Goal: Task Accomplishment & Management: Manage account settings

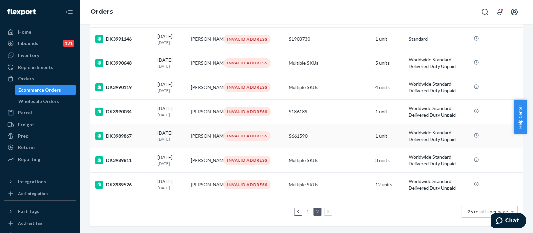
scroll to position [288, 0]
click at [311, 116] on td "S186189" at bounding box center [329, 112] width 87 height 24
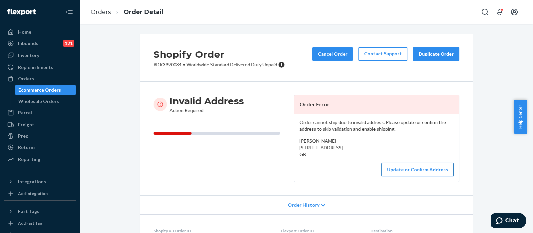
click at [411, 176] on button "Update or Confirm Address" at bounding box center [418, 169] width 72 height 13
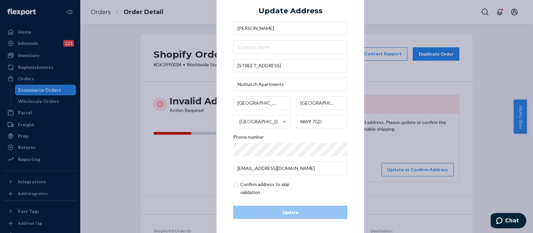
scroll to position [9, 0]
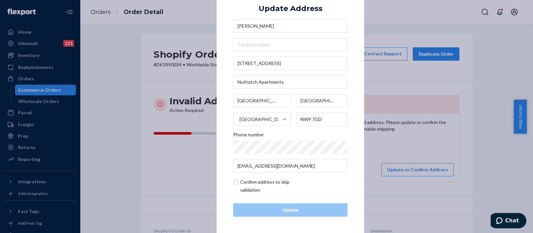
click at [233, 184] on input "checkbox" at bounding box center [271, 186] width 77 height 16
checkbox input "true"
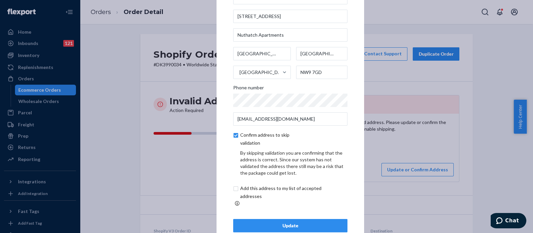
scroll to position [37, 0]
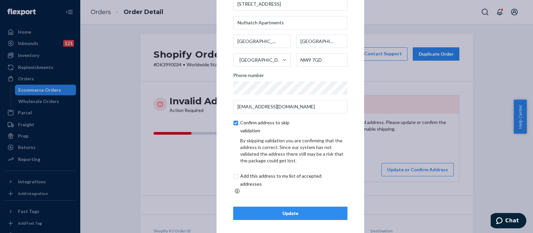
click at [275, 210] on div "Update" at bounding box center [290, 213] width 103 height 7
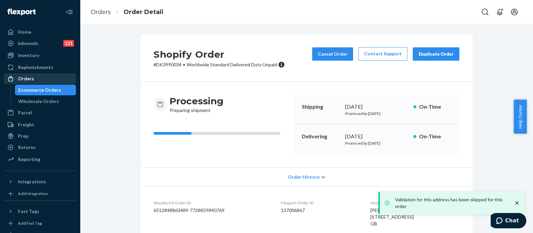
click at [53, 80] on div "Orders" at bounding box center [40, 78] width 71 height 9
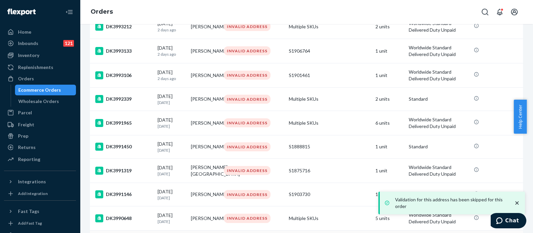
scroll to position [263, 0]
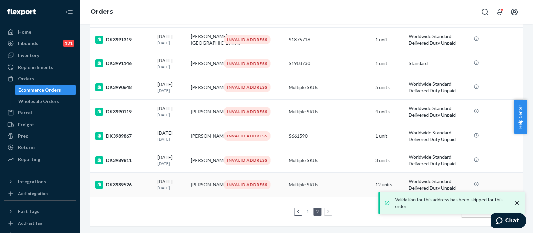
click at [344, 173] on td "Multiple SKUs" at bounding box center [329, 185] width 87 height 24
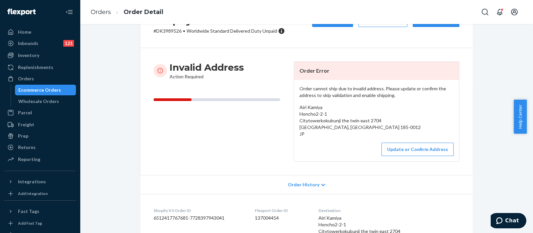
scroll to position [41, 0]
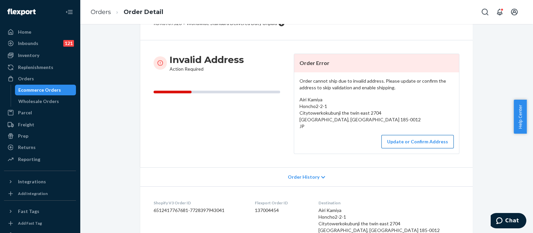
click at [403, 145] on button "Update or Confirm Address" at bounding box center [418, 141] width 72 height 13
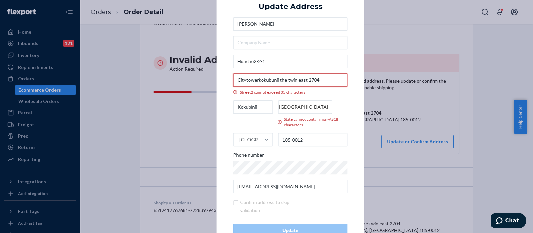
drag, startPoint x: 275, startPoint y: 81, endPoint x: 226, endPoint y: 81, distance: 49.3
click at [226, 81] on div "× Update Address Airi Kamiya Honcho2-2-1 [GEOGRAPHIC_DATA][STREET_ADDRESS] cann…" at bounding box center [291, 116] width 148 height 275
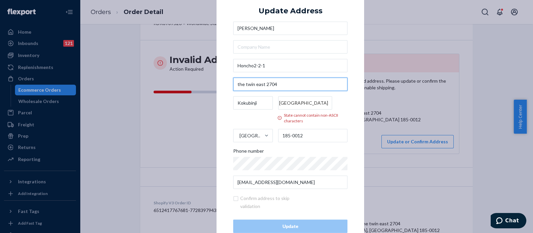
type input "the twin east 2704"
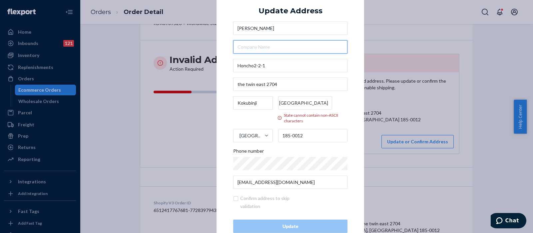
click at [290, 45] on input "text" at bounding box center [290, 46] width 114 height 13
paste input "Citytowerkokubunji"
type input "Citytowerkokubunji"
click at [357, 27] on div "× Update Address [GEOGRAPHIC_DATA]-2-1 the twin east 2704 Kokubinji Tōkyō State…" at bounding box center [291, 116] width 148 height 266
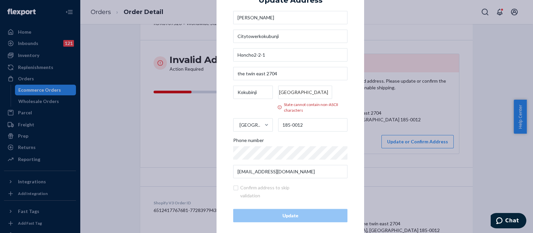
scroll to position [16, 0]
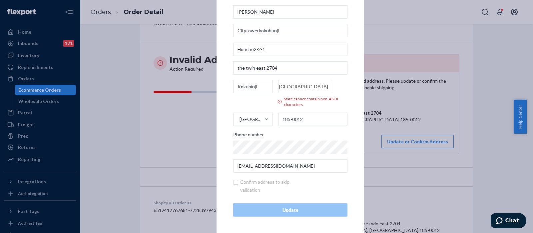
click at [325, 86] on input "[GEOGRAPHIC_DATA]" at bounding box center [305, 86] width 54 height 13
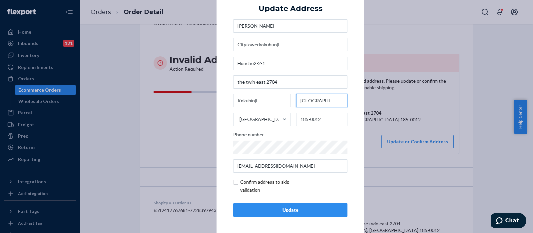
type input "[GEOGRAPHIC_DATA]"
click at [233, 182] on input "checkbox" at bounding box center [271, 186] width 77 height 16
checkbox input "true"
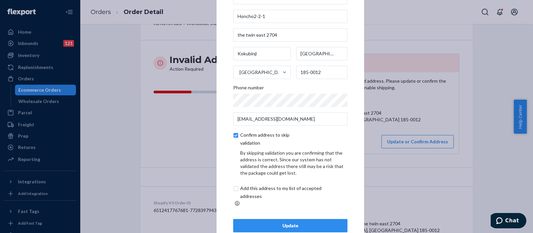
scroll to position [37, 0]
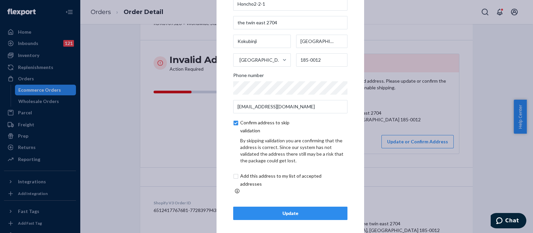
click at [263, 210] on div "Update" at bounding box center [290, 213] width 103 height 7
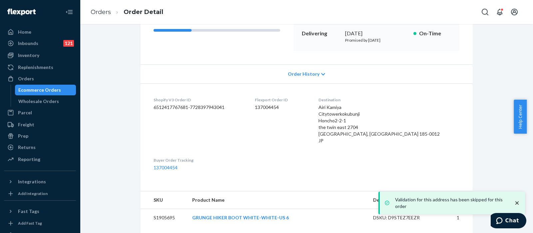
scroll to position [125, 0]
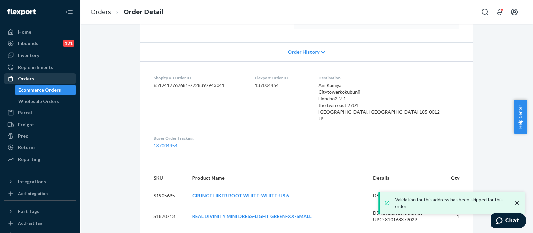
click at [43, 76] on div "Orders" at bounding box center [40, 78] width 71 height 9
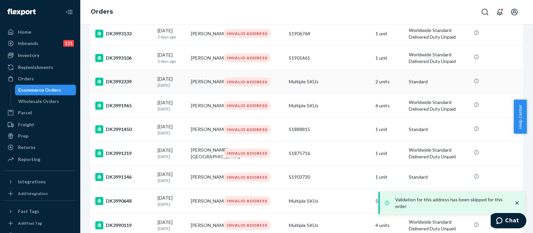
scroll to position [239, 0]
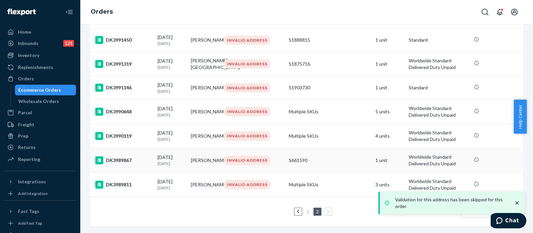
click at [322, 157] on div "S661590" at bounding box center [329, 160] width 81 height 7
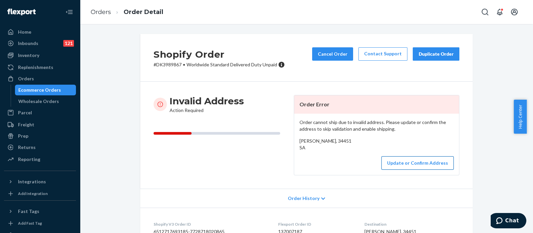
click at [416, 170] on button "Update or Confirm Address" at bounding box center [418, 162] width 72 height 13
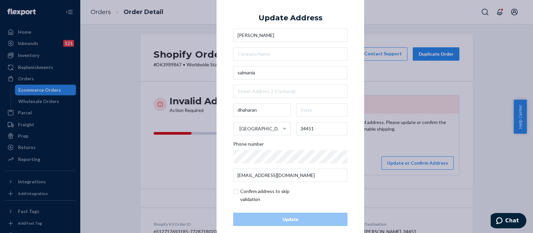
scroll to position [9, 0]
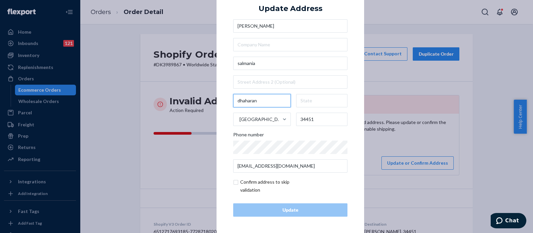
click at [267, 100] on input "dhaharan" at bounding box center [262, 100] width 58 height 13
click at [330, 95] on input "text" at bounding box center [322, 100] width 52 height 13
paste input "dhaharan"
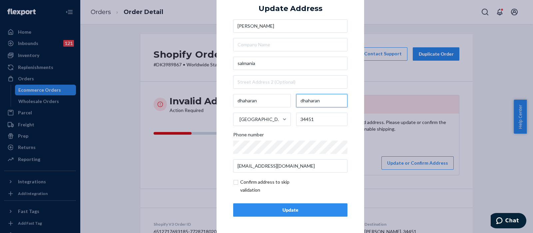
type input "dhaharan"
click at [233, 185] on input "checkbox" at bounding box center [271, 186] width 77 height 16
checkbox input "true"
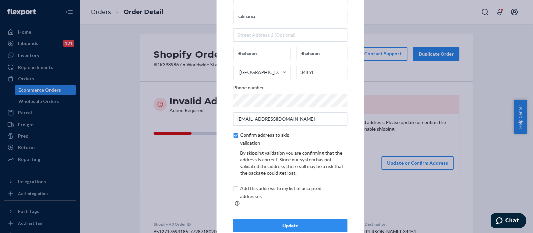
scroll to position [37, 0]
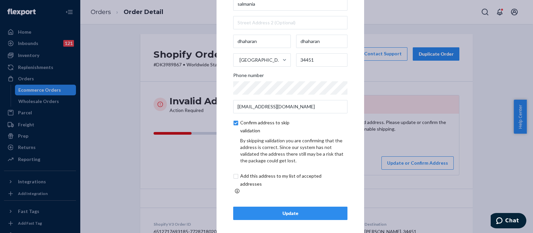
click at [267, 207] on button "Update" at bounding box center [290, 213] width 114 height 13
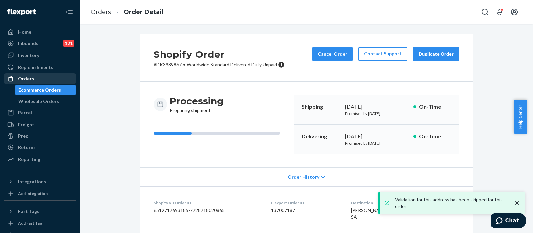
click at [53, 81] on div "Orders" at bounding box center [40, 78] width 71 height 9
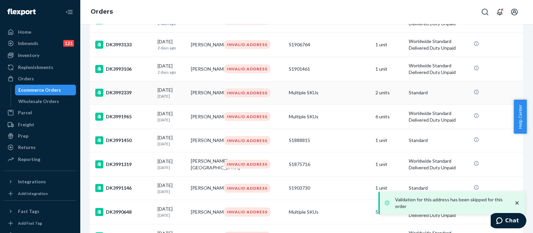
scroll to position [215, 0]
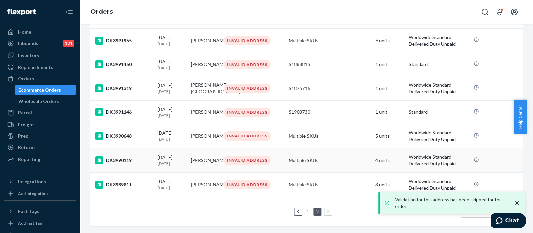
click at [329, 153] on td "Multiple SKUs" at bounding box center [329, 160] width 87 height 24
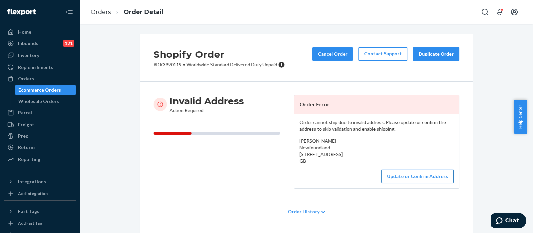
click at [398, 183] on button "Update or Confirm Address" at bounding box center [418, 176] width 72 height 13
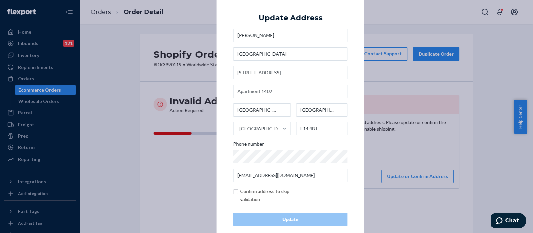
scroll to position [9, 0]
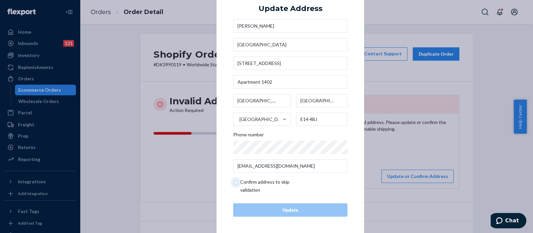
click at [234, 183] on input "checkbox" at bounding box center [271, 186] width 77 height 16
checkbox input "true"
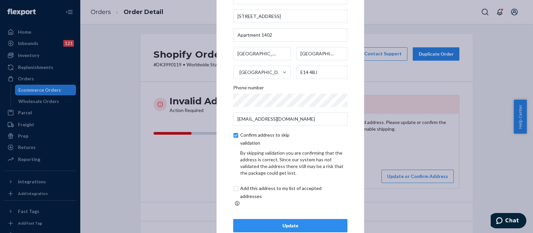
scroll to position [37, 0]
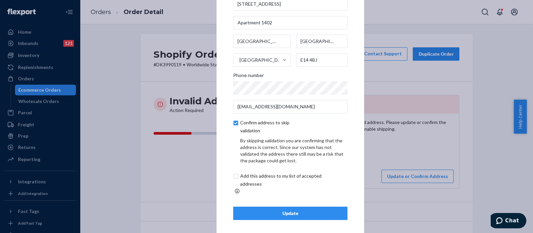
click at [293, 207] on button "Update" at bounding box center [290, 213] width 114 height 13
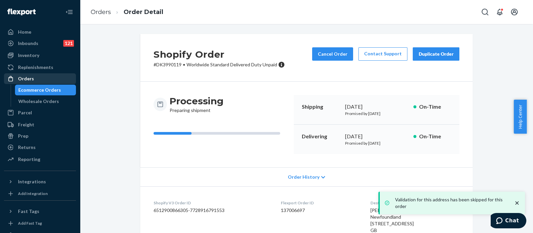
click at [51, 79] on div "Orders" at bounding box center [40, 78] width 71 height 9
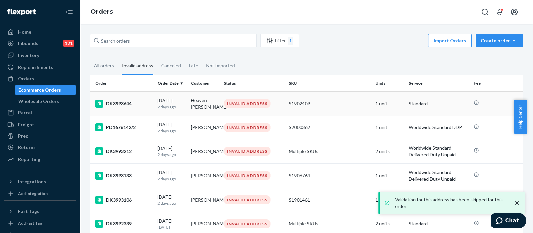
click at [322, 102] on div "S1902409" at bounding box center [329, 103] width 81 height 7
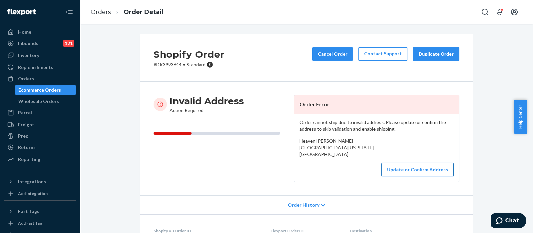
click at [411, 172] on button "Update or Confirm Address" at bounding box center [418, 169] width 72 height 13
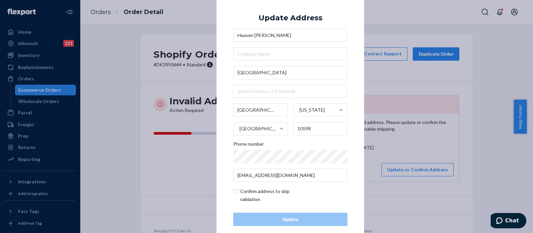
scroll to position [9, 0]
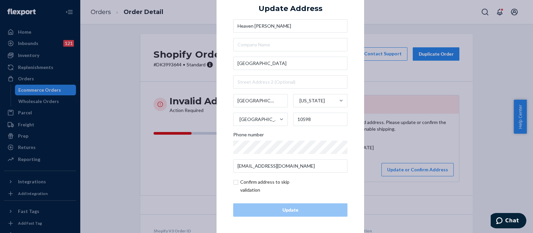
click at [195, 171] on div "× Update Address [GEOGRAPHIC_DATA][PERSON_NAME] [US_STATE][GEOGRAPHIC_DATA] 105…" at bounding box center [266, 116] width 533 height 233
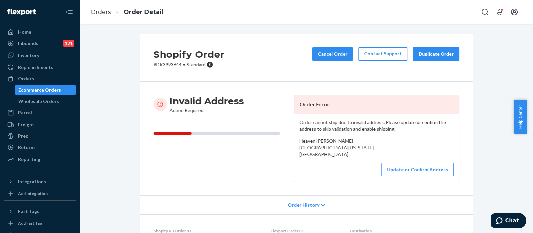
click at [168, 65] on p "# DK3993644 • Standard" at bounding box center [189, 64] width 71 height 7
copy p "DK3993644"
click at [426, 176] on button "Update or Confirm Address" at bounding box center [418, 169] width 72 height 13
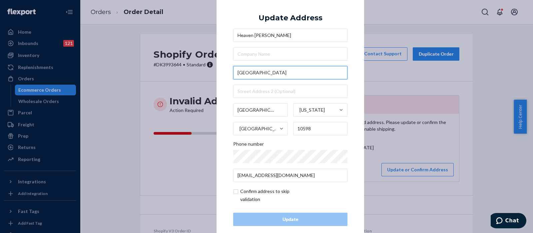
click at [300, 74] on input "[GEOGRAPHIC_DATA]" at bounding box center [290, 72] width 114 height 13
paste input "[STREET_ADDRESS]"
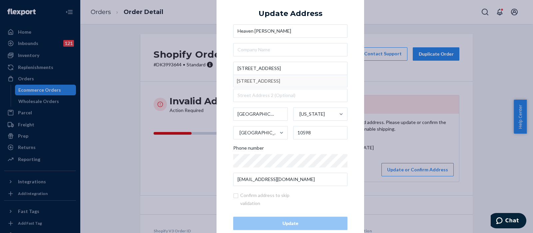
scroll to position [0, 0]
type input "[STREET_ADDRESS]"
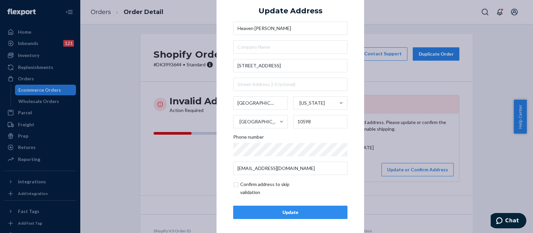
scroll to position [9, 0]
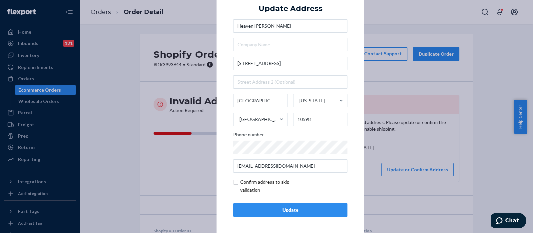
click at [234, 183] on input "checkbox" at bounding box center [271, 186] width 77 height 16
checkbox input "true"
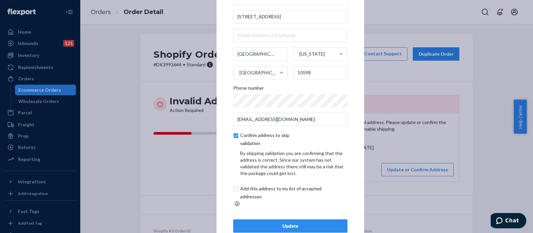
scroll to position [37, 0]
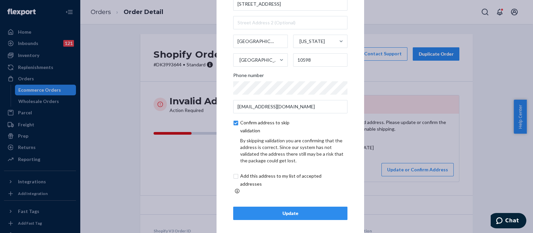
click at [279, 210] on div "Update" at bounding box center [290, 213] width 103 height 7
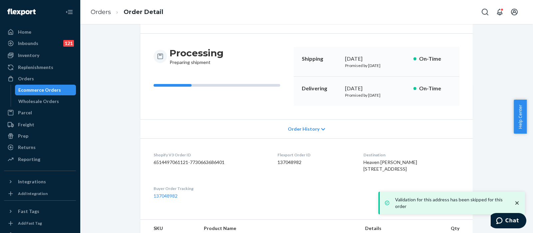
scroll to position [90, 0]
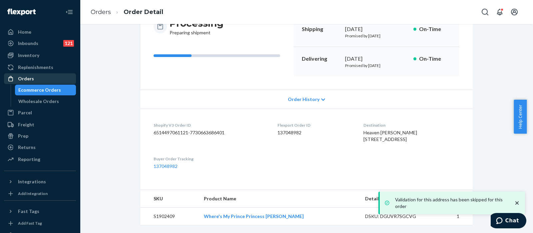
click at [55, 77] on div "Orders" at bounding box center [40, 78] width 71 height 9
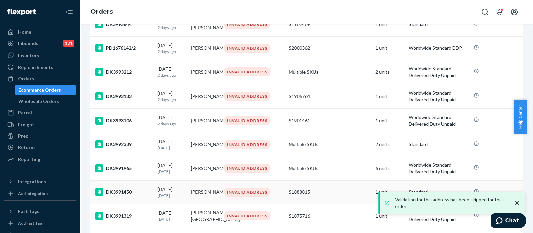
scroll to position [166, 0]
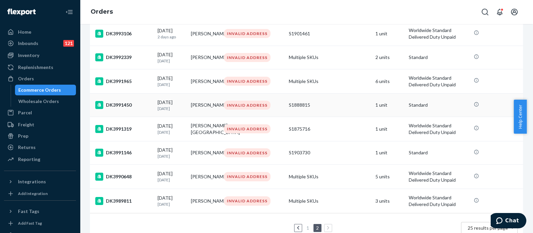
click at [338, 107] on div "S1888815" at bounding box center [329, 105] width 81 height 7
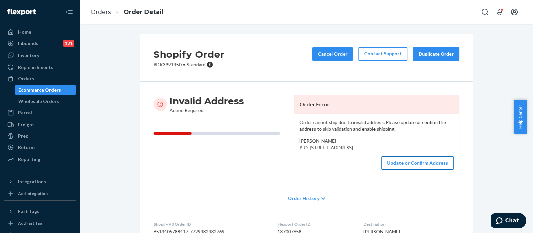
click at [434, 170] on button "Update or Confirm Address" at bounding box center [418, 162] width 72 height 13
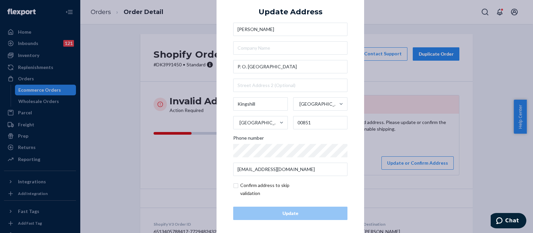
scroll to position [9, 0]
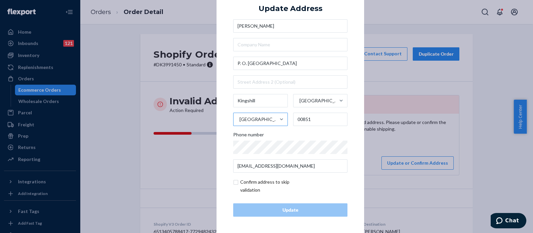
click at [253, 119] on div "[GEOGRAPHIC_DATA]" at bounding box center [259, 119] width 39 height 7
click at [240, 119] on input "[GEOGRAPHIC_DATA]" at bounding box center [239, 119] width 1 height 13
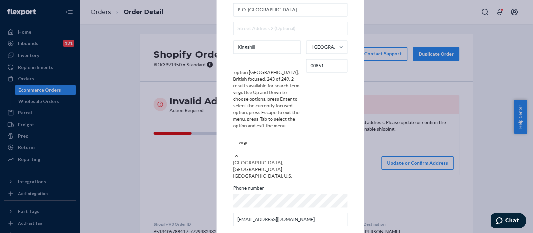
type input "virgin"
click at [263, 173] on div "[GEOGRAPHIC_DATA], U.S." at bounding box center [267, 176] width 68 height 7
click at [251, 146] on input "virgin" at bounding box center [245, 142] width 12 height 13
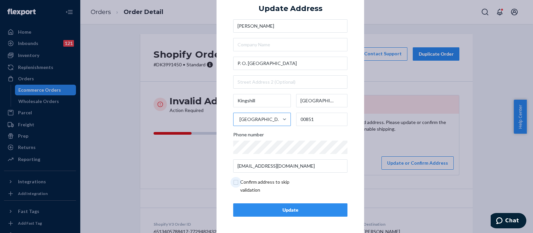
click at [233, 182] on input "checkbox" at bounding box center [271, 186] width 77 height 16
checkbox input "true"
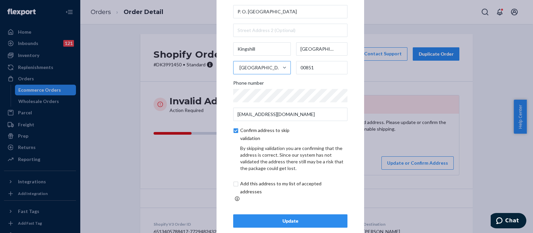
scroll to position [37, 0]
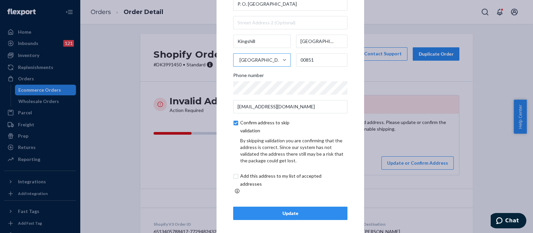
click at [275, 211] on div "Update" at bounding box center [290, 213] width 103 height 7
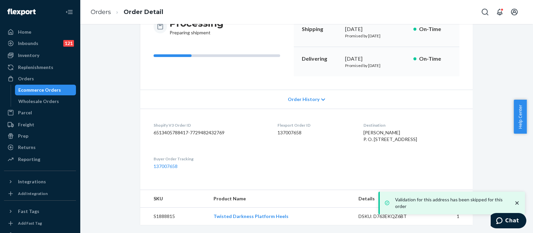
scroll to position [90, 0]
click at [48, 77] on div "Orders" at bounding box center [40, 78] width 71 height 9
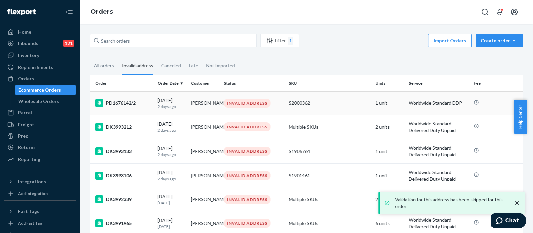
click at [328, 100] on div "S2000362" at bounding box center [329, 103] width 81 height 7
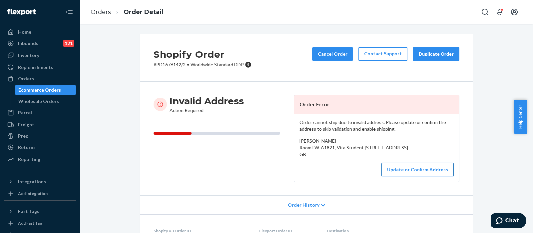
click at [409, 176] on button "Update or Confirm Address" at bounding box center [418, 169] width 72 height 13
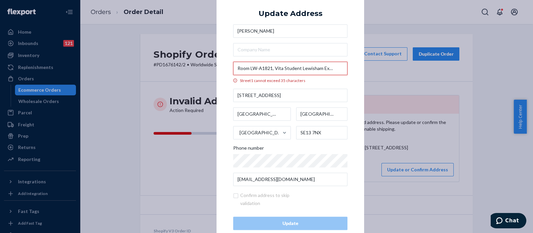
drag, startPoint x: 272, startPoint y: 69, endPoint x: 232, endPoint y: 67, distance: 40.4
click at [233, 67] on input "Room LW-A1821, Vita Student Lewisham Exchange, [GEOGRAPHIC_DATA]" at bounding box center [290, 68] width 114 height 13
type input "Vita Student Lewisham Exchange, Exchange Point"
click at [352, 33] on div "× Update Address [PERSON_NAME] Student [STREET_ADDRESS] London England United K…" at bounding box center [291, 116] width 148 height 260
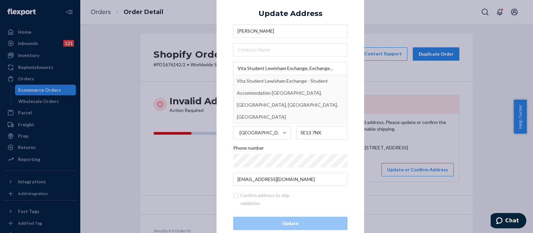
click at [350, 24] on div "× Update Address [PERSON_NAME] Student Lewisham Exchange, Exchange Point Vita S…" at bounding box center [291, 116] width 148 height 260
click at [307, 46] on input "text" at bounding box center [290, 49] width 114 height 13
click at [351, 30] on div "× Update Address [PERSON_NAME] Student Lewisham Exchange, Exchange Point Vita S…" at bounding box center [291, 116] width 148 height 260
click at [323, 67] on input "Vita Student Lewisham Exchange, Exchange Point" at bounding box center [290, 68] width 114 height 13
click at [300, 52] on input "text" at bounding box center [290, 49] width 114 height 13
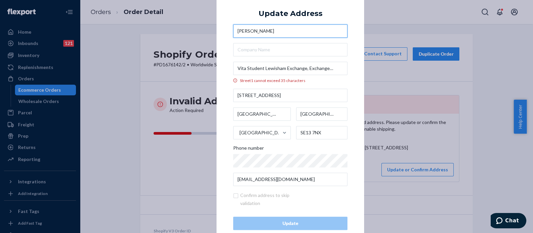
click at [344, 24] on input "[PERSON_NAME]" at bounding box center [290, 30] width 114 height 13
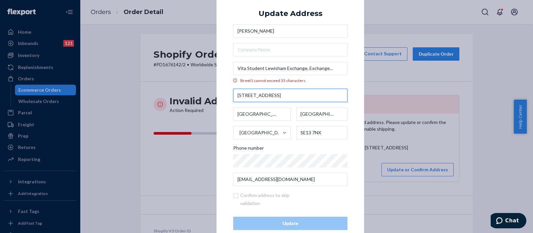
click at [247, 96] on input "[STREET_ADDRESS]" at bounding box center [290, 95] width 114 height 13
paste input "Room LW-A1821,"
type input "Room LW-A1821"
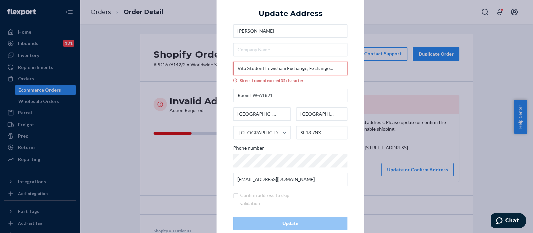
drag, startPoint x: 303, startPoint y: 70, endPoint x: 226, endPoint y: 68, distance: 77.7
click at [226, 68] on div "× Update Address [PERSON_NAME] Student [GEOGRAPHIC_DATA] cannot exceed 35 chara…" at bounding box center [291, 116] width 148 height 260
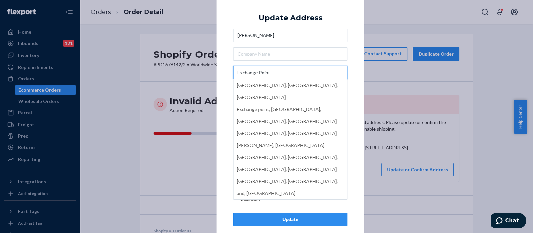
type input "Exchange Point"
click at [350, 21] on div "× Update Address [GEOGRAPHIC_DATA], [GEOGRAPHIC_DATA], [GEOGRAPHIC_DATA], [GEOG…" at bounding box center [291, 116] width 148 height 252
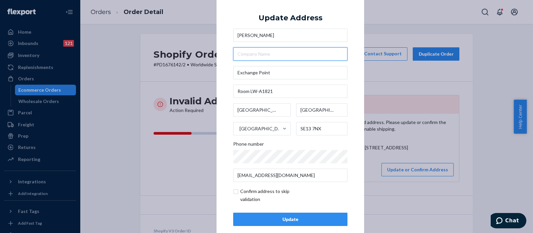
click at [278, 54] on input "text" at bounding box center [290, 53] width 114 height 13
paste input "Vita Student Lewisham Exchange,"
type input "Vita Student Lewisham Exchange"
click at [356, 19] on div "× Update Address [PERSON_NAME] Student [GEOGRAPHIC_DATA] LW-A1821 [GEOGRAPHIC_D…" at bounding box center [291, 116] width 148 height 252
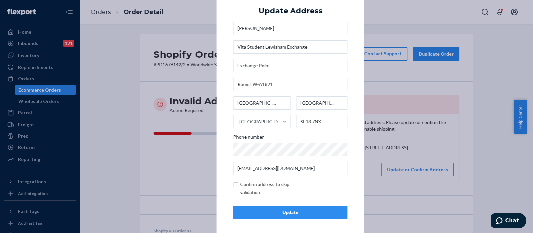
scroll to position [9, 0]
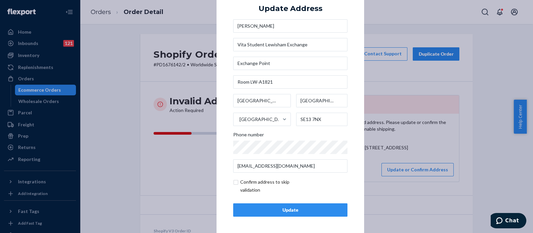
click at [233, 181] on input "checkbox" at bounding box center [271, 186] width 77 height 16
checkbox input "true"
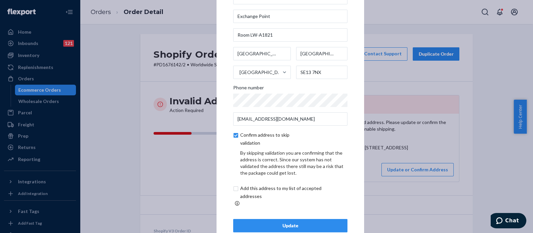
scroll to position [37, 0]
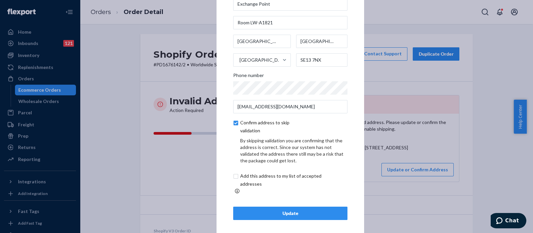
click at [295, 211] on div "Update" at bounding box center [290, 213] width 103 height 7
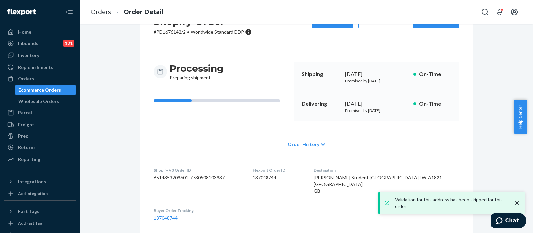
scroll to position [104, 0]
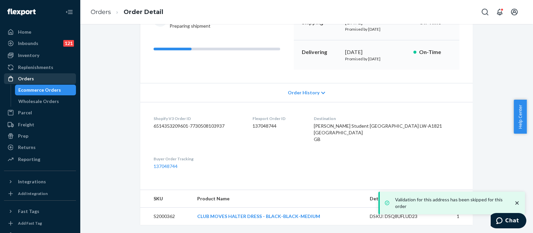
click at [41, 78] on div "Orders" at bounding box center [40, 78] width 71 height 9
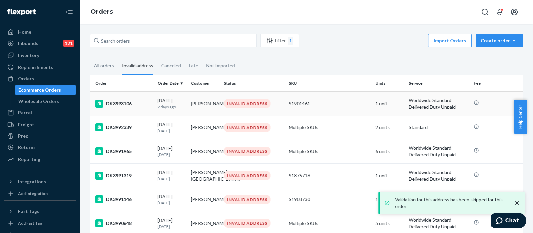
click at [350, 102] on div "S1901461" at bounding box center [329, 103] width 81 height 7
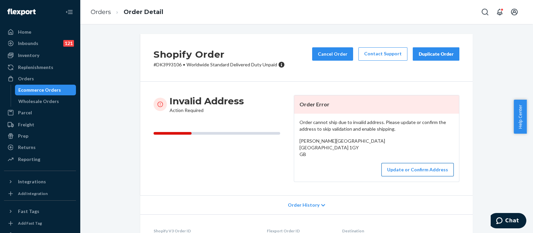
click at [422, 176] on button "Update or Confirm Address" at bounding box center [418, 169] width 72 height 13
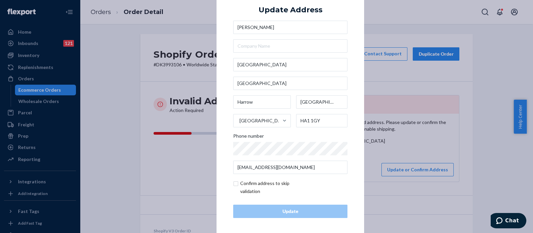
scroll to position [9, 0]
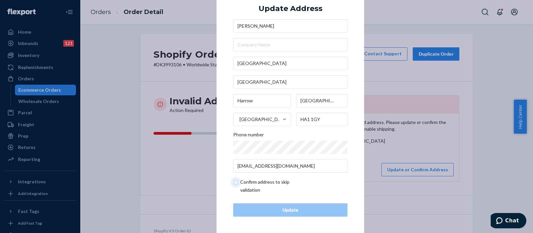
click at [235, 182] on input "checkbox" at bounding box center [271, 186] width 77 height 16
checkbox input "true"
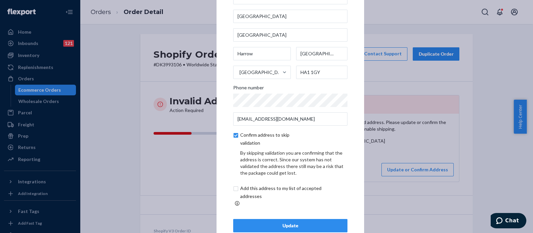
scroll to position [37, 0]
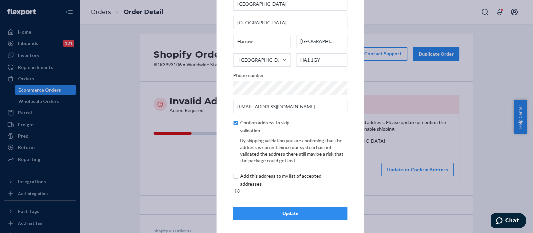
click at [272, 210] on div "Update" at bounding box center [290, 213] width 103 height 7
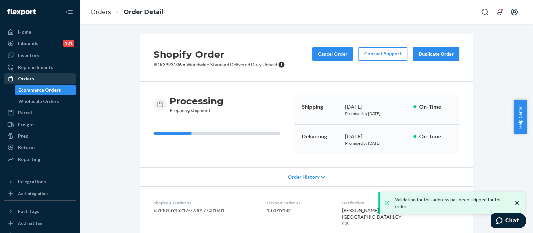
click at [49, 77] on div "Orders" at bounding box center [40, 78] width 71 height 9
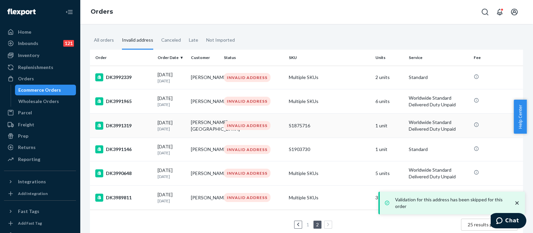
scroll to position [46, 0]
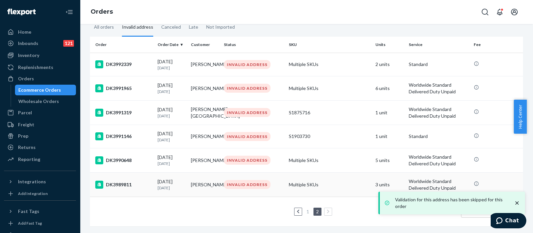
click at [336, 178] on td "Multiple SKUs" at bounding box center [329, 184] width 87 height 24
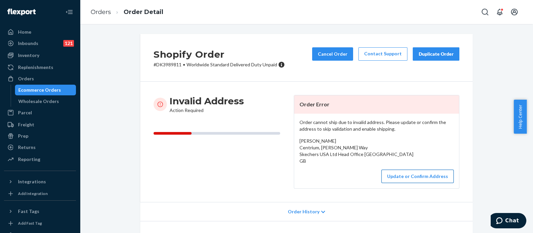
click at [397, 183] on button "Update or Confirm Address" at bounding box center [418, 176] width 72 height 13
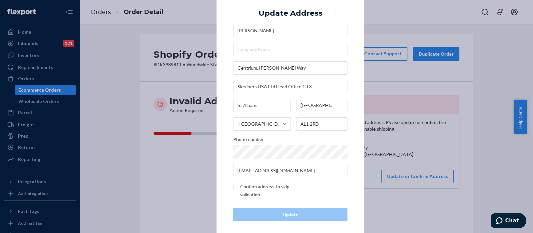
scroll to position [9, 0]
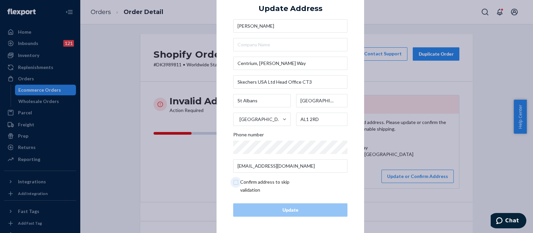
click at [234, 185] on input "checkbox" at bounding box center [271, 186] width 77 height 16
checkbox input "true"
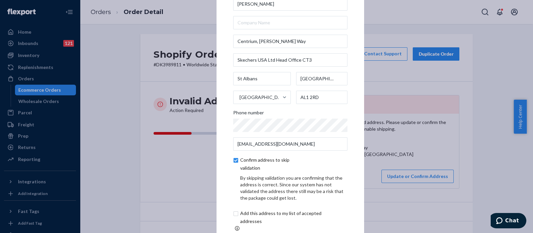
scroll to position [37, 0]
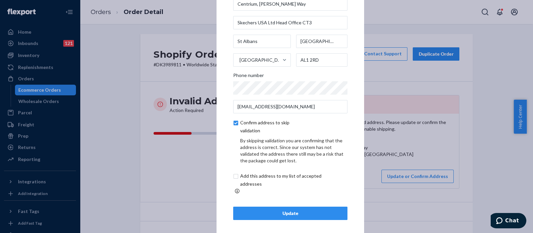
click at [253, 210] on div "Update" at bounding box center [290, 213] width 103 height 7
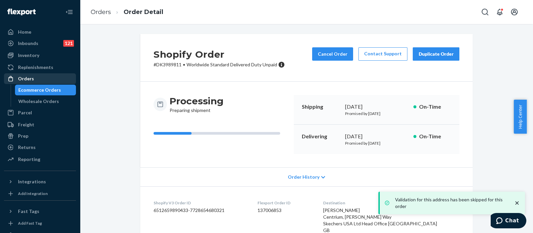
click at [49, 77] on div "Orders" at bounding box center [40, 78] width 71 height 9
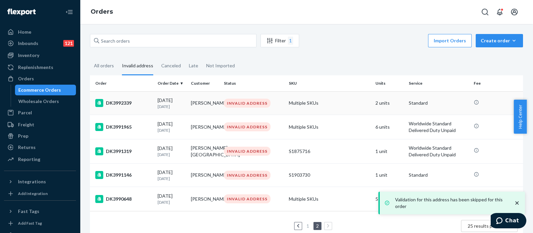
click at [331, 104] on td "Multiple SKUs" at bounding box center [329, 102] width 87 height 23
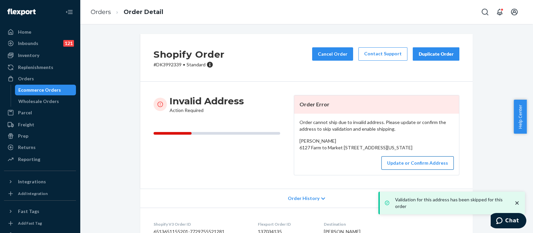
click at [409, 170] on button "Update or Confirm Address" at bounding box center [418, 162] width 72 height 13
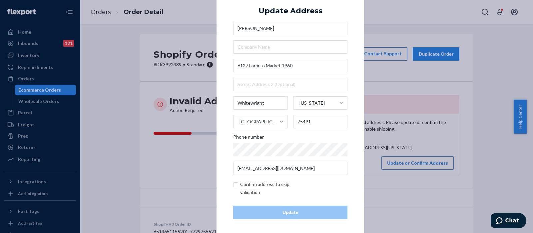
scroll to position [9, 0]
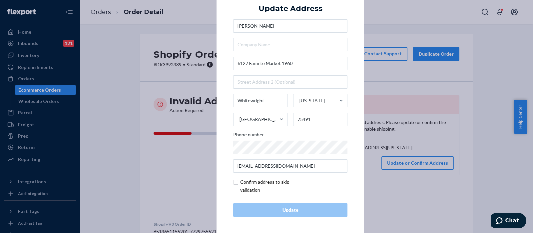
click at [235, 184] on input "checkbox" at bounding box center [271, 186] width 77 height 16
checkbox input "true"
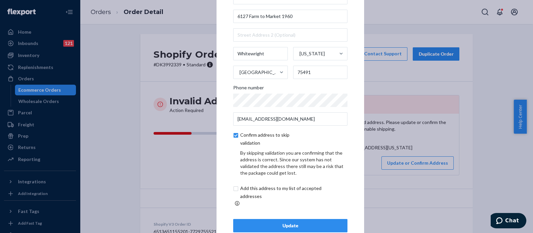
scroll to position [37, 0]
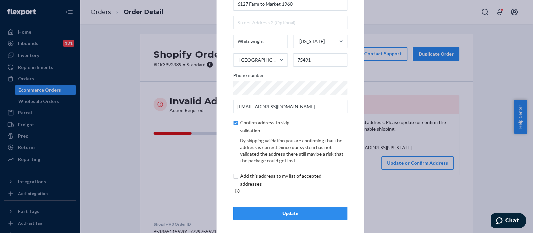
click at [273, 207] on button "Update" at bounding box center [290, 213] width 114 height 13
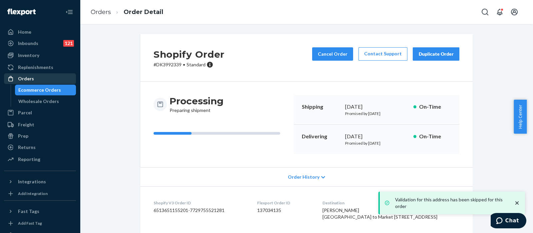
click at [49, 77] on div "Orders" at bounding box center [40, 78] width 71 height 9
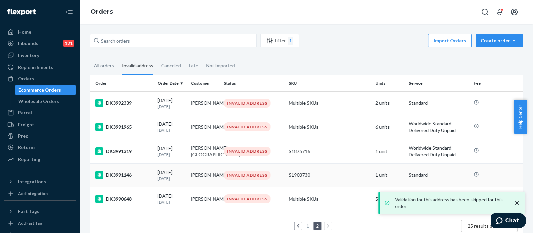
click at [335, 174] on div "S1903730" at bounding box center [329, 175] width 81 height 7
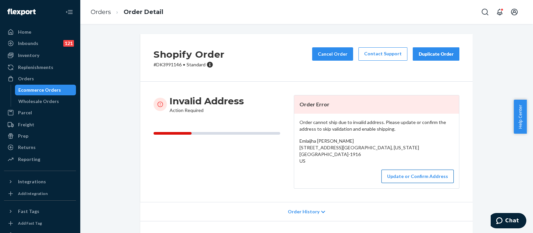
click at [406, 183] on button "Update or Confirm Address" at bounding box center [418, 176] width 72 height 13
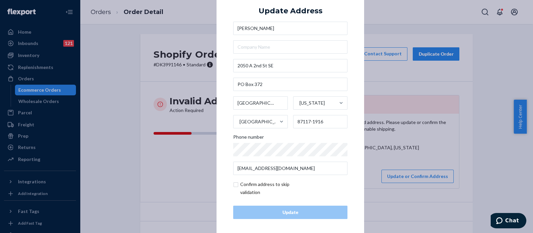
scroll to position [9, 0]
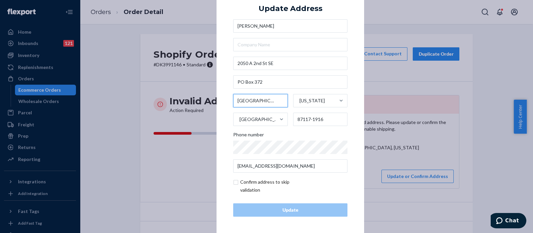
click at [274, 101] on input "[GEOGRAPHIC_DATA]" at bounding box center [260, 100] width 55 height 13
click at [267, 119] on div "[GEOGRAPHIC_DATA]" at bounding box center [255, 119] width 42 height 20
click at [240, 119] on input "[GEOGRAPHIC_DATA]" at bounding box center [239, 119] width 1 height 13
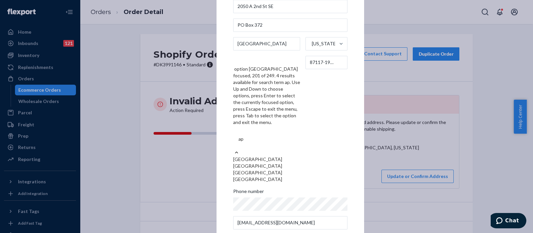
type input "a"
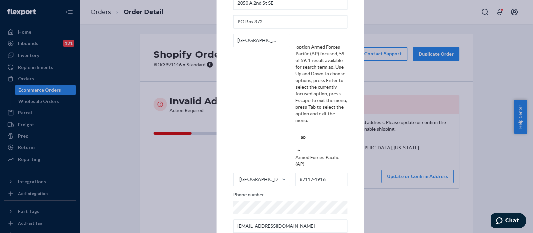
type input "ap"
click at [347, 55] on div "× Update Address Emlaijha [PERSON_NAME] [GEOGRAPHIC_DATA] option Armed Forces P…" at bounding box center [291, 107] width 148 height 372
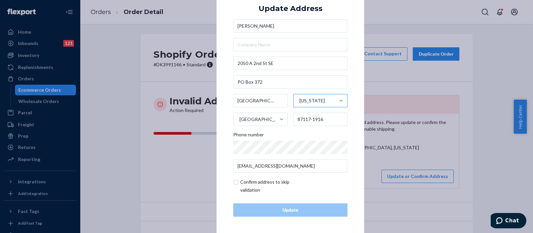
click at [233, 183] on input "checkbox" at bounding box center [271, 186] width 77 height 16
checkbox input "true"
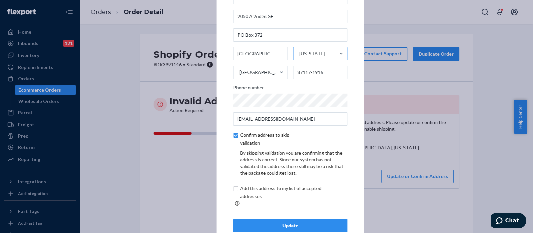
scroll to position [37, 0]
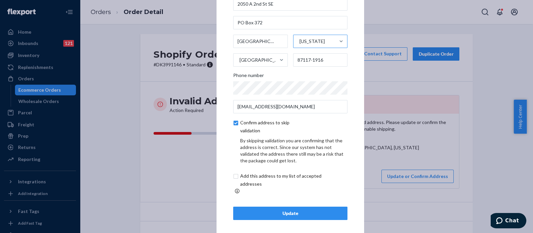
click at [278, 210] on div "Update" at bounding box center [290, 213] width 103 height 7
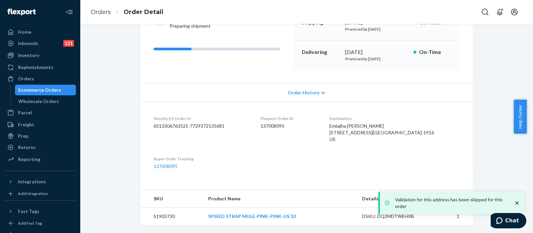
scroll to position [97, 0]
click at [52, 77] on div "Orders" at bounding box center [40, 78] width 71 height 9
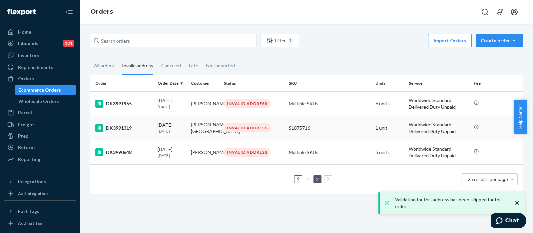
click at [342, 126] on div "S1875716" at bounding box center [329, 128] width 81 height 7
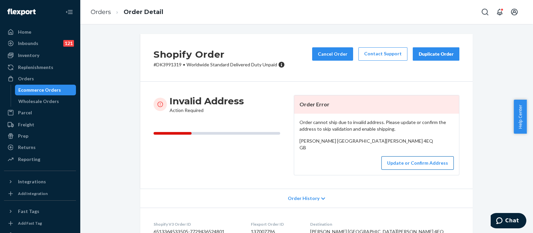
click at [408, 170] on button "Update or Confirm Address" at bounding box center [418, 162] width 72 height 13
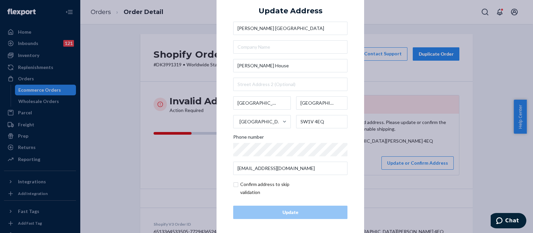
scroll to position [9, 0]
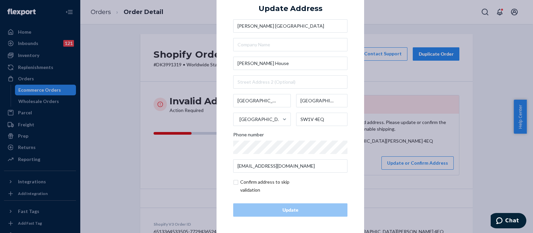
click at [233, 182] on input "checkbox" at bounding box center [271, 186] width 77 height 16
checkbox input "true"
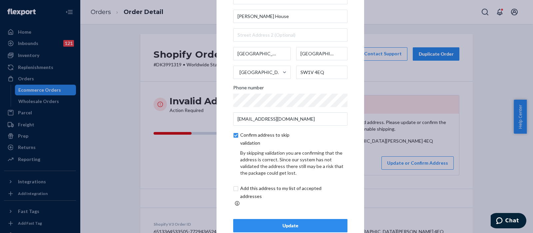
scroll to position [37, 0]
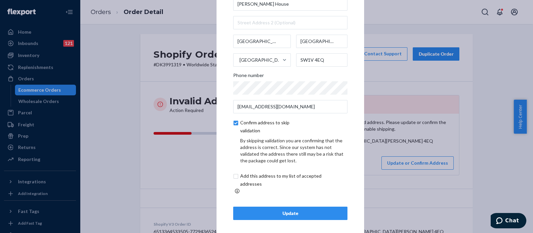
click at [298, 211] on div "Update" at bounding box center [290, 213] width 103 height 7
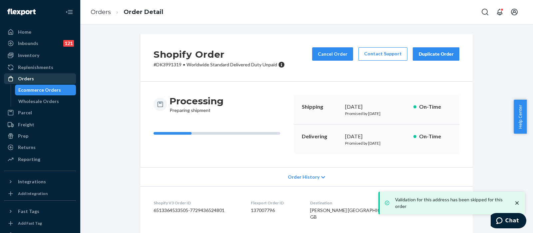
click at [44, 81] on div "Orders" at bounding box center [40, 78] width 71 height 9
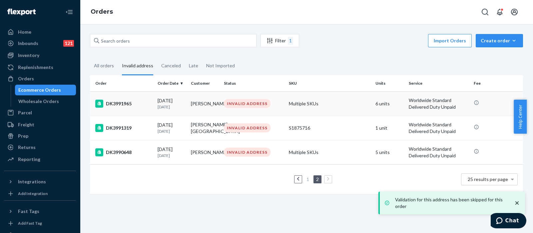
click at [336, 106] on td "Multiple SKUs" at bounding box center [329, 103] width 87 height 24
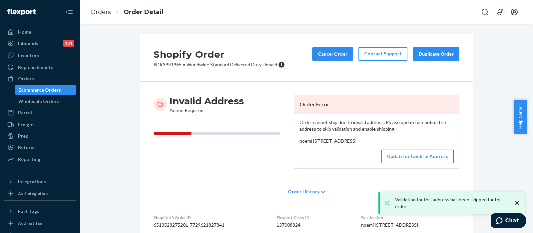
click at [417, 163] on button "Update or Confirm Address" at bounding box center [418, 156] width 72 height 13
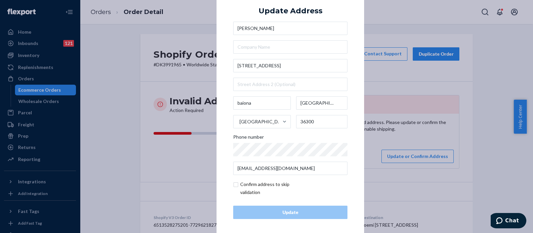
scroll to position [9, 0]
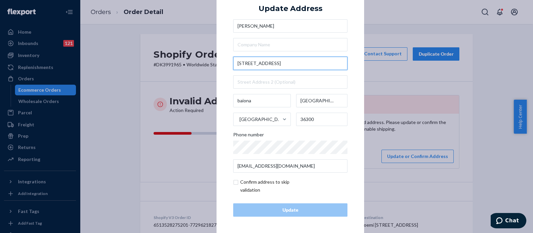
click at [288, 64] on input "[STREET_ADDRESS]" at bounding box center [290, 63] width 114 height 13
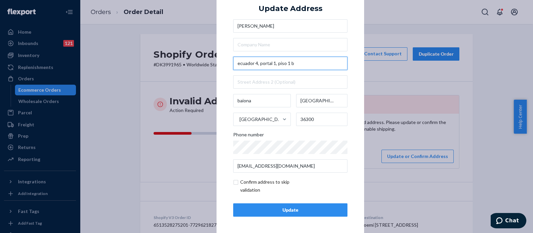
type input "ecuador 4, portal 1, piso 1 b"
click at [355, 37] on div "× Update Address [PERSON_NAME][STREET_ADDRESS] Phone number [EMAIL_ADDRESS][DOM…" at bounding box center [291, 107] width 148 height 252
click at [234, 182] on input "checkbox" at bounding box center [271, 186] width 77 height 16
checkbox input "true"
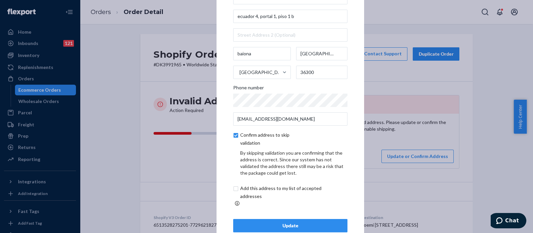
scroll to position [37, 0]
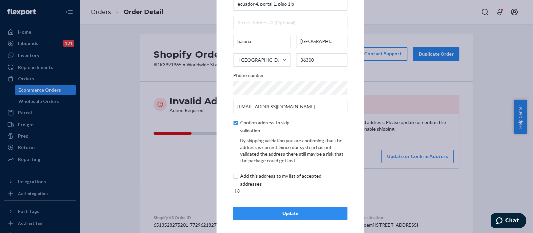
click at [283, 210] on div "Update" at bounding box center [290, 213] width 103 height 7
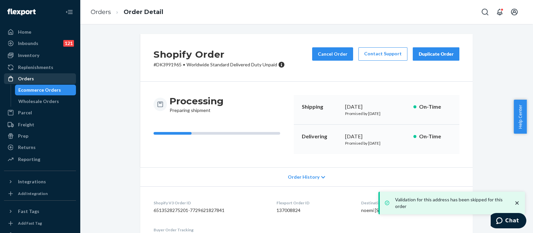
click at [54, 79] on div "Orders" at bounding box center [40, 78] width 71 height 9
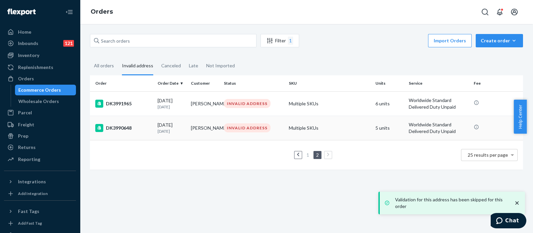
click at [349, 126] on td "Multiple SKUs" at bounding box center [329, 128] width 87 height 24
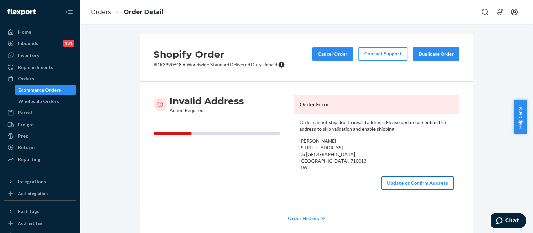
click at [401, 182] on button "Update or Confirm Address" at bounding box center [418, 182] width 72 height 13
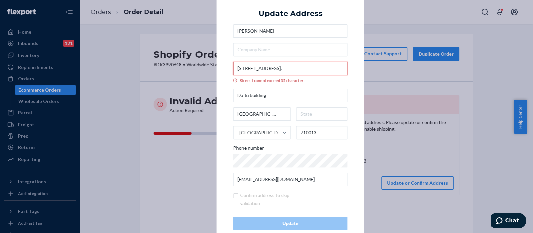
click at [295, 71] on input "[STREET_ADDRESS]." at bounding box center [290, 68] width 114 height 13
drag, startPoint x: 279, startPoint y: 68, endPoint x: 224, endPoint y: 67, distance: 54.7
click at [224, 67] on div "× Update Address [PERSON_NAME][STREET_ADDRESS]. Street1 cannot exceed 35 charac…" at bounding box center [291, 116] width 148 height 260
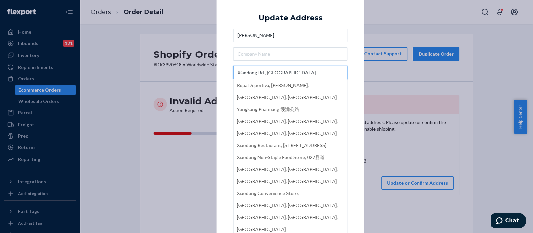
type input "Xiaodong Rd., [GEOGRAPHIC_DATA]."
click at [355, 20] on div "× Update Address leying [PERSON_NAME][GEOGRAPHIC_DATA]. Ropa Deportiva, [PERSON…" at bounding box center [291, 116] width 148 height 252
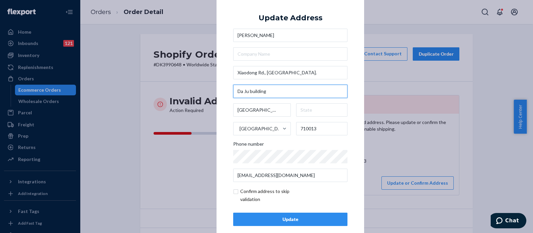
click at [293, 91] on input "Da Ju building" at bounding box center [290, 91] width 114 height 13
paste input "8 F.-3, No. 30, Ln. 423,"
type input "8 F.-3, No. 30, Ln. 423,"
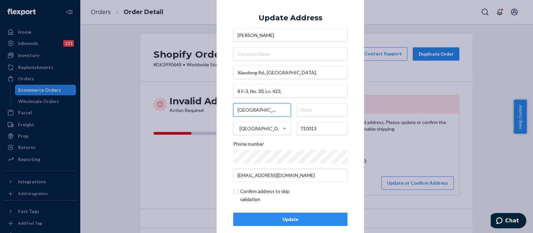
click at [263, 109] on input "[GEOGRAPHIC_DATA]" at bounding box center [262, 109] width 58 height 13
click at [313, 109] on input "text" at bounding box center [322, 109] width 52 height 13
paste input "[GEOGRAPHIC_DATA]"
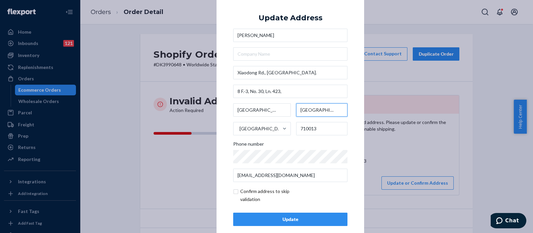
type input "[GEOGRAPHIC_DATA]"
click at [233, 192] on input "checkbox" at bounding box center [271, 195] width 77 height 16
checkbox input "true"
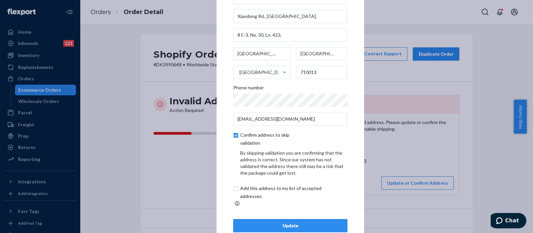
scroll to position [37, 0]
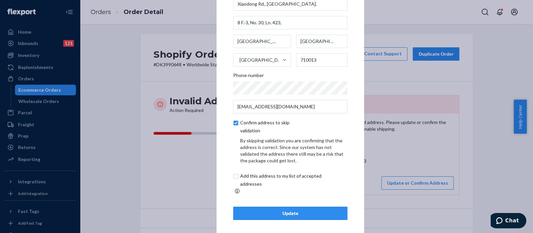
click at [283, 210] on div "Update" at bounding box center [290, 213] width 103 height 7
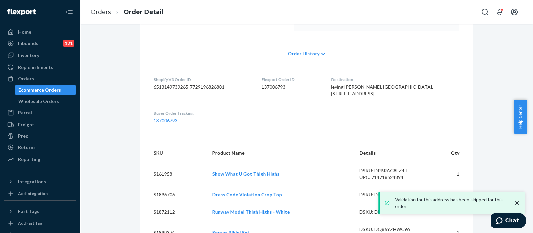
scroll to position [125, 0]
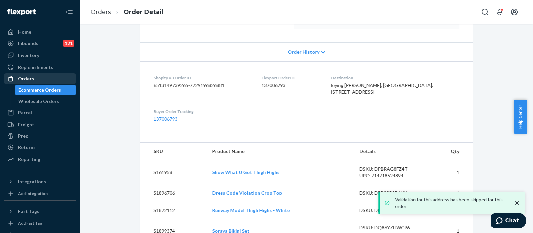
click at [47, 78] on div "Orders" at bounding box center [40, 78] width 71 height 9
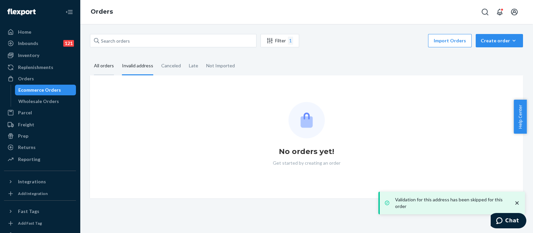
click at [106, 64] on div "All orders" at bounding box center [104, 66] width 20 height 18
click at [90, 57] on input "All orders" at bounding box center [90, 57] width 0 height 0
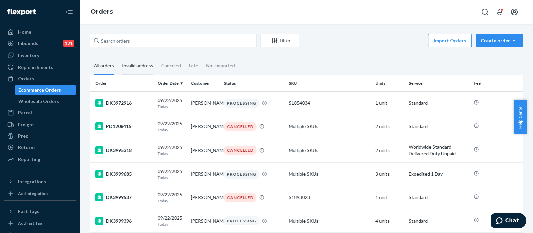
click at [137, 66] on div "Invalid address" at bounding box center [137, 66] width 31 height 18
click at [118, 57] on input "Invalid address" at bounding box center [118, 57] width 0 height 0
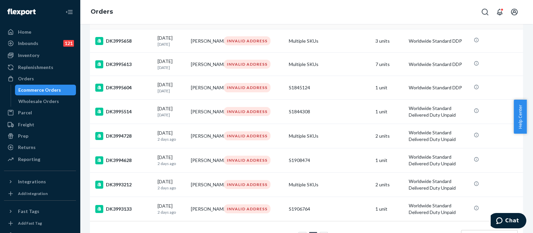
scroll to position [502, 0]
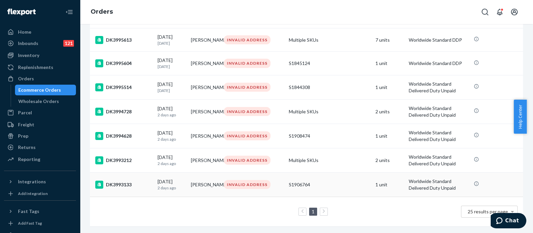
click at [335, 181] on div "S1906764" at bounding box center [329, 184] width 81 height 7
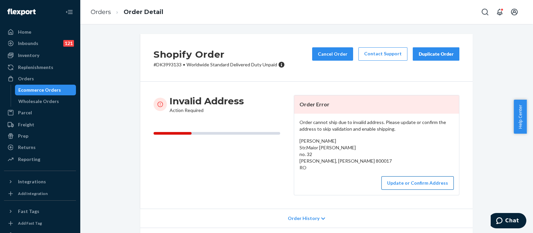
click at [414, 184] on button "Update or Confirm Address" at bounding box center [418, 182] width 72 height 13
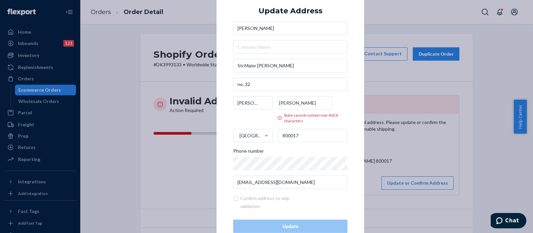
click at [304, 103] on input "[PERSON_NAME]" at bounding box center [305, 102] width 54 height 13
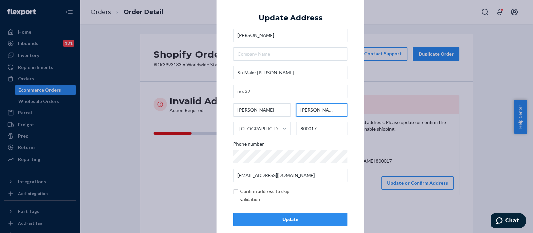
type input "[PERSON_NAME]"
click at [353, 46] on div "× Update Address Patricia [STREET_ADDRESS][PERSON_NAME] [GEOGRAPHIC_DATA][PERSO…" at bounding box center [291, 116] width 148 height 252
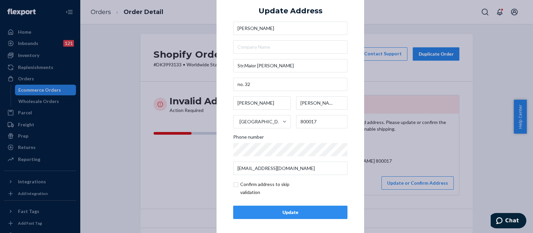
scroll to position [9, 0]
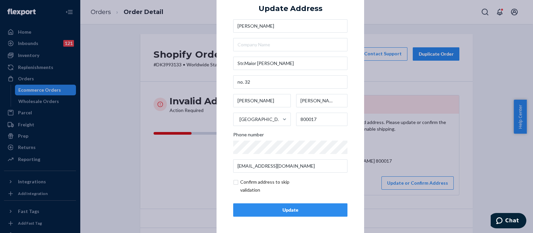
click at [233, 183] on input "checkbox" at bounding box center [271, 186] width 77 height 16
checkbox input "true"
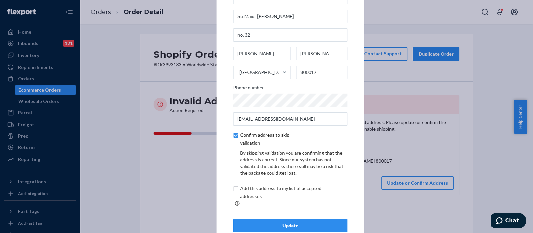
scroll to position [37, 0]
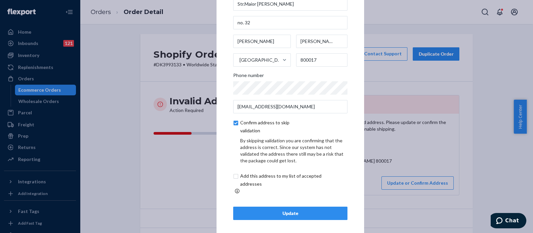
click at [301, 212] on div "Update" at bounding box center [290, 213] width 103 height 7
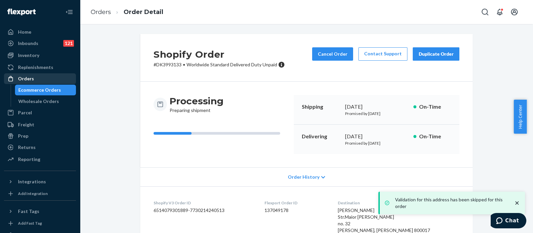
click at [46, 79] on div "Orders" at bounding box center [40, 78] width 71 height 9
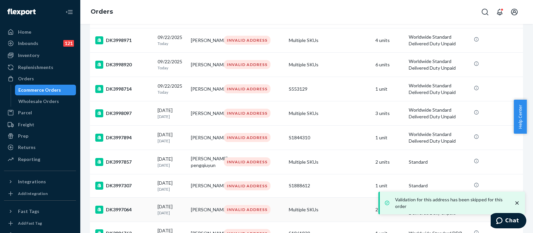
scroll to position [250, 0]
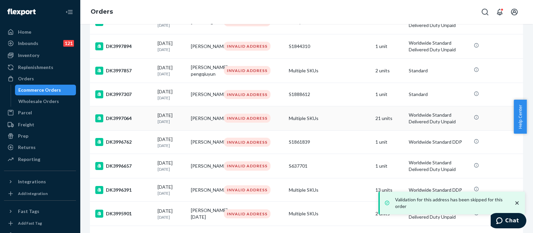
click at [326, 109] on td "Multiple SKUs" at bounding box center [329, 118] width 87 height 24
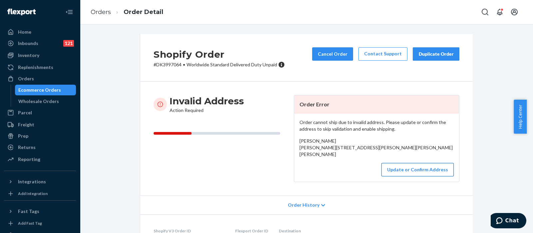
click at [407, 176] on button "Update or Confirm Address" at bounding box center [418, 169] width 72 height 13
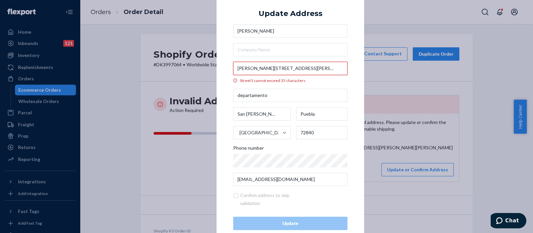
scroll to position [0, 45]
drag, startPoint x: 284, startPoint y: 68, endPoint x: 349, endPoint y: 72, distance: 65.5
click at [349, 72] on div "× Update Address [PERSON_NAME] [PERSON_NAME][STREET_ADDRESS][PERSON_NAME][PERSO…" at bounding box center [291, 116] width 148 height 260
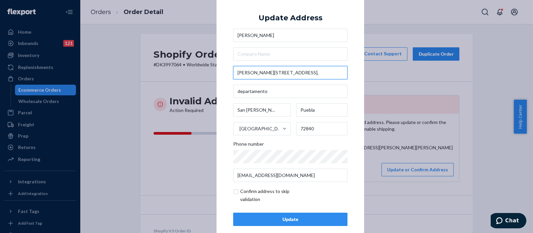
scroll to position [0, 0]
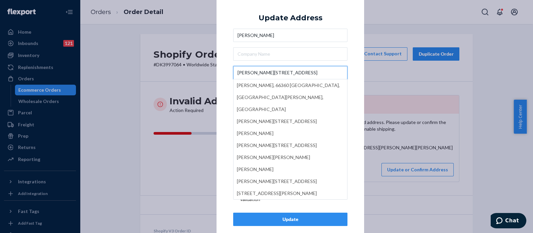
type input "[PERSON_NAME][STREET_ADDRESS]"
click at [357, 20] on div "× Update Address [PERSON_NAME] [PERSON_NAME] 6 [PERSON_NAME], [GEOGRAPHIC_DATA]…" at bounding box center [291, 116] width 148 height 252
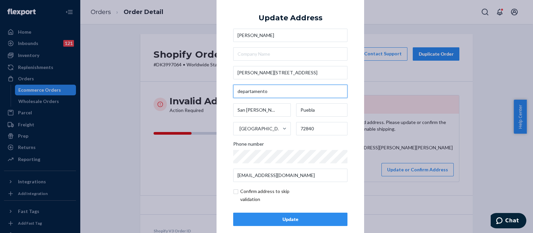
click at [271, 92] on input "departamento" at bounding box center [290, 91] width 114 height 13
paste input "San [PERSON_NAME], [GEOGRAPHIC_DATA][PERSON_NAME]"
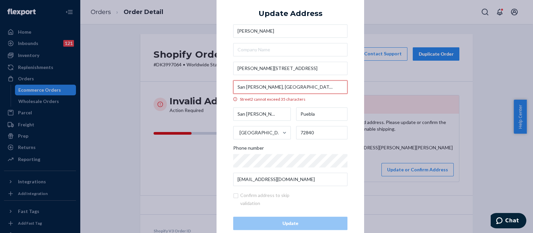
drag, startPoint x: 275, startPoint y: 88, endPoint x: 230, endPoint y: 87, distance: 45.0
click at [233, 87] on input "San [PERSON_NAME], [GEOGRAPHIC_DATA][PERSON_NAME]" at bounding box center [290, 86] width 114 height 13
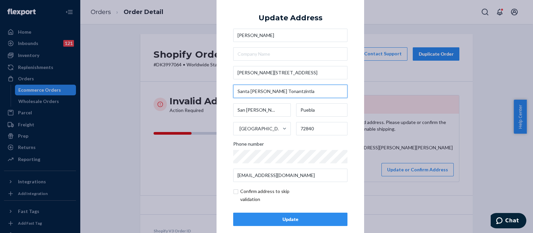
type input "Santa [PERSON_NAME] Tonantzintla"
click at [350, 13] on div "× Update Address [PERSON_NAME] [PERSON_NAME][STREET_ADDRESS][PERSON_NAME][PERSO…" at bounding box center [291, 116] width 148 height 252
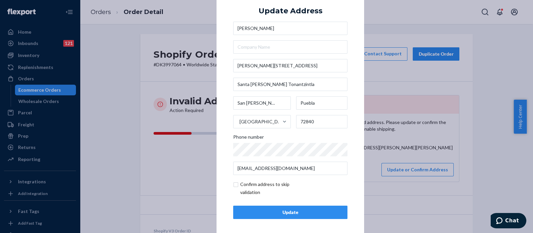
scroll to position [9, 0]
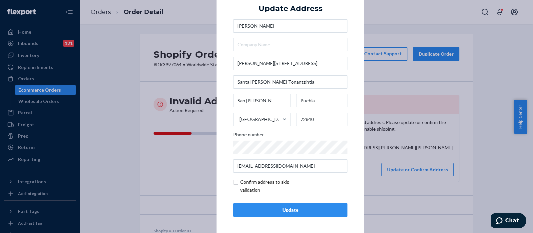
click at [233, 185] on input "checkbox" at bounding box center [271, 186] width 77 height 16
checkbox input "true"
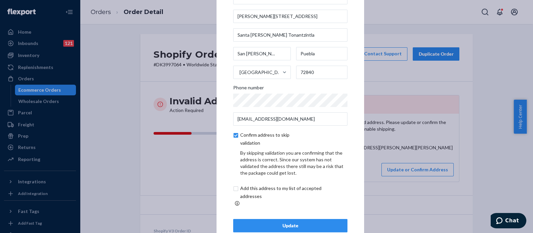
scroll to position [37, 0]
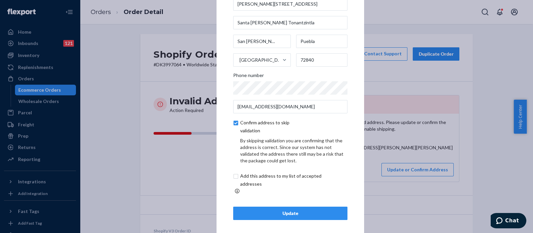
click at [286, 210] on div "Update" at bounding box center [290, 213] width 103 height 7
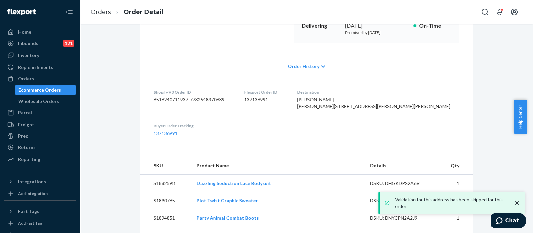
scroll to position [125, 0]
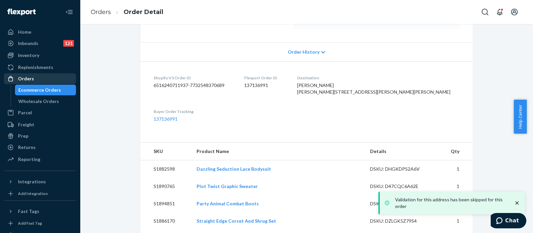
click at [40, 79] on div "Orders" at bounding box center [40, 78] width 71 height 9
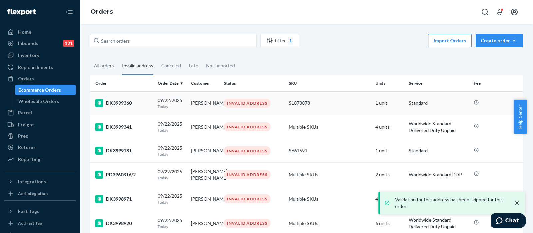
click at [326, 107] on td "S1873878" at bounding box center [329, 102] width 87 height 23
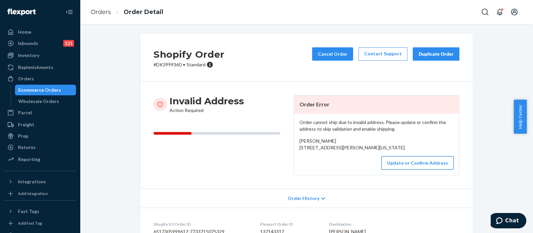
click at [400, 170] on button "Update or Confirm Address" at bounding box center [418, 162] width 72 height 13
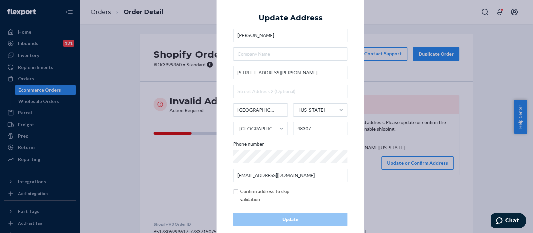
scroll to position [9, 0]
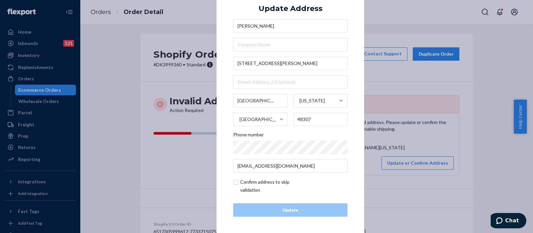
click at [233, 184] on input "checkbox" at bounding box center [271, 186] width 77 height 16
checkbox input "true"
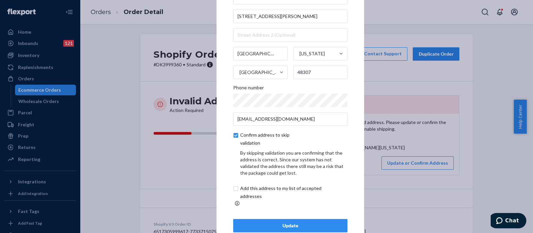
scroll to position [37, 0]
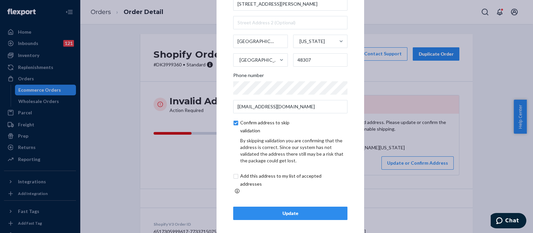
click at [284, 210] on div "Update" at bounding box center [290, 213] width 103 height 7
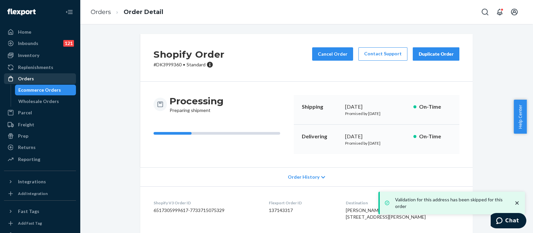
click at [47, 77] on div "Orders" at bounding box center [40, 78] width 71 height 9
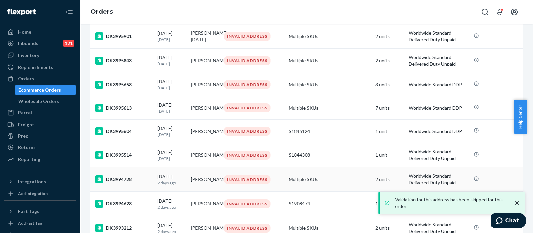
scroll to position [429, 0]
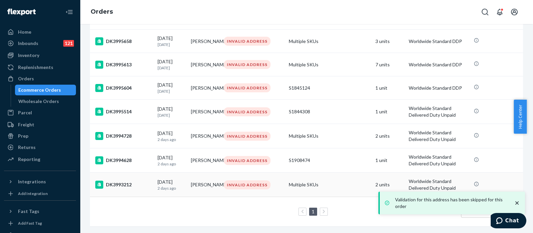
click at [336, 179] on td "Multiple SKUs" at bounding box center [329, 185] width 87 height 24
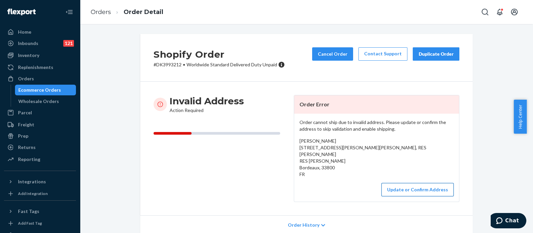
click at [404, 183] on button "Update or Confirm Address" at bounding box center [418, 189] width 72 height 13
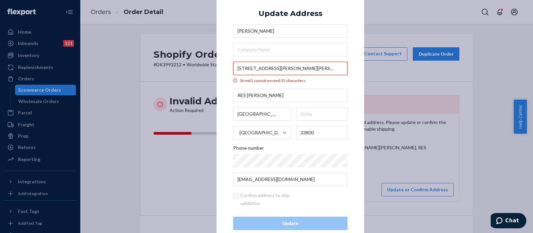
click at [326, 68] on input "[STREET_ADDRESS][PERSON_NAME][PERSON_NAME], RES [PERSON_NAME]" at bounding box center [290, 68] width 114 height 13
drag, startPoint x: 328, startPoint y: 69, endPoint x: 294, endPoint y: 70, distance: 34.0
click at [294, 70] on input "[STREET_ADDRESS][PERSON_NAME][PERSON_NAME], RES [PERSON_NAME]" at bounding box center [290, 68] width 114 height 13
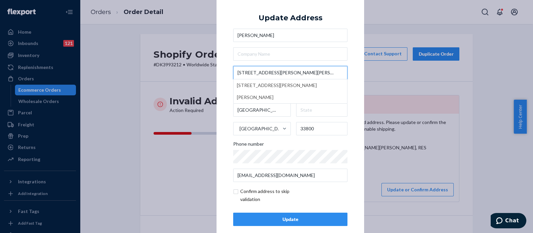
type input "[STREET_ADDRESS][PERSON_NAME][PERSON_NAME]"
click at [345, 10] on div "× Update Address [PERSON_NAME] [STREET_ADDRESS][PERSON_NAME][PERSON_NAME][PERSO…" at bounding box center [291, 116] width 148 height 252
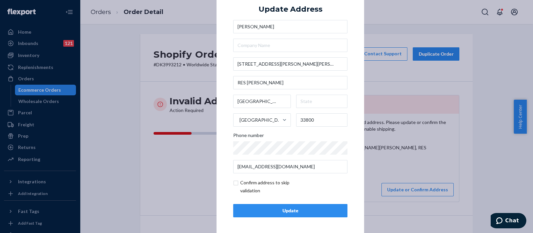
scroll to position [9, 0]
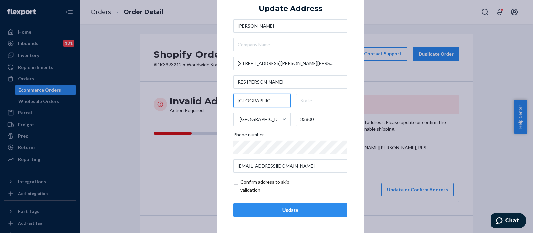
click at [271, 99] on input "[GEOGRAPHIC_DATA]" at bounding box center [262, 100] width 58 height 13
click at [317, 99] on input "text" at bounding box center [322, 100] width 52 height 13
paste input "[GEOGRAPHIC_DATA]"
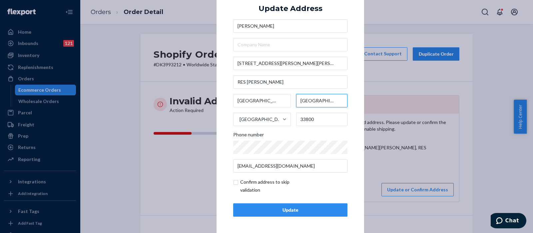
type input "[GEOGRAPHIC_DATA]"
click at [233, 181] on input "checkbox" at bounding box center [271, 186] width 77 height 16
checkbox input "true"
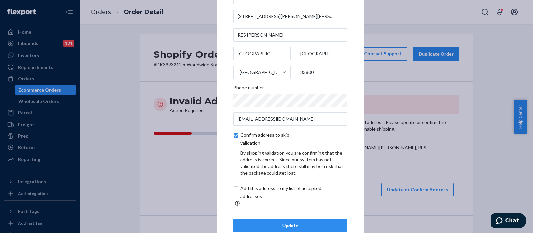
scroll to position [37, 0]
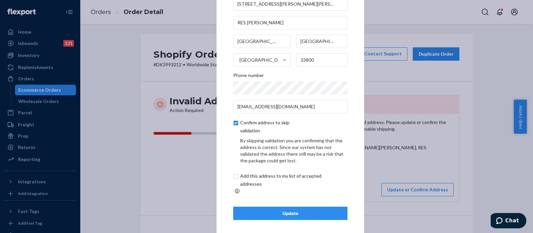
click at [283, 211] on div "Update" at bounding box center [290, 213] width 103 height 7
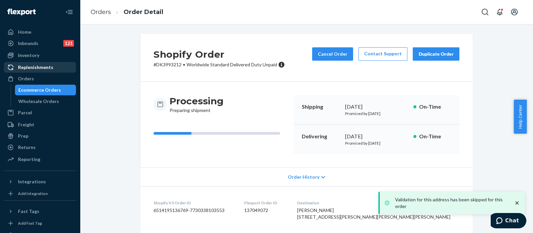
click at [25, 70] on div "Replenishments" at bounding box center [35, 67] width 35 height 7
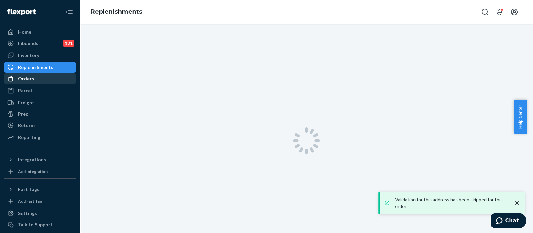
click at [30, 76] on div "Orders" at bounding box center [26, 78] width 16 height 7
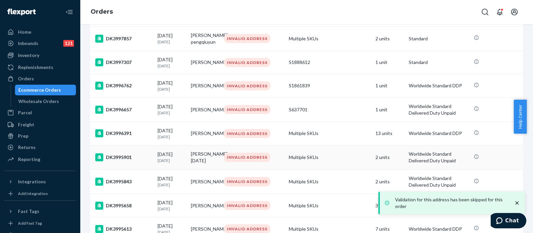
scroll to position [291, 0]
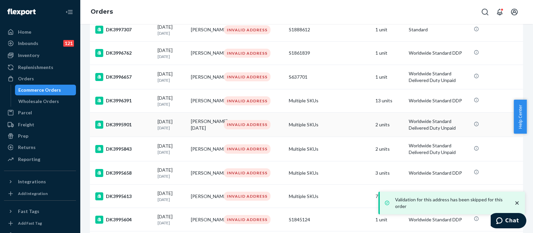
click at [323, 120] on td "Multiple SKUs" at bounding box center [329, 125] width 87 height 24
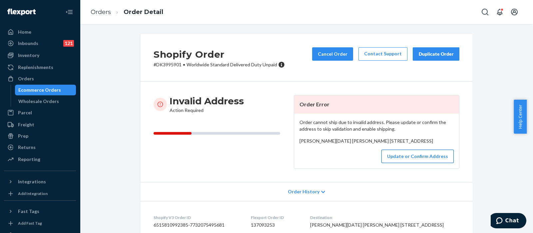
click at [408, 163] on button "Update or Confirm Address" at bounding box center [418, 156] width 72 height 13
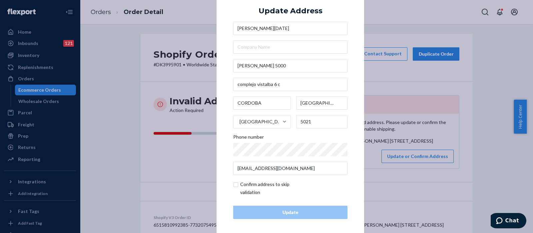
scroll to position [9, 0]
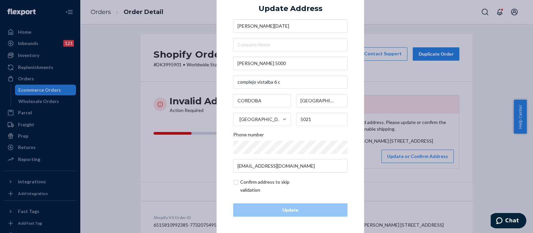
click at [234, 183] on input "checkbox" at bounding box center [271, 186] width 77 height 16
checkbox input "true"
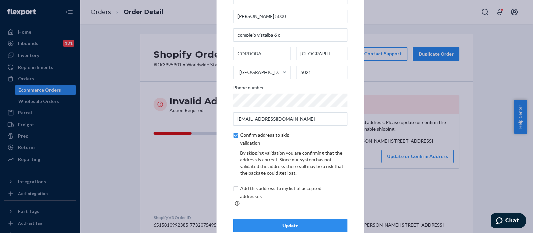
scroll to position [37, 0]
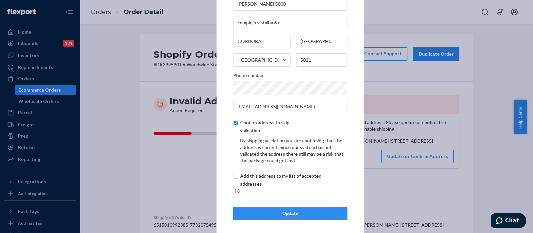
click at [283, 210] on div "Update" at bounding box center [290, 213] width 103 height 7
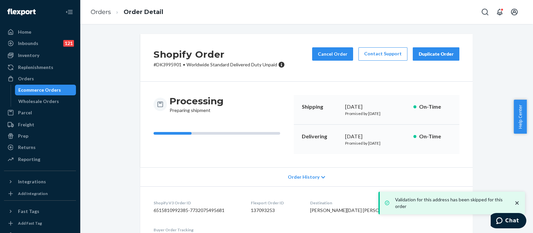
scroll to position [114, 0]
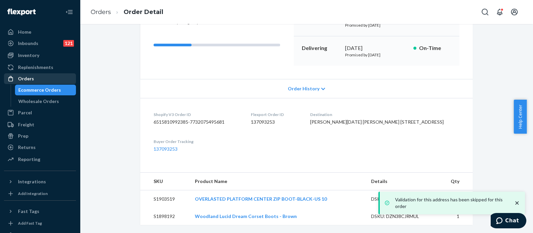
click at [49, 77] on div "Orders" at bounding box center [40, 78] width 71 height 9
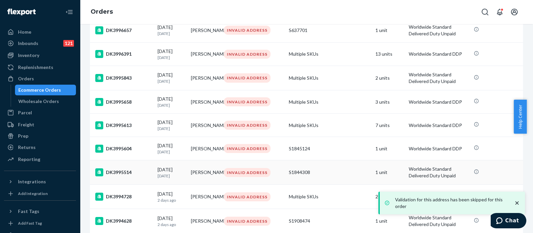
scroll to position [381, 0]
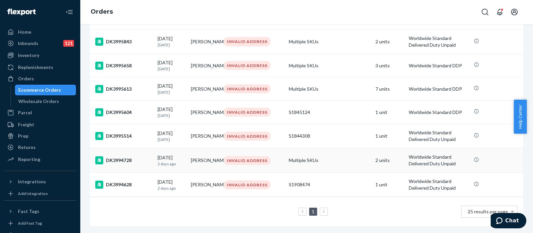
click at [335, 149] on td "Multiple SKUs" at bounding box center [329, 160] width 87 height 24
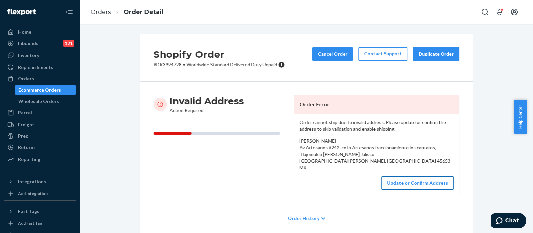
click at [410, 190] on button "Update or Confirm Address" at bounding box center [418, 182] width 72 height 13
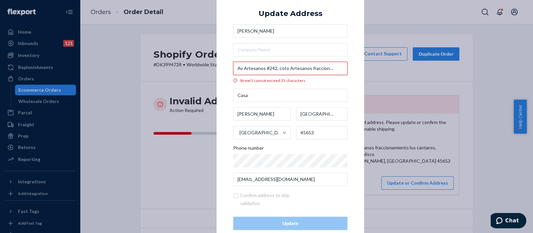
drag, startPoint x: 275, startPoint y: 68, endPoint x: 233, endPoint y: 67, distance: 42.0
click at [233, 67] on input "Av Artesanos #242, coto Artesanos fraccionamiento los cantaros, Tlajomulco [PER…" at bounding box center [290, 68] width 114 height 13
click at [314, 67] on input "Av Artesanos #242, coto Artesanos fraccionamiento los cantaros, Tlajomulco [PER…" at bounding box center [290, 68] width 114 height 13
drag, startPoint x: 274, startPoint y: 68, endPoint x: 355, endPoint y: 67, distance: 81.0
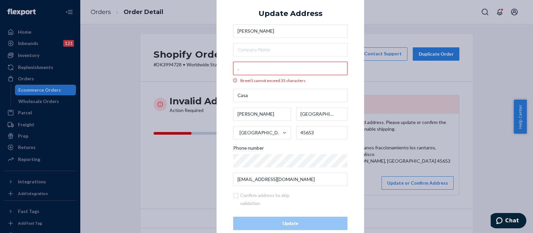
click at [355, 67] on div "× Update Address [PERSON_NAME] Av Artesanos #242, coto Artesanos fraccionamient…" at bounding box center [291, 116] width 148 height 260
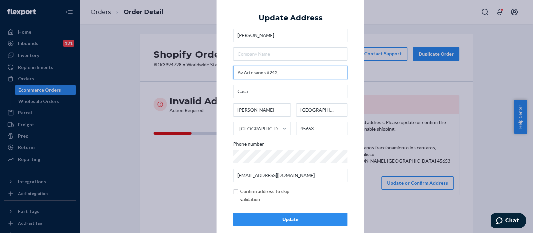
scroll to position [0, 0]
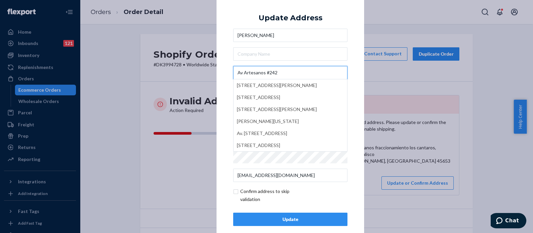
type input "Av Artesanos #242"
click at [354, 7] on div "× Update Address Atziri [STREET_ADDRESS][PERSON_NAME] [STREET_ADDRESS] [STREET_…" at bounding box center [291, 116] width 148 height 252
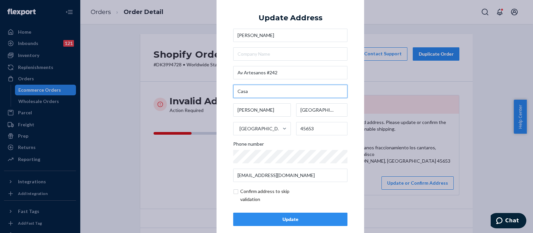
click at [281, 96] on input "Casa" at bounding box center [290, 91] width 114 height 13
paste input "coto Artesanos fraccionamiento los cantaros, Tlajomulco [PERSON_NAME] [GEOGRAPH…"
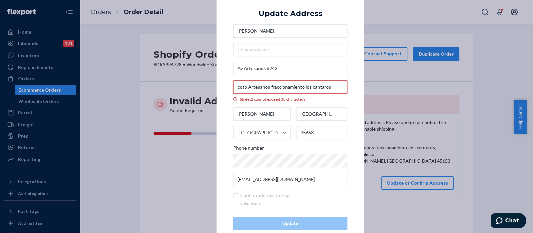
click at [299, 88] on input "coto Artesanos fraccionamiento los cantaros" at bounding box center [290, 86] width 114 height 13
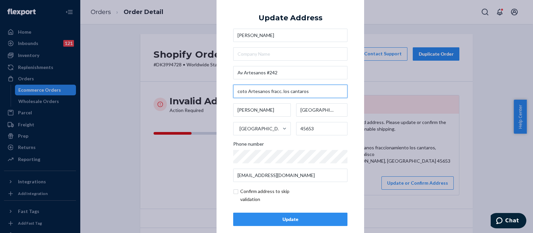
type input "coto Artesanos fracc. los cantaros"
click at [357, 29] on div "× Update Address [PERSON_NAME] Av Artesanos #242 coto Artesanos fracc. los cant…" at bounding box center [291, 116] width 148 height 252
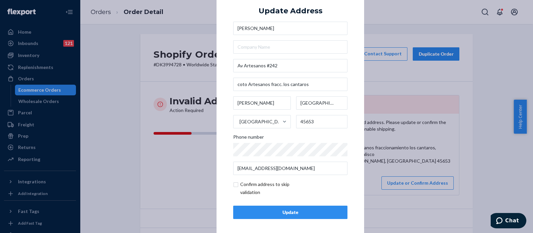
scroll to position [9, 0]
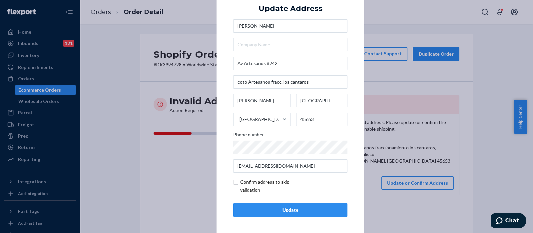
click at [233, 182] on input "checkbox" at bounding box center [271, 186] width 77 height 16
checkbox input "true"
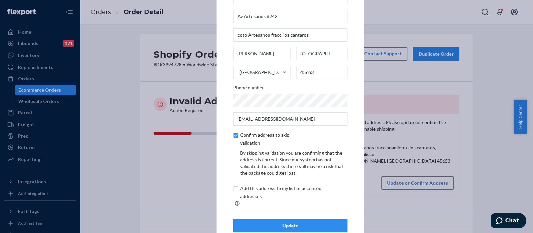
scroll to position [37, 0]
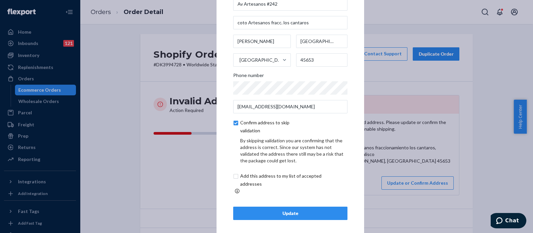
click at [278, 210] on div "Update" at bounding box center [290, 213] width 103 height 7
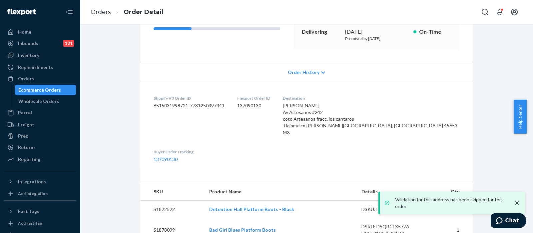
scroll to position [121, 0]
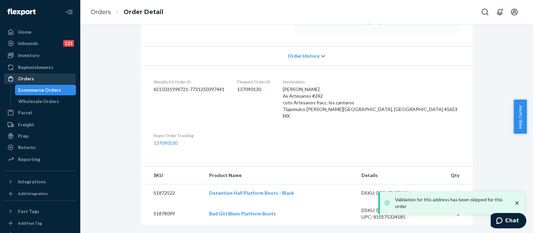
click at [38, 77] on div "Orders" at bounding box center [40, 78] width 71 height 9
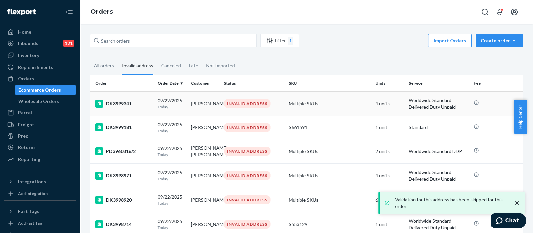
click at [332, 104] on td "Multiple SKUs" at bounding box center [329, 103] width 87 height 24
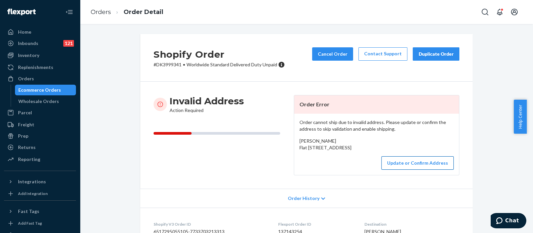
click at [409, 170] on button "Update or Confirm Address" at bounding box center [418, 162] width 72 height 13
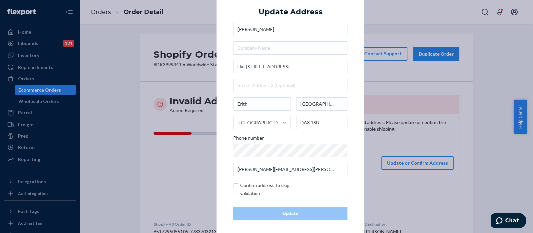
scroll to position [9, 0]
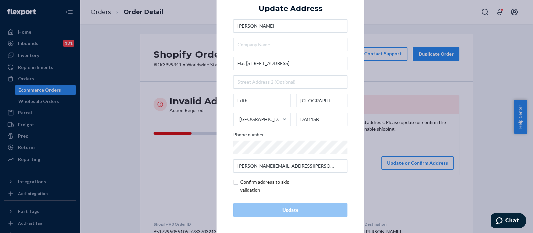
click at [234, 181] on input "checkbox" at bounding box center [271, 186] width 77 height 16
checkbox input "true"
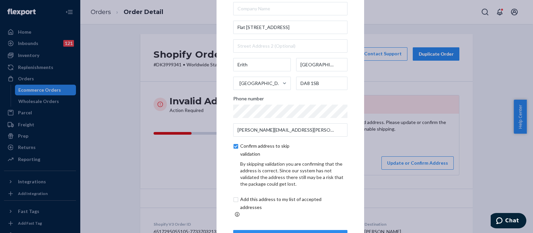
scroll to position [37, 0]
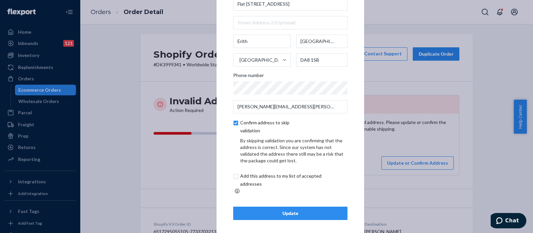
click at [290, 210] on div "Update" at bounding box center [290, 213] width 103 height 7
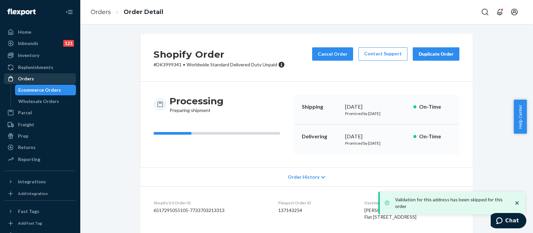
click at [42, 80] on div "Orders" at bounding box center [40, 78] width 71 height 9
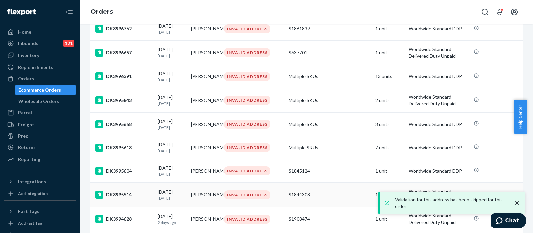
scroll to position [332, 0]
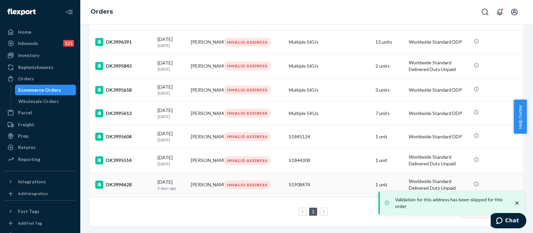
click at [322, 181] on div "S1908474" at bounding box center [329, 184] width 81 height 7
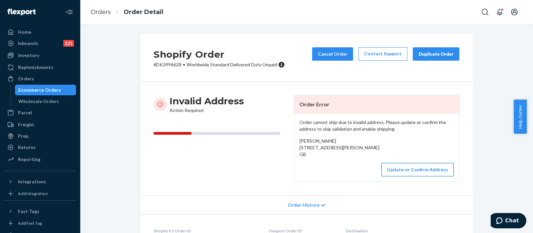
click at [402, 176] on button "Update or Confirm Address" at bounding box center [418, 169] width 72 height 13
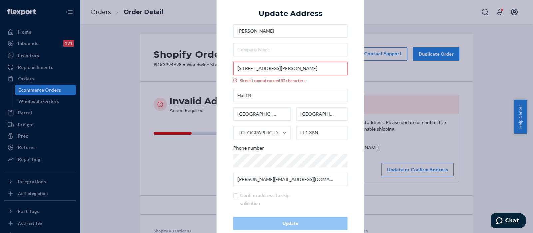
drag, startPoint x: 315, startPoint y: 70, endPoint x: 294, endPoint y: 70, distance: 21.3
click at [294, 70] on input "[STREET_ADDRESS][PERSON_NAME]" at bounding box center [290, 68] width 114 height 13
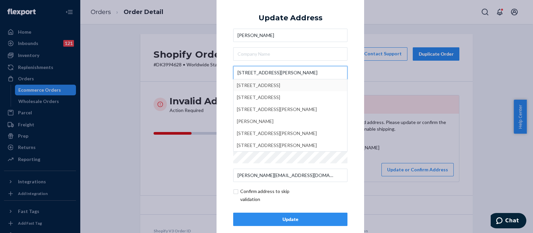
type input "[STREET_ADDRESS][PERSON_NAME]"
click at [345, 15] on div "× Update Address [PERSON_NAME] [STREET_ADDRESS][PERSON_NAME] [STREET_ADDRESS] […" at bounding box center [291, 116] width 148 height 252
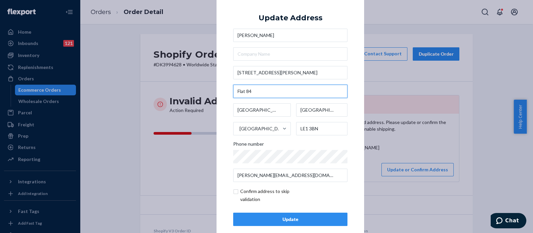
click at [234, 91] on input "Flat 84" at bounding box center [290, 91] width 114 height 13
paste input "Block C"
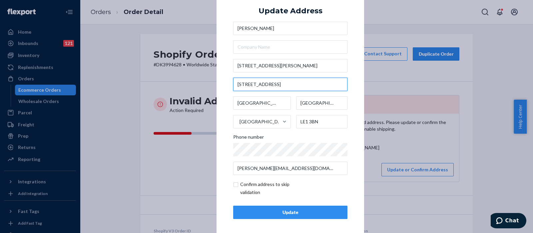
scroll to position [9, 0]
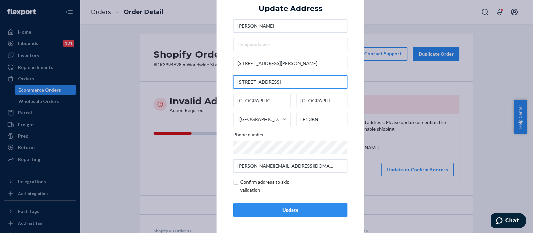
type input "[STREET_ADDRESS]"
click at [235, 182] on input "checkbox" at bounding box center [271, 186] width 77 height 16
checkbox input "true"
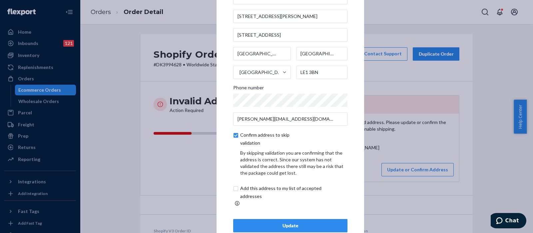
scroll to position [37, 0]
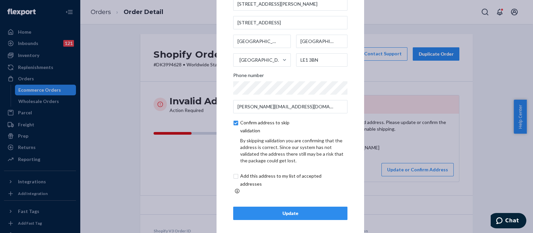
click at [267, 210] on div "Update" at bounding box center [290, 213] width 103 height 7
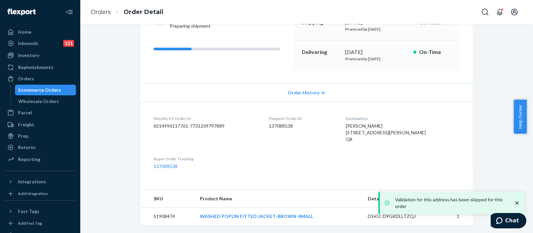
scroll to position [97, 0]
click at [31, 79] on div "Orders" at bounding box center [26, 78] width 16 height 7
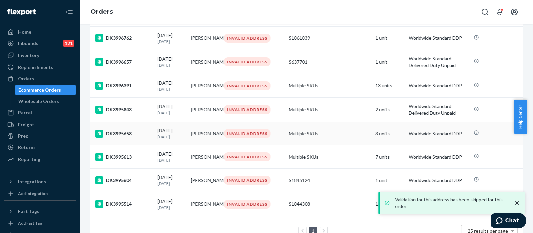
scroll to position [308, 0]
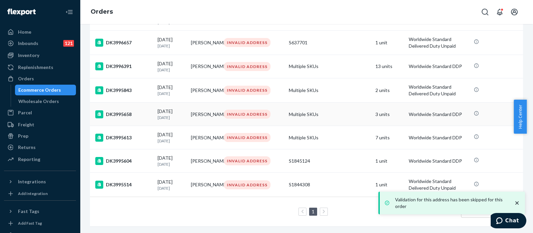
click at [334, 108] on td "Multiple SKUs" at bounding box center [329, 114] width 87 height 23
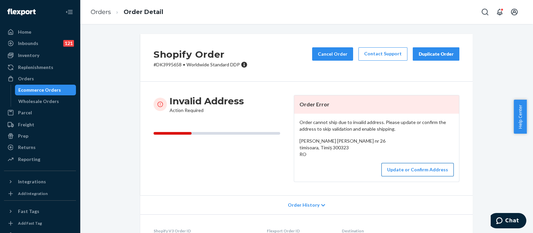
click at [417, 175] on button "Update or Confirm Address" at bounding box center [418, 169] width 72 height 13
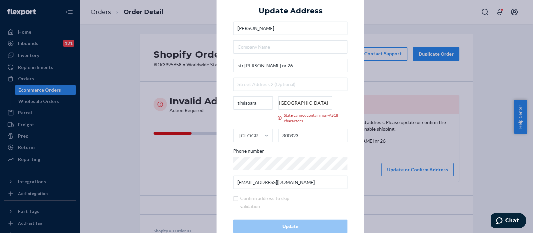
click at [316, 102] on input "[GEOGRAPHIC_DATA]" at bounding box center [305, 102] width 54 height 13
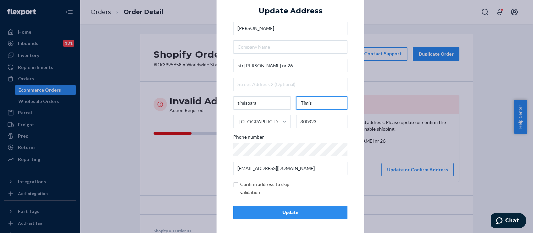
scroll to position [9, 0]
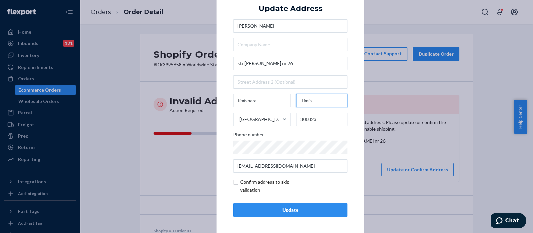
type input "Timis"
click at [233, 183] on input "checkbox" at bounding box center [271, 186] width 77 height 16
checkbox input "true"
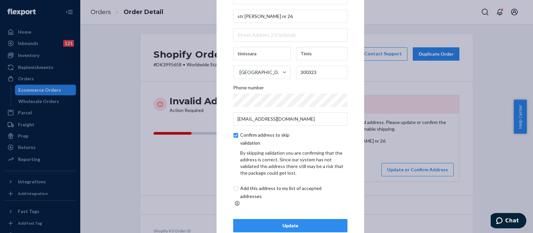
scroll to position [37, 0]
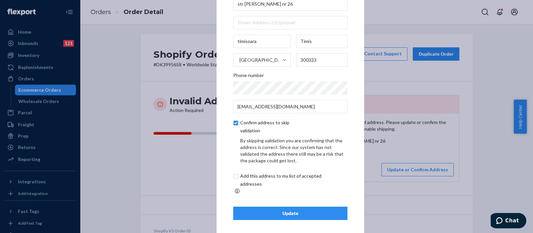
click at [291, 210] on div "Update" at bounding box center [290, 213] width 103 height 7
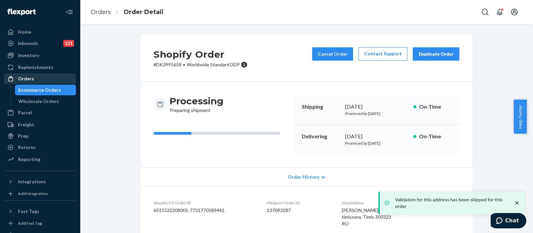
click at [32, 77] on div "Orders" at bounding box center [26, 78] width 16 height 7
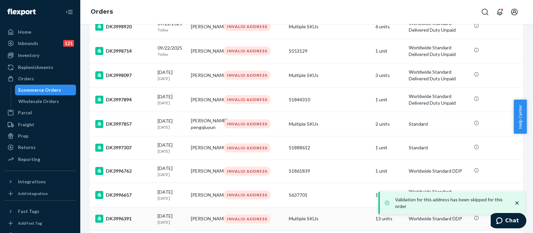
scroll to position [285, 0]
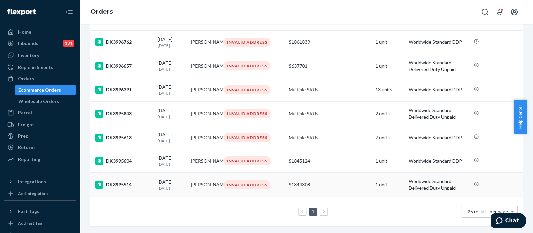
click at [321, 181] on div "S1844308" at bounding box center [329, 184] width 81 height 7
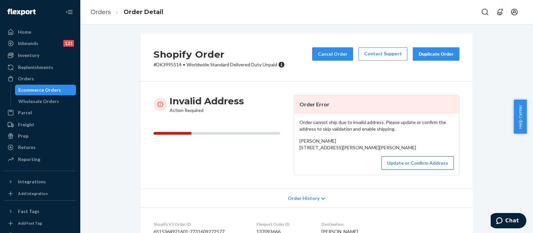
click at [396, 170] on button "Update or Confirm Address" at bounding box center [418, 162] width 72 height 13
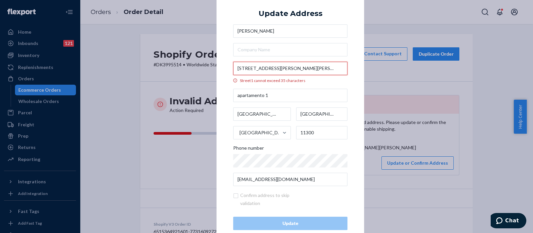
drag, startPoint x: 293, startPoint y: 70, endPoint x: 361, endPoint y: 70, distance: 68.6
click at [361, 70] on div "× Update Address [PERSON_NAME] [STREET_ADDRESS][PERSON_NAME][PERSON_NAME] Phone…" at bounding box center [266, 116] width 533 height 233
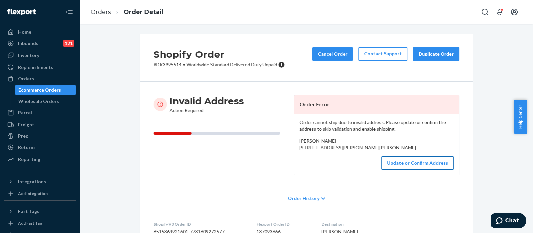
click at [423, 170] on button "Update or Confirm Address" at bounding box center [418, 162] width 72 height 13
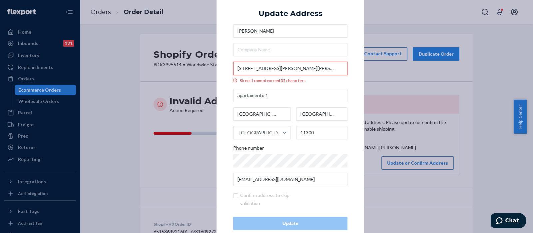
drag, startPoint x: 291, startPoint y: 69, endPoint x: 328, endPoint y: 67, distance: 37.4
click at [328, 67] on input "[STREET_ADDRESS][PERSON_NAME][PERSON_NAME]" at bounding box center [290, 68] width 114 height 13
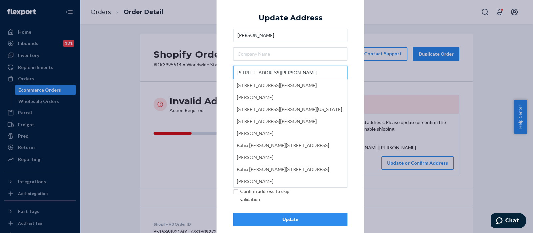
type input "[STREET_ADDRESS][PERSON_NAME]"
click at [339, 23] on div "Update Address [GEOGRAPHIC_DATA][PERSON_NAME] [STREET_ADDRESS][PERSON_NAME][PER…" at bounding box center [290, 116] width 114 height 219
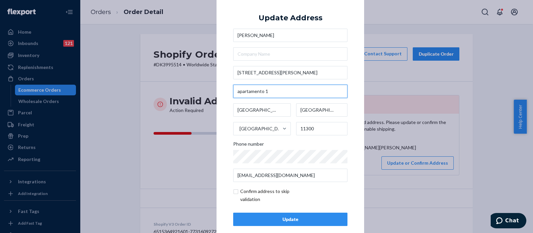
click at [234, 91] on input "apartamento 1" at bounding box center [290, 91] width 114 height 13
paste input "[PERSON_NAME]"
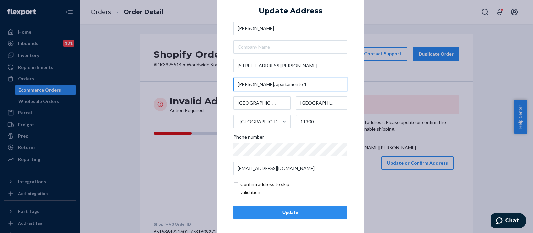
scroll to position [9, 0]
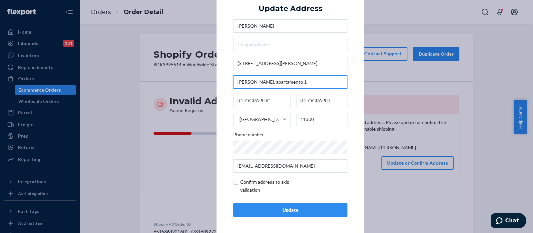
type input "[PERSON_NAME], apartamento 1"
click at [234, 183] on input "checkbox" at bounding box center [271, 186] width 77 height 16
checkbox input "true"
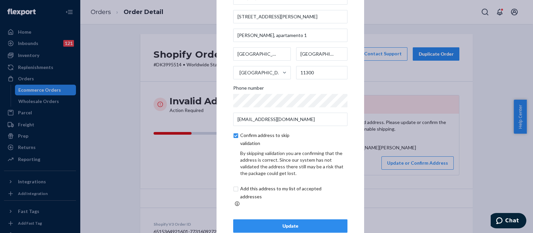
scroll to position [37, 0]
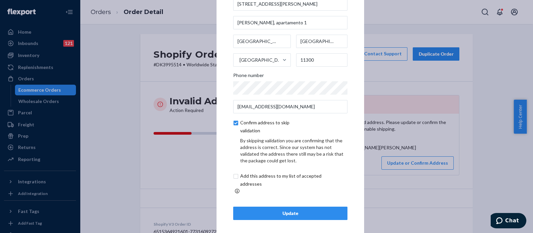
click at [295, 210] on div "Update" at bounding box center [290, 213] width 103 height 7
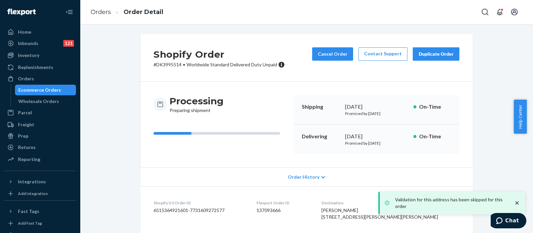
scroll to position [104, 0]
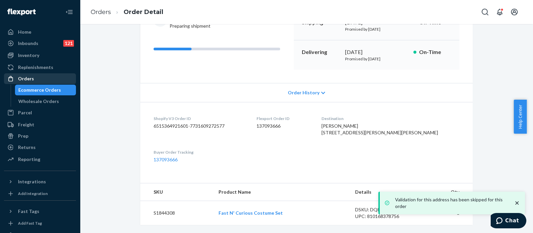
click at [47, 76] on div "Orders" at bounding box center [40, 78] width 71 height 9
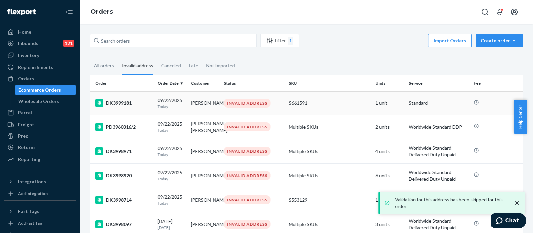
click at [325, 101] on div "S661591" at bounding box center [329, 103] width 81 height 7
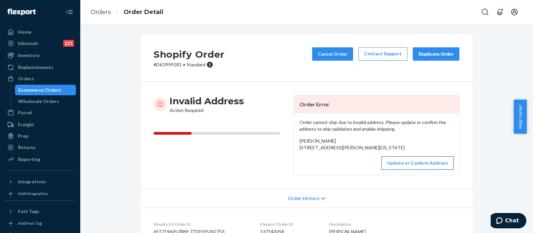
click at [401, 170] on button "Update or Confirm Address" at bounding box center [418, 162] width 72 height 13
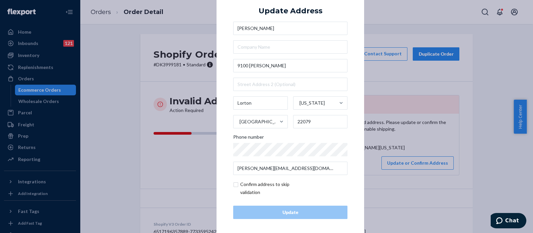
scroll to position [9, 0]
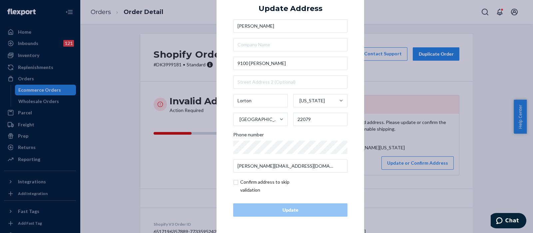
click at [233, 182] on input "checkbox" at bounding box center [271, 186] width 77 height 16
checkbox input "true"
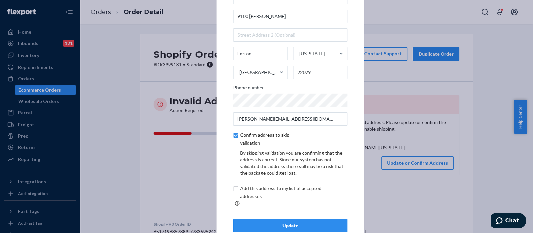
scroll to position [37, 0]
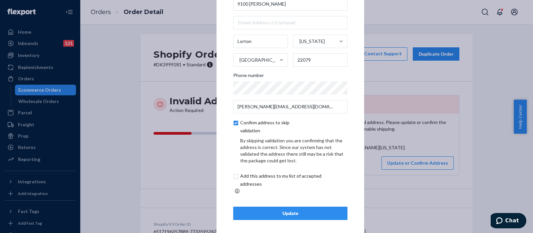
click at [282, 211] on div "Update" at bounding box center [290, 213] width 103 height 7
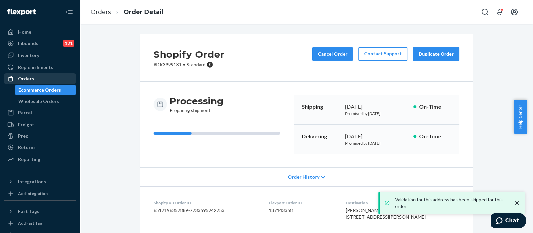
click at [35, 79] on div "Orders" at bounding box center [40, 78] width 71 height 9
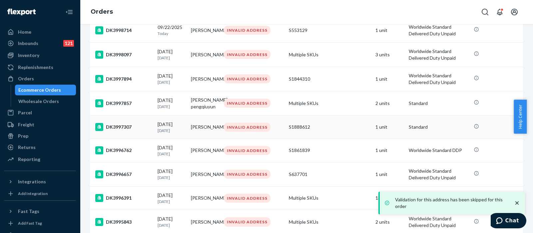
scroll to position [260, 0]
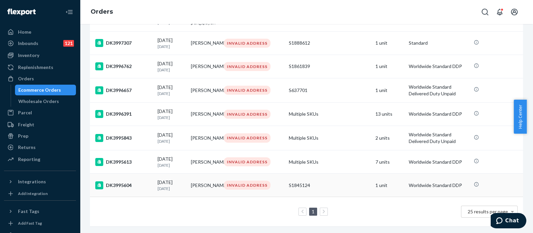
click at [336, 182] on div "S1845124" at bounding box center [329, 185] width 81 height 7
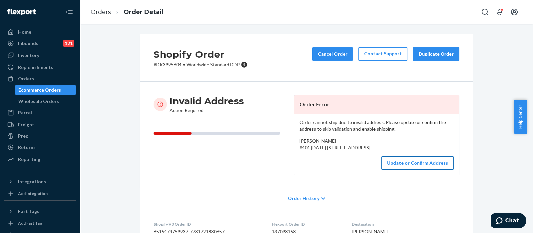
click at [399, 170] on button "Update or Confirm Address" at bounding box center [418, 162] width 72 height 13
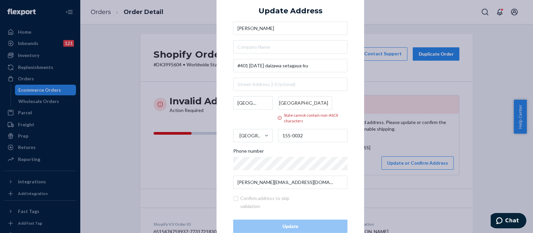
click at [325, 104] on input "[GEOGRAPHIC_DATA]" at bounding box center [305, 102] width 54 height 13
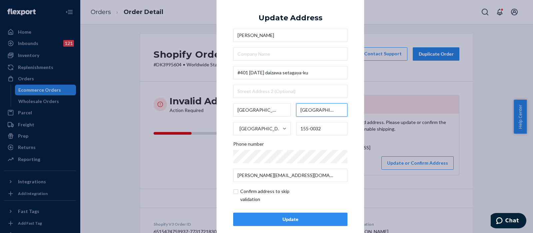
scroll to position [9, 0]
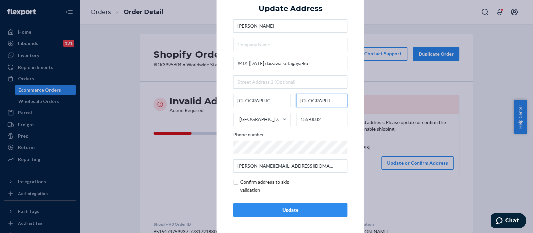
type input "[GEOGRAPHIC_DATA]"
click at [234, 182] on input "checkbox" at bounding box center [271, 186] width 77 height 16
checkbox input "true"
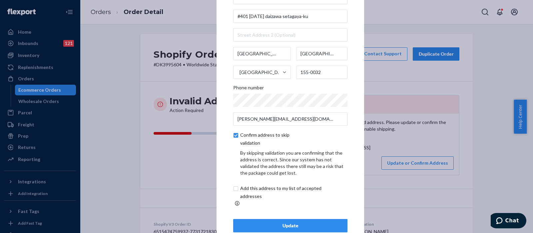
scroll to position [37, 0]
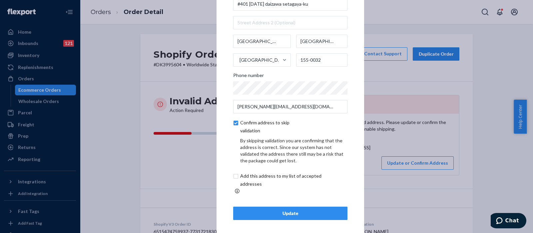
click at [270, 210] on div "Update" at bounding box center [290, 213] width 103 height 7
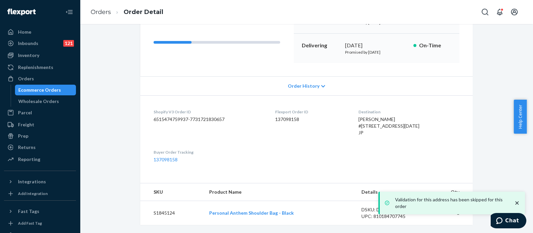
scroll to position [97, 0]
click at [44, 81] on div "Orders" at bounding box center [40, 78] width 71 height 9
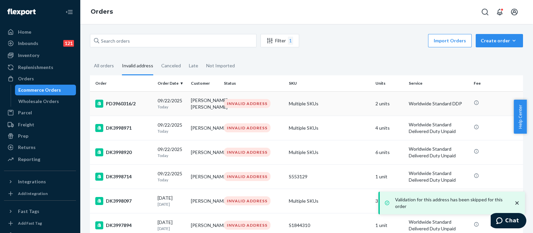
click at [329, 102] on td "Multiple SKUs" at bounding box center [329, 103] width 87 height 24
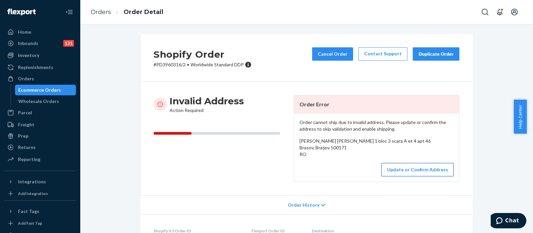
click at [412, 176] on button "Update or Confirm Address" at bounding box center [418, 169] width 72 height 13
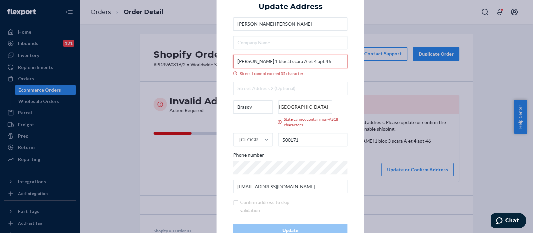
drag, startPoint x: 322, startPoint y: 63, endPoint x: 304, endPoint y: 62, distance: 18.0
click at [304, 62] on input "[PERSON_NAME] 1 bloc 3 scara A et 4 apt 46" at bounding box center [290, 61] width 114 height 13
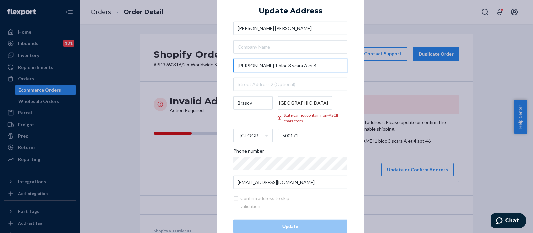
type input "[PERSON_NAME] 1 bloc 3 scara A et 4"
click at [353, 16] on div "× Update Address [PERSON_NAME] [PERSON_NAME] Labis 1 bloc 3 scara A et 4 Brasov…" at bounding box center [291, 116] width 148 height 266
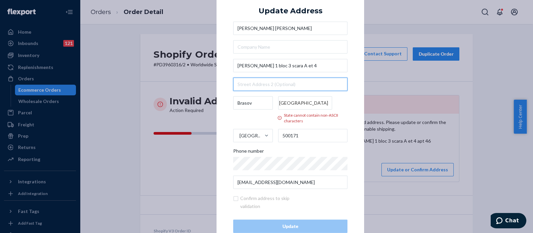
click at [266, 85] on input "text" at bounding box center [290, 83] width 114 height 13
paste input "apt 46"
type input "apt 46"
click at [303, 103] on input "[GEOGRAPHIC_DATA]" at bounding box center [305, 102] width 54 height 13
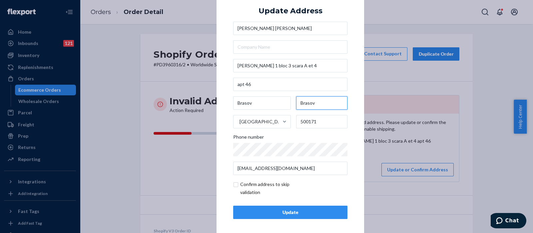
scroll to position [9, 0]
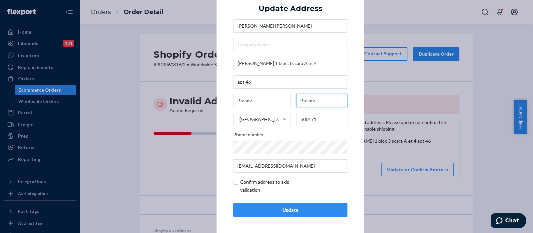
type input "Brasov"
click at [233, 181] on input "checkbox" at bounding box center [271, 186] width 77 height 16
checkbox input "true"
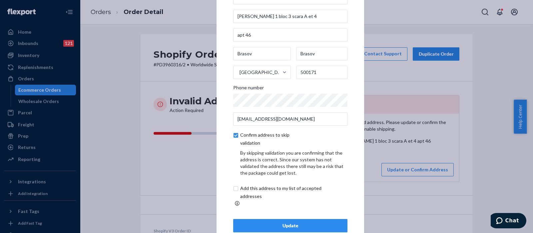
scroll to position [37, 0]
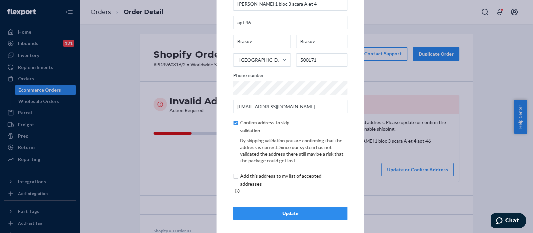
click at [267, 212] on div "Update" at bounding box center [290, 213] width 103 height 7
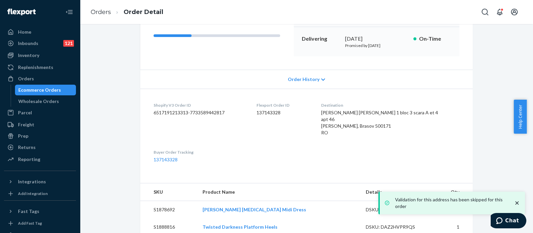
scroll to position [114, 0]
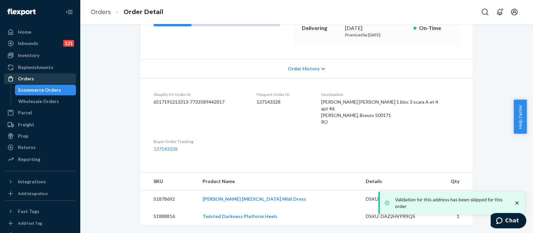
click at [44, 78] on div "Orders" at bounding box center [40, 78] width 71 height 9
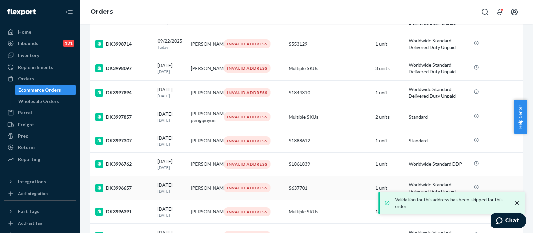
scroll to position [214, 0]
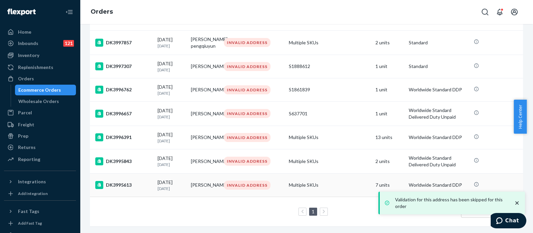
click at [337, 180] on td "Multiple SKUs" at bounding box center [329, 184] width 87 height 23
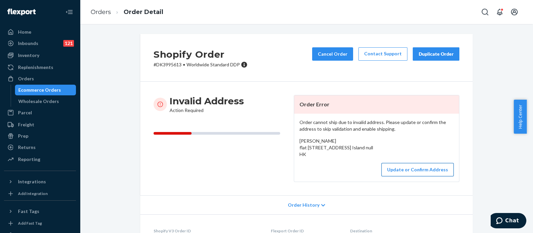
click at [420, 176] on button "Update or Confirm Address" at bounding box center [418, 169] width 72 height 13
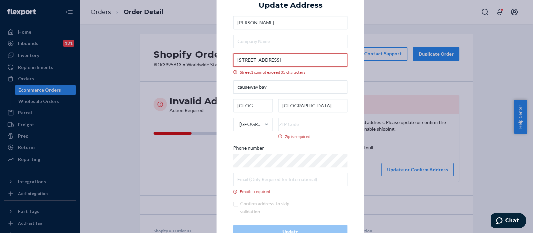
drag, startPoint x: 318, startPoint y: 61, endPoint x: 274, endPoint y: 62, distance: 44.0
click at [274, 62] on input "[STREET_ADDRESS]" at bounding box center [290, 59] width 114 height 13
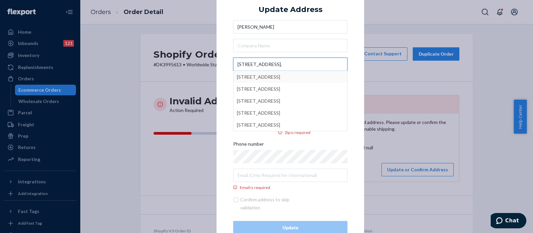
type input "[STREET_ADDRESS],"
click at [353, 31] on div "× Update Address [PERSON_NAME][STREET_ADDRESS][GEOGRAPHIC_DATA][STREET_ADDRESS]…" at bounding box center [291, 116] width 148 height 269
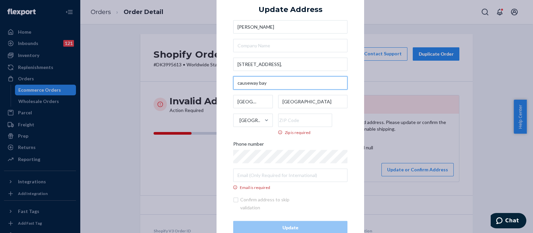
click at [234, 82] on input "causeway bay" at bounding box center [290, 82] width 114 height 13
paste input "[GEOGRAPHIC_DATA]"
type input "[GEOGRAPHIC_DATA], [GEOGRAPHIC_DATA]"
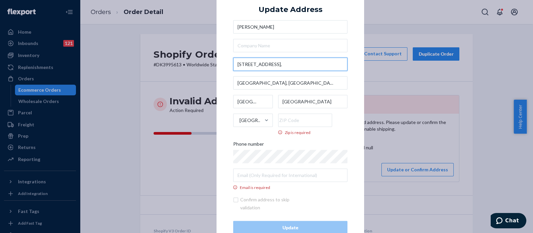
click at [297, 62] on input "[STREET_ADDRESS]," at bounding box center [290, 63] width 114 height 13
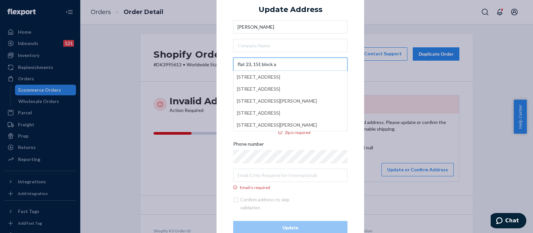
type input "flat 23, 15f, block a"
click at [354, 24] on div "× Update Address [PERSON_NAME] flat [STREET_ADDRESS] [STREET_ADDRESS] [STREET_A…" at bounding box center [291, 116] width 148 height 269
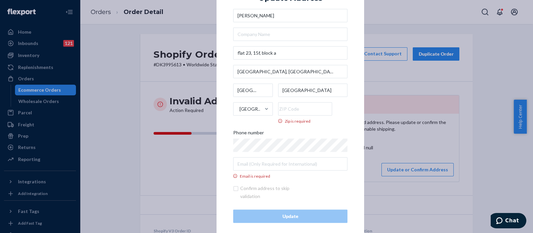
scroll to position [18, 0]
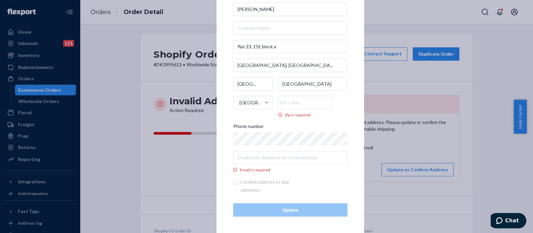
click at [322, 105] on input "Zip is required" at bounding box center [305, 102] width 54 height 13
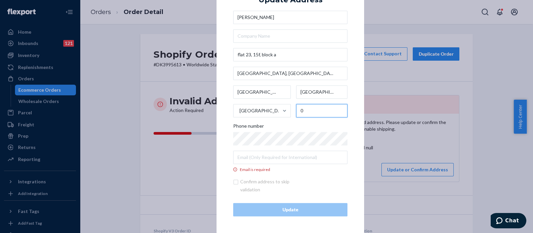
scroll to position [13, 0]
type input "0000"
click at [175, 53] on div "× Update Address [PERSON_NAME][STREET_ADDRESS] 0000 Phone number Email is requi…" at bounding box center [266, 116] width 533 height 233
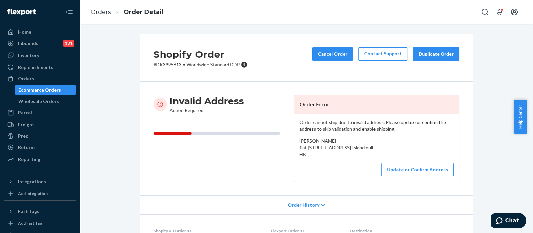
click at [166, 63] on p "# DK3995613 • Worldwide Standard DDP" at bounding box center [201, 64] width 94 height 7
copy p "DK3995613"
click at [421, 176] on button "Update or Confirm Address" at bounding box center [418, 169] width 72 height 13
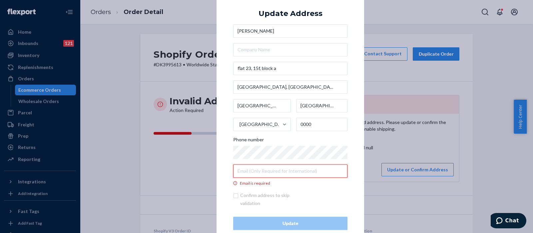
click at [280, 173] on input "Email is required" at bounding box center [290, 170] width 114 height 13
paste input "[EMAIL_ADDRESS][DOMAIN_NAME]"
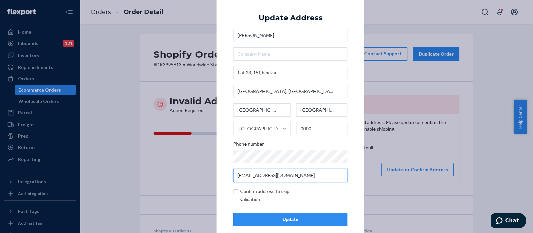
type input "[EMAIL_ADDRESS][DOMAIN_NAME]"
click at [235, 192] on input "checkbox" at bounding box center [271, 195] width 77 height 16
checkbox input "true"
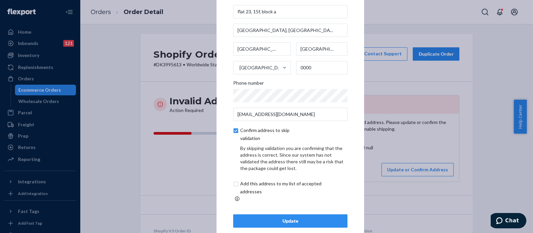
scroll to position [37, 0]
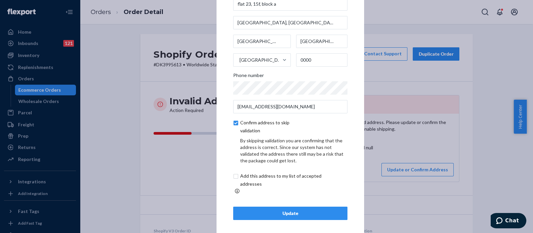
click at [282, 210] on div "Update" at bounding box center [290, 213] width 103 height 7
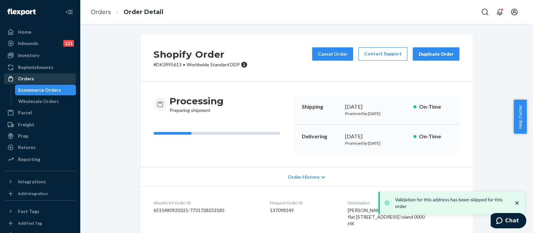
click at [45, 78] on div "Orders" at bounding box center [40, 78] width 71 height 9
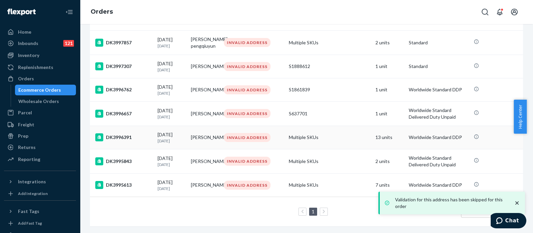
scroll to position [190, 0]
click at [311, 134] on td "Multiple SKUs" at bounding box center [329, 137] width 87 height 23
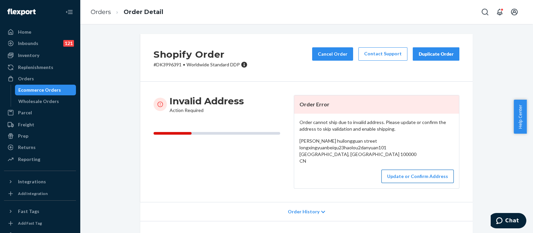
click at [410, 183] on button "Update or Confirm Address" at bounding box center [418, 176] width 72 height 13
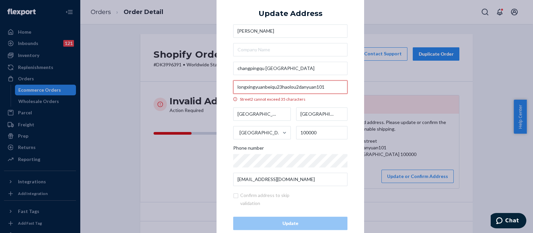
click at [269, 88] on input "longxingyuanbeiqu23haolou2danyuan101" at bounding box center [290, 86] width 114 height 13
click at [285, 85] on input "longxingyuanbeiqu23haolou2danyuan101" at bounding box center [290, 86] width 114 height 13
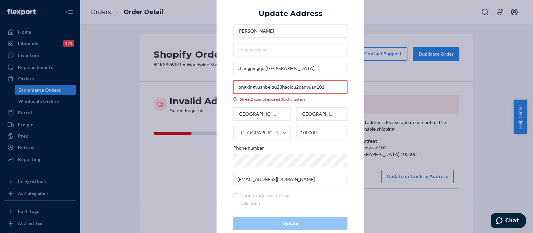
click at [285, 85] on input "longxingyuanbeiqu23haolou2danyuan101" at bounding box center [290, 86] width 114 height 13
paste input "[STREET_ADDRESS]"
drag, startPoint x: 337, startPoint y: 89, endPoint x: 311, endPoint y: 89, distance: 26.3
click at [311, 89] on input "[STREET_ADDRESS]" at bounding box center [290, 86] width 114 height 13
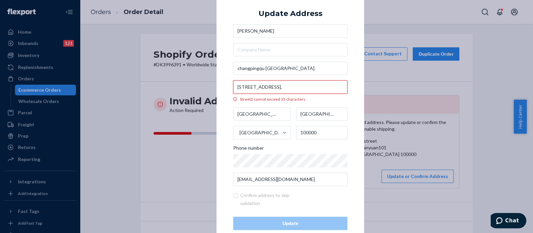
scroll to position [0, 6]
type input "[STREET_ADDRESS],"
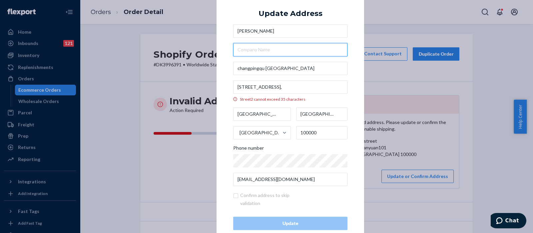
click at [256, 48] on input "text" at bounding box center [290, 49] width 114 height 13
paste input "Hope 101"
type input "Hope 101"
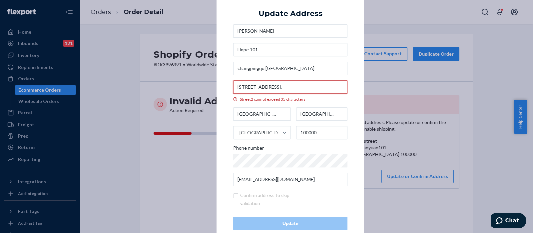
drag, startPoint x: 292, startPoint y: 86, endPoint x: 294, endPoint y: 102, distance: 16.1
click at [292, 87] on input "[STREET_ADDRESS]," at bounding box center [290, 86] width 114 height 13
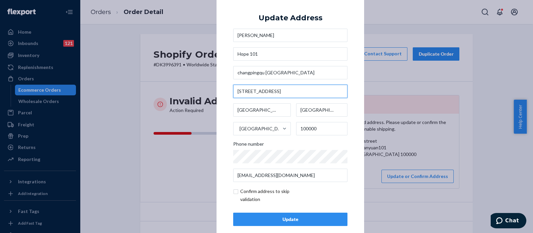
type input "[STREET_ADDRESS]"
click at [352, 36] on div "× Update Address [PERSON_NAME] Hope [STREET_ADDRESS] 100000 Phone number [EMAIL…" at bounding box center [291, 116] width 148 height 252
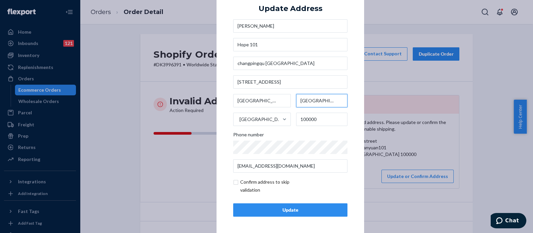
click at [319, 101] on input "[GEOGRAPHIC_DATA]" at bounding box center [322, 100] width 52 height 13
click at [318, 101] on input "[GEOGRAPHIC_DATA]" at bounding box center [322, 100] width 52 height 13
click at [270, 97] on input "[GEOGRAPHIC_DATA]" at bounding box center [262, 100] width 58 height 13
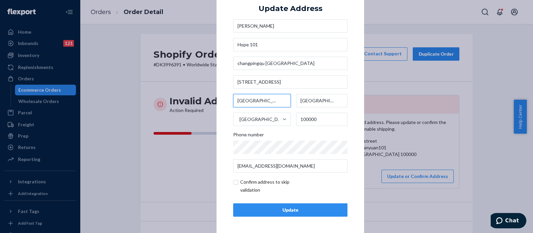
click at [270, 97] on input "[GEOGRAPHIC_DATA]" at bounding box center [262, 100] width 58 height 13
paste input "B"
type input "[GEOGRAPHIC_DATA]"
click at [235, 182] on input "checkbox" at bounding box center [271, 186] width 77 height 16
checkbox input "true"
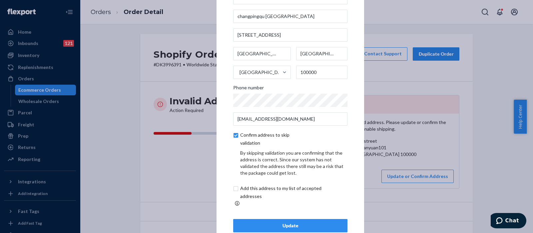
scroll to position [37, 0]
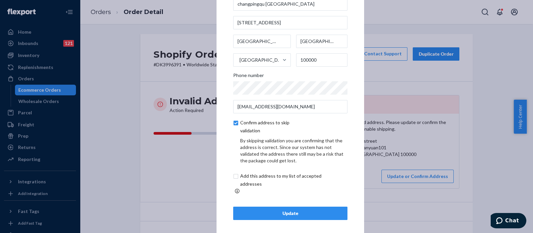
click at [297, 210] on div "Update" at bounding box center [290, 213] width 103 height 7
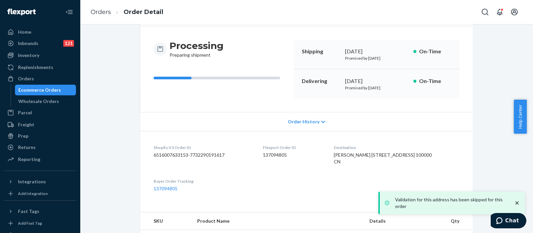
scroll to position [166, 0]
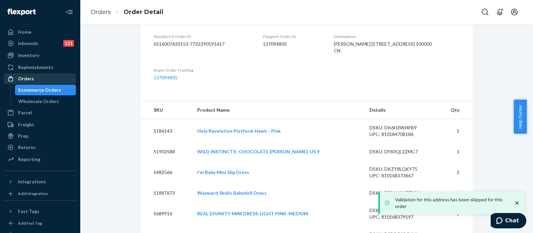
click at [42, 78] on div "Orders" at bounding box center [40, 78] width 71 height 9
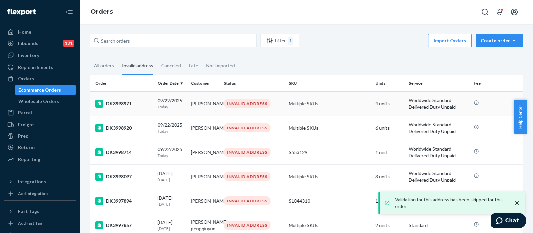
click at [335, 102] on td "Multiple SKUs" at bounding box center [329, 103] width 87 height 24
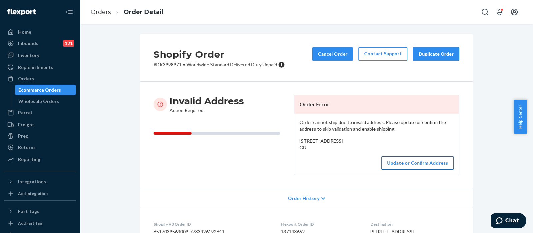
click at [420, 170] on button "Update or Confirm Address" at bounding box center [418, 162] width 72 height 13
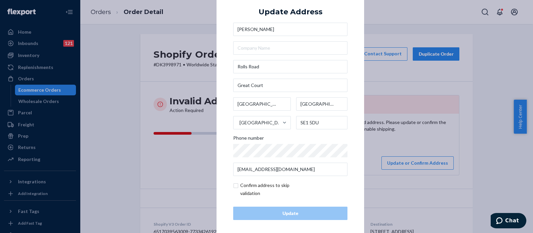
scroll to position [9, 0]
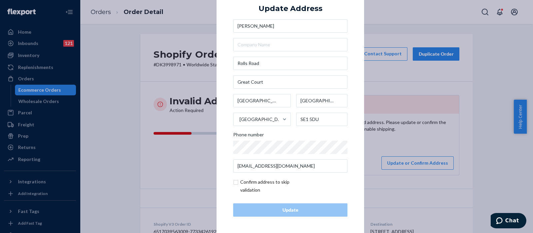
click at [233, 180] on input "checkbox" at bounding box center [271, 186] width 77 height 16
checkbox input "true"
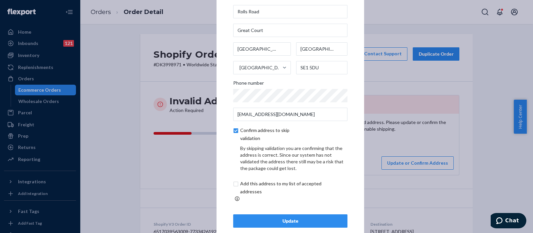
scroll to position [37, 0]
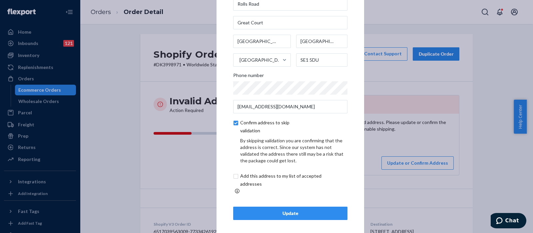
click at [303, 210] on div "Update" at bounding box center [290, 213] width 103 height 7
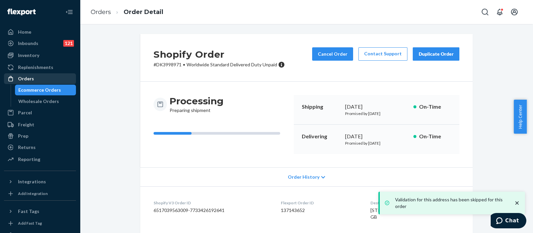
click at [38, 81] on div "Orders" at bounding box center [40, 78] width 71 height 9
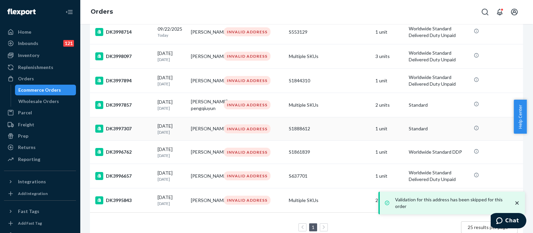
scroll to position [142, 0]
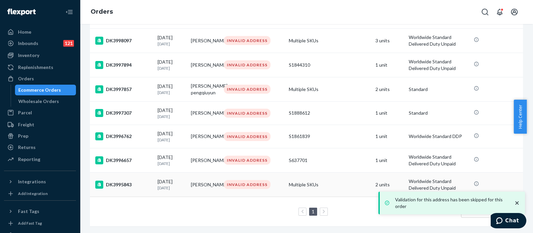
click at [324, 172] on td "Multiple SKUs" at bounding box center [329, 184] width 87 height 24
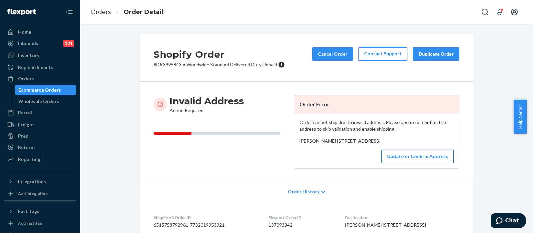
click at [402, 163] on button "Update or Confirm Address" at bounding box center [418, 156] width 72 height 13
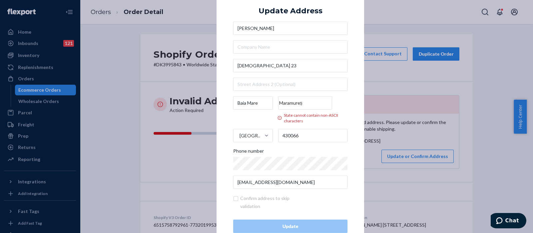
click at [332, 102] on input "Maramureș" at bounding box center [305, 102] width 54 height 13
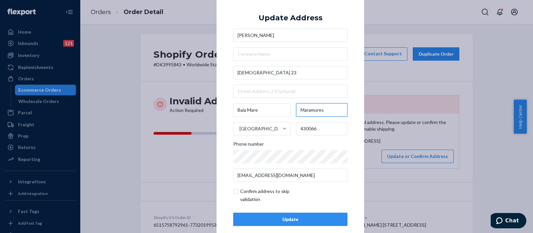
type input "Maramures"
click at [354, 57] on div "× Update Address Bianca [STREET_ADDRESS] Phone number [EMAIL_ADDRESS][DOMAIN_NA…" at bounding box center [291, 116] width 148 height 252
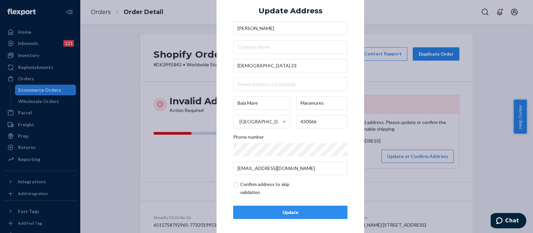
scroll to position [9, 0]
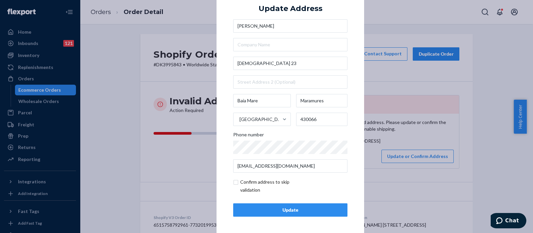
click at [233, 186] on input "checkbox" at bounding box center [271, 186] width 77 height 16
checkbox input "true"
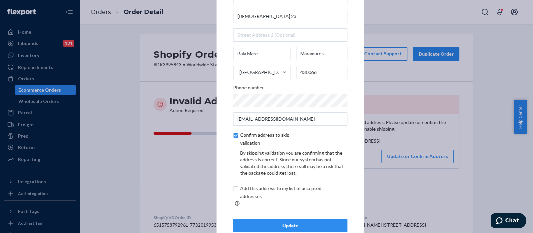
scroll to position [37, 0]
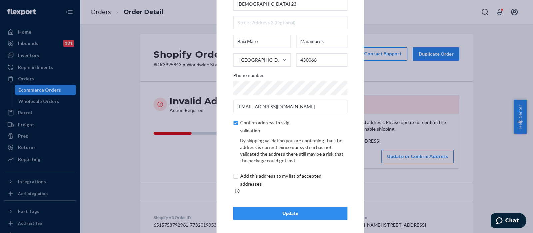
click at [280, 210] on div "Update" at bounding box center [290, 213] width 103 height 7
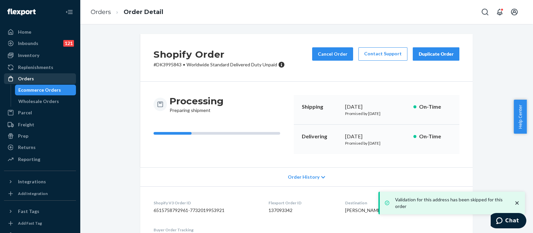
click at [40, 82] on div "Orders" at bounding box center [40, 78] width 71 height 9
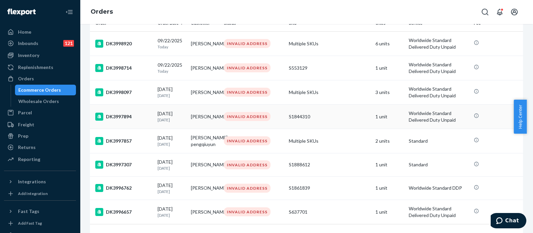
scroll to position [93, 0]
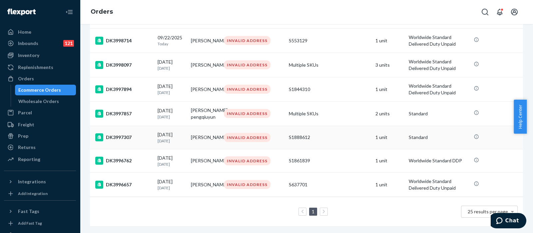
click at [329, 136] on td "S1888612" at bounding box center [329, 137] width 87 height 23
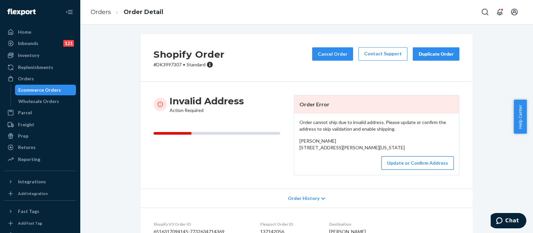
click at [409, 170] on button "Update or Confirm Address" at bounding box center [418, 162] width 72 height 13
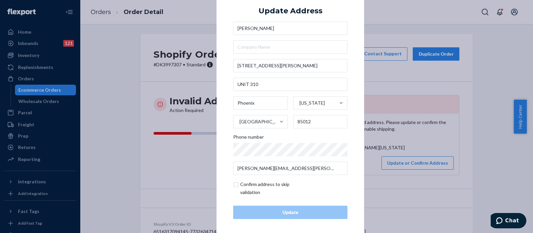
scroll to position [9, 0]
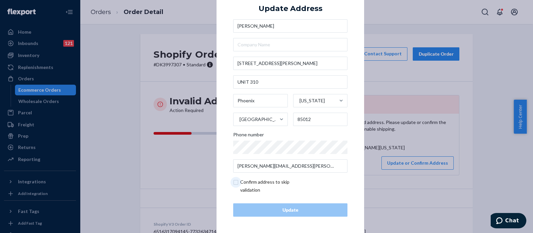
click at [233, 183] on input "checkbox" at bounding box center [271, 186] width 77 height 16
checkbox input "true"
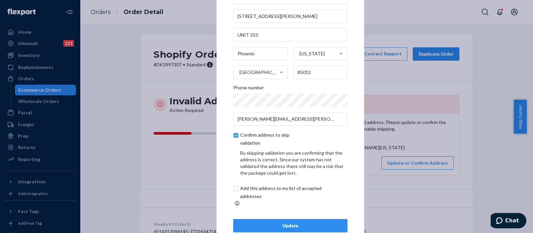
scroll to position [37, 0]
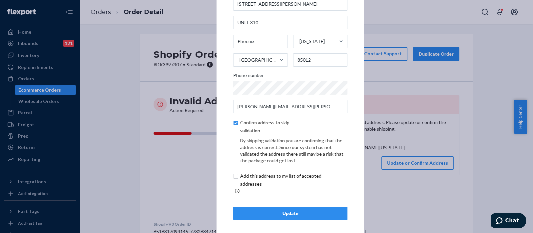
click at [289, 210] on div "Update" at bounding box center [290, 213] width 103 height 7
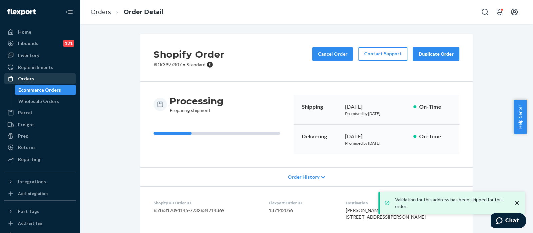
click at [46, 80] on div "Orders" at bounding box center [40, 78] width 71 height 9
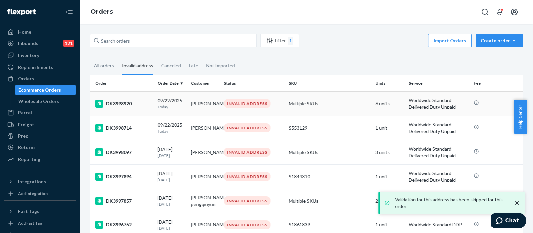
click at [332, 102] on td "Multiple SKUs" at bounding box center [329, 103] width 87 height 24
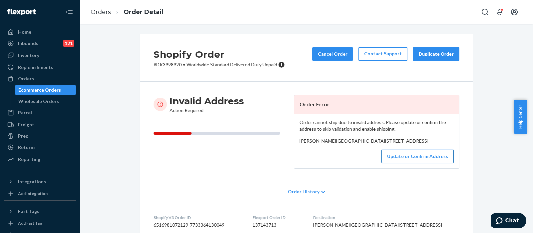
click at [403, 163] on button "Update or Confirm Address" at bounding box center [418, 156] width 72 height 13
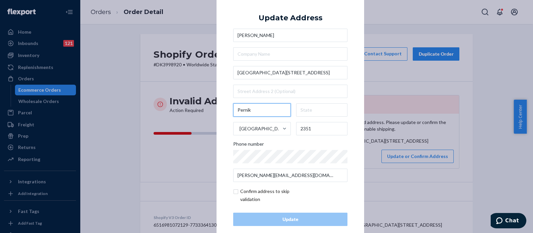
click at [261, 112] on input "Pernik" at bounding box center [262, 109] width 58 height 13
click at [314, 112] on input "text" at bounding box center [322, 109] width 52 height 13
paste input "Pernik"
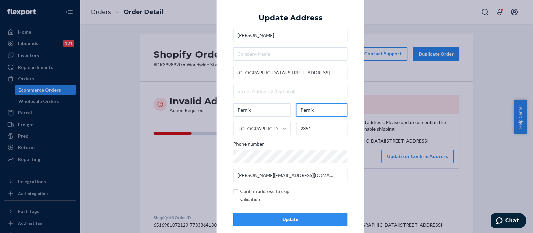
type input "Pernik"
click at [234, 191] on input "checkbox" at bounding box center [271, 195] width 77 height 16
checkbox input "true"
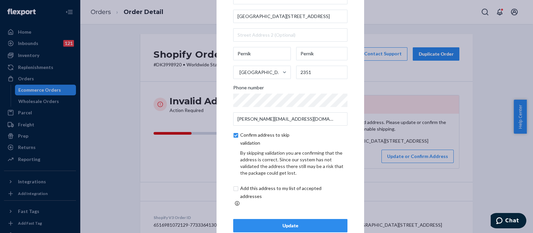
scroll to position [37, 0]
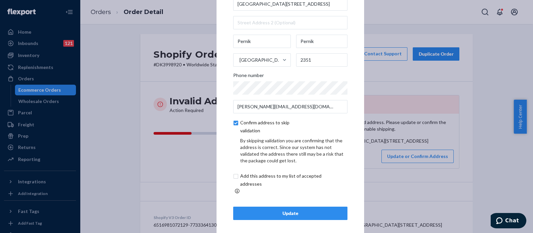
click at [300, 210] on div "Update" at bounding box center [290, 213] width 103 height 7
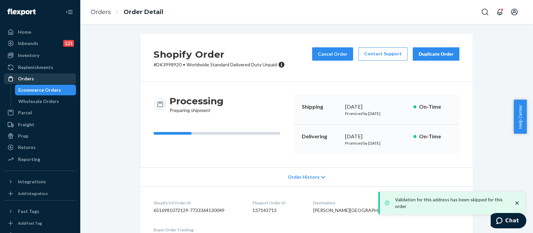
click at [48, 80] on div "Orders" at bounding box center [40, 78] width 71 height 9
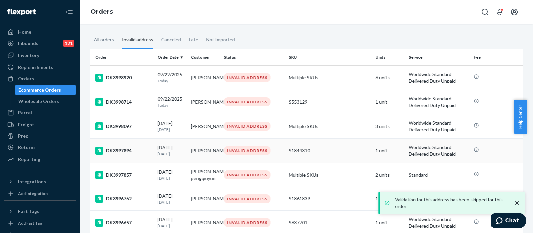
scroll to position [69, 0]
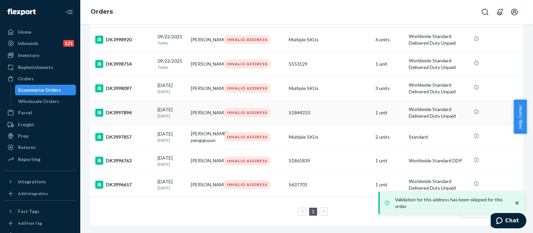
click at [321, 110] on td "S1844310" at bounding box center [329, 112] width 87 height 24
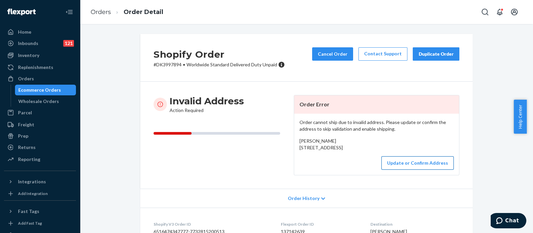
click at [425, 170] on button "Update or Confirm Address" at bounding box center [418, 162] width 72 height 13
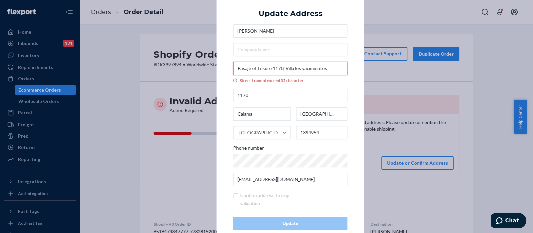
drag, startPoint x: 330, startPoint y: 68, endPoint x: 281, endPoint y: 70, distance: 48.7
click at [281, 70] on input "Pasaje el Tesoro 1170, Villa los yacimientos" at bounding box center [290, 68] width 114 height 13
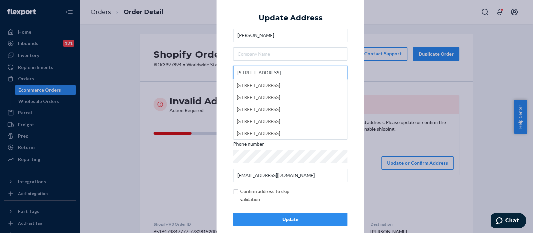
type input "[STREET_ADDRESS]"
click at [350, 32] on div "× Update Address [PERSON_NAME] Pasaje el Tesoro [STREET_ADDRESS] [STREET_ADDRES…" at bounding box center [291, 116] width 148 height 252
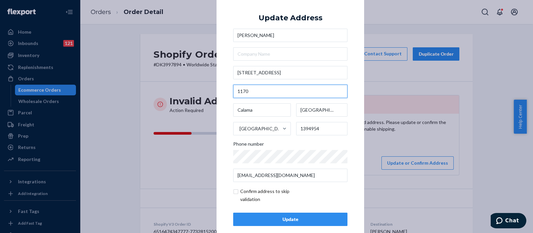
click at [234, 89] on input "1170" at bounding box center [290, 91] width 114 height 13
paste input "Villa los yacimientos"
type input "Villa los yacimientos, 1170"
click at [352, 57] on div "× Update Address [PERSON_NAME] [STREET_ADDRESS] 1394954 Phone number [EMAIL_ADD…" at bounding box center [291, 116] width 148 height 252
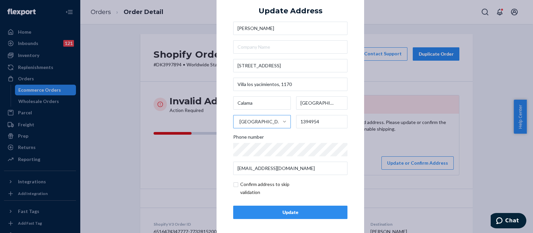
scroll to position [9, 0]
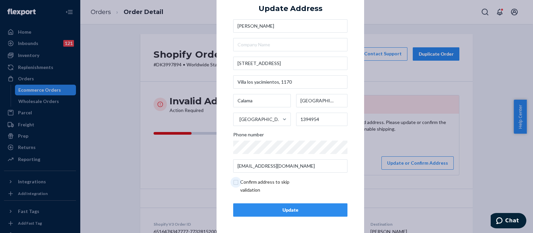
click at [234, 181] on input "checkbox" at bounding box center [271, 186] width 77 height 16
checkbox input "true"
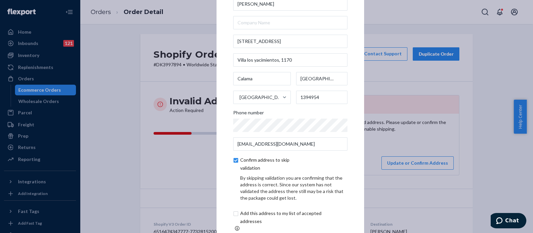
scroll to position [37, 0]
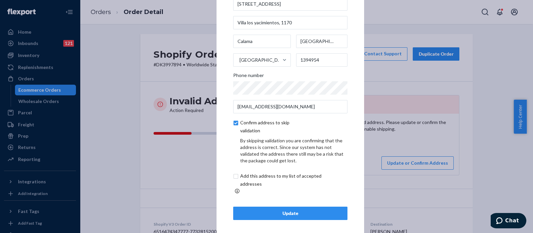
click at [264, 212] on div "Update" at bounding box center [290, 213] width 103 height 7
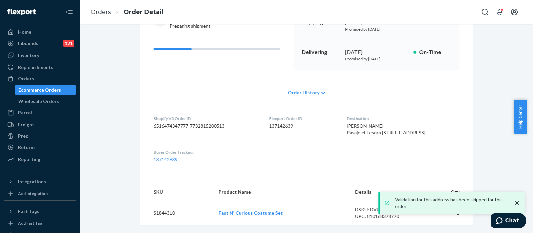
scroll to position [104, 0]
click at [29, 79] on div "Orders" at bounding box center [26, 78] width 16 height 7
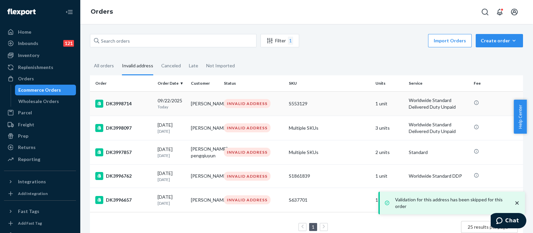
scroll to position [21, 0]
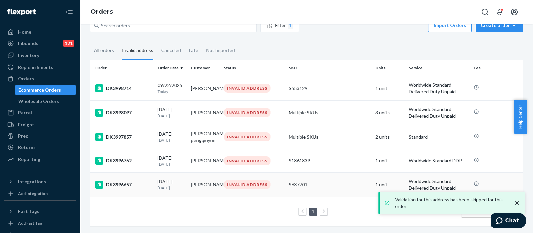
click at [318, 181] on div "S637701" at bounding box center [329, 184] width 81 height 7
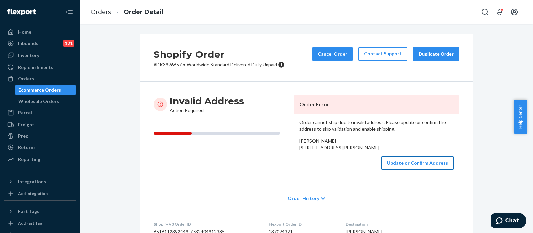
click at [402, 170] on button "Update or Confirm Address" at bounding box center [418, 162] width 72 height 13
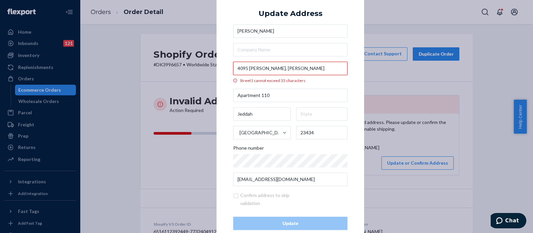
drag, startPoint x: 332, startPoint y: 68, endPoint x: 303, endPoint y: 69, distance: 28.7
click at [303, 69] on input "4095 [PERSON_NAME], [PERSON_NAME]" at bounding box center [290, 68] width 114 height 13
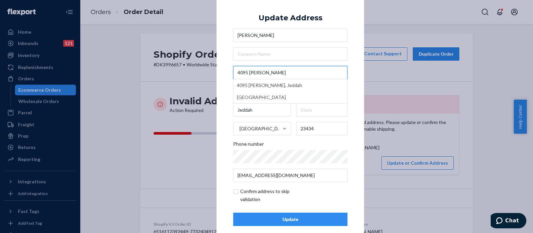
type input "4095 [PERSON_NAME]"
click at [343, 13] on div "Update Address Maha [STREET_ADDRESS][PERSON_NAME][PERSON_NAME] Apartment [STREE…" at bounding box center [290, 116] width 114 height 219
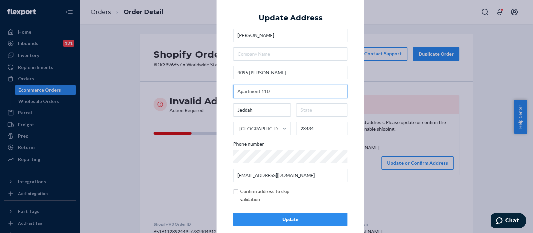
click at [236, 91] on input "Apartment 110" at bounding box center [290, 91] width 114 height 13
paste input "Ar Rawdah"
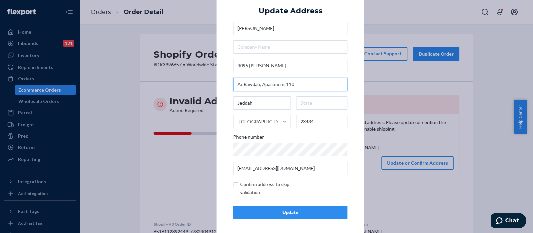
scroll to position [9, 0]
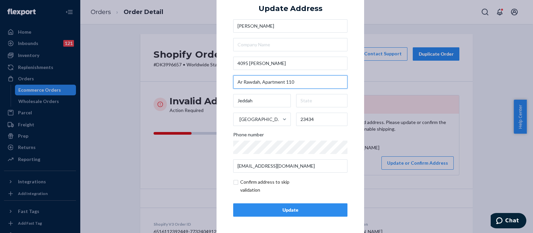
type input "Ar Rawdah, Apartment 110"
click at [261, 104] on input "Jeddah" at bounding box center [262, 100] width 58 height 13
click at [305, 102] on input "text" at bounding box center [322, 100] width 52 height 13
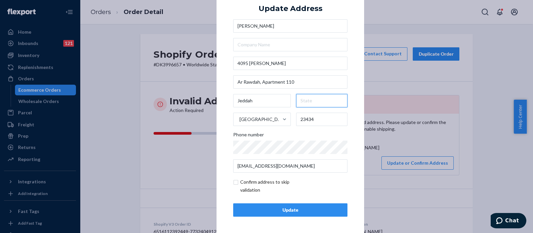
paste input "Jeddah"
type input "Jeddah"
click at [233, 182] on input "checkbox" at bounding box center [271, 186] width 77 height 16
checkbox input "true"
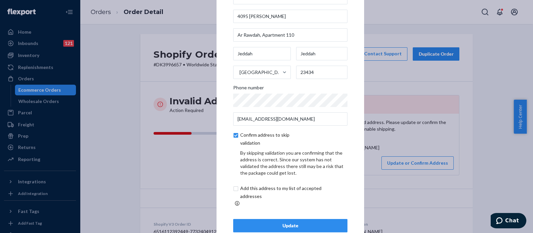
scroll to position [37, 0]
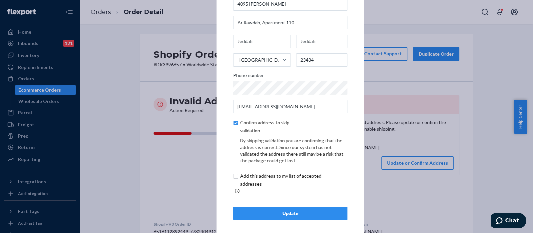
click at [274, 213] on button "Update" at bounding box center [290, 213] width 114 height 13
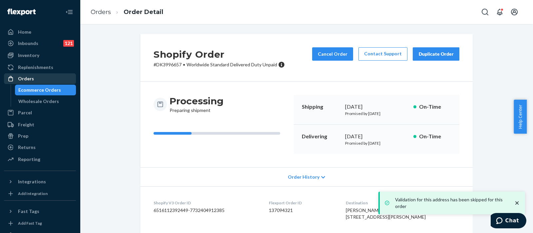
click at [33, 83] on div "Orders" at bounding box center [40, 78] width 71 height 9
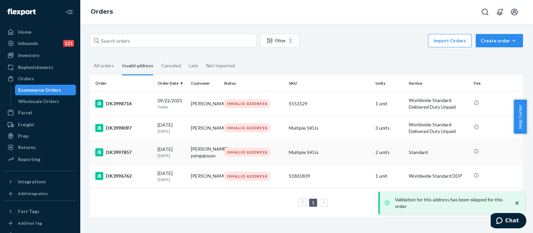
click at [337, 145] on td "Multiple SKUs" at bounding box center [329, 152] width 87 height 24
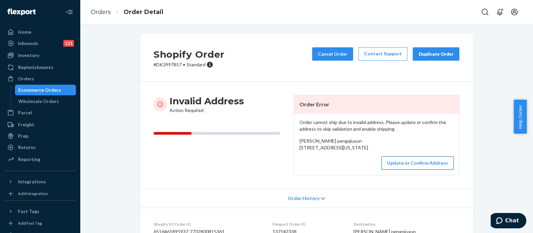
click at [400, 170] on button "Update or Confirm Address" at bounding box center [418, 162] width 72 height 13
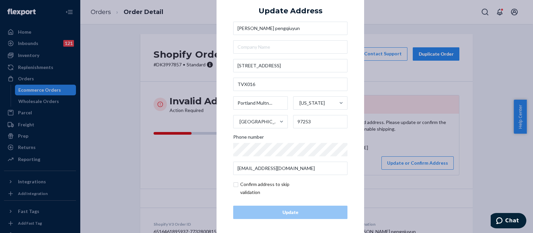
scroll to position [9, 0]
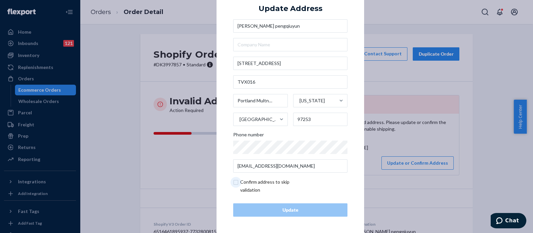
click at [233, 181] on input "checkbox" at bounding box center [271, 186] width 77 height 16
checkbox input "true"
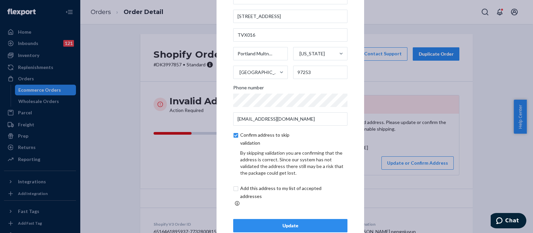
scroll to position [37, 0]
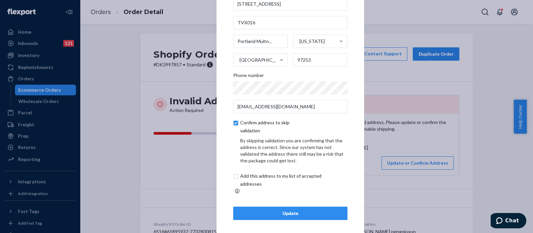
click at [292, 210] on div "Update" at bounding box center [290, 213] width 103 height 7
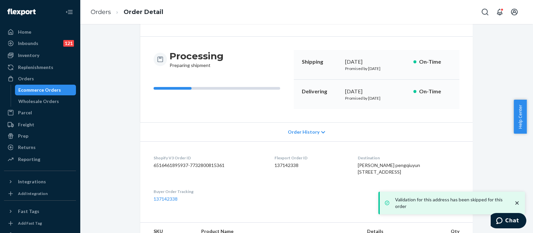
scroll to position [83, 0]
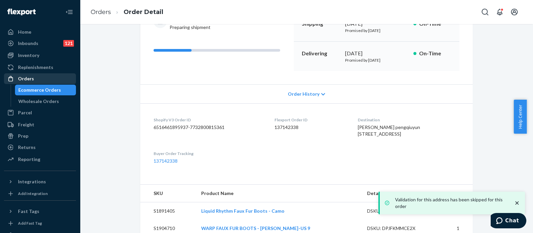
click at [37, 80] on div "Orders" at bounding box center [40, 78] width 71 height 9
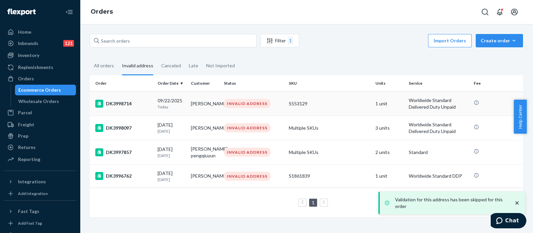
click at [331, 109] on td "S553129" at bounding box center [329, 103] width 87 height 24
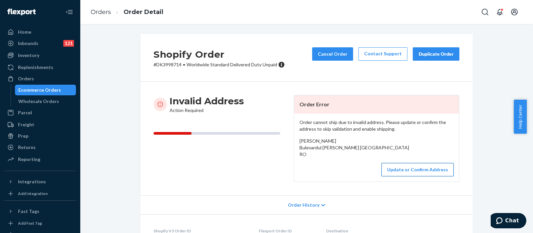
click at [423, 176] on button "Update or Confirm Address" at bounding box center [418, 169] width 72 height 13
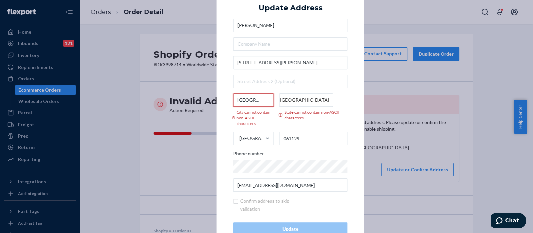
click at [252, 102] on input "[GEOGRAPHIC_DATA]" at bounding box center [253, 99] width 41 height 13
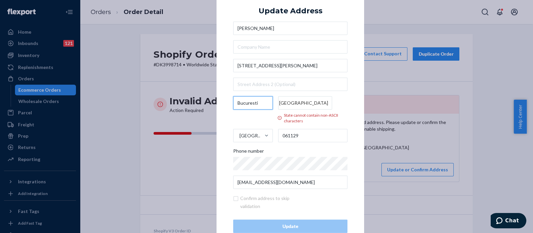
type input "Bucuresti"
click at [310, 101] on input "[GEOGRAPHIC_DATA]" at bounding box center [305, 102] width 54 height 13
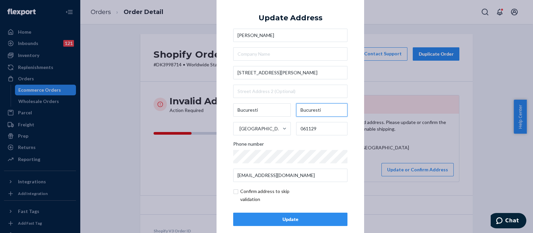
scroll to position [9, 0]
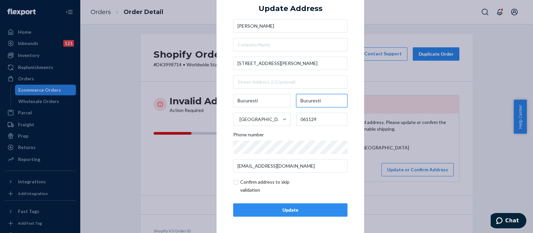
type input "Bucuresti"
click at [233, 182] on input "checkbox" at bounding box center [271, 186] width 77 height 16
checkbox input "true"
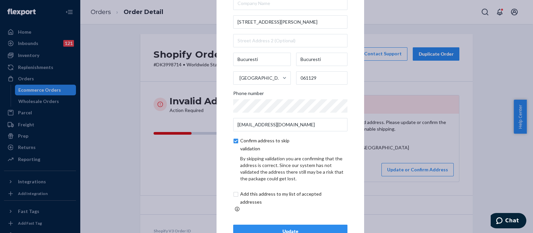
scroll to position [37, 0]
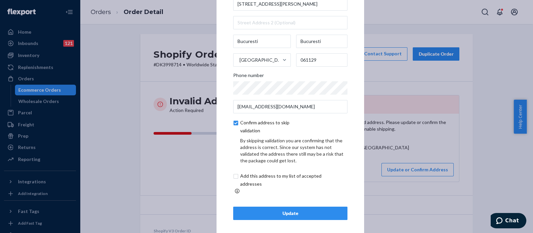
click at [285, 210] on div "Update" at bounding box center [290, 213] width 103 height 7
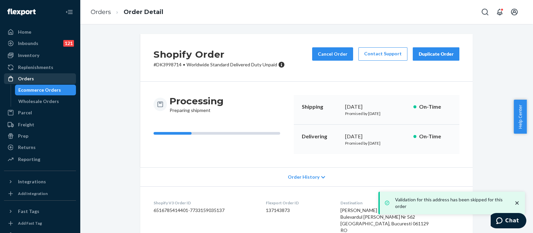
click at [46, 76] on div "Orders" at bounding box center [40, 78] width 71 height 9
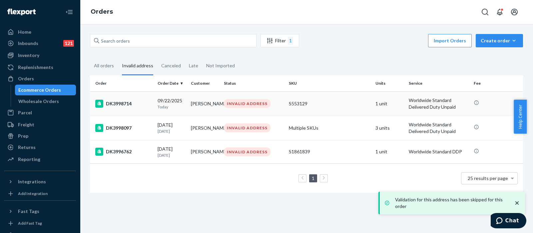
click at [321, 101] on div "S553129" at bounding box center [329, 103] width 81 height 7
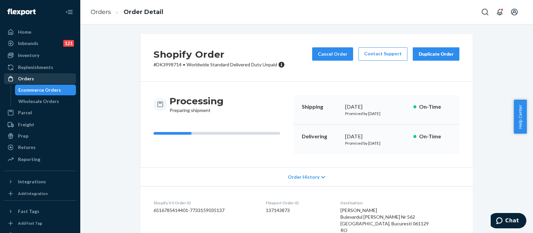
click at [49, 78] on div "Orders" at bounding box center [40, 78] width 71 height 9
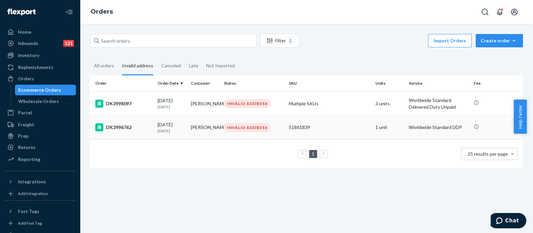
click at [339, 119] on td "S1861839" at bounding box center [329, 127] width 87 height 23
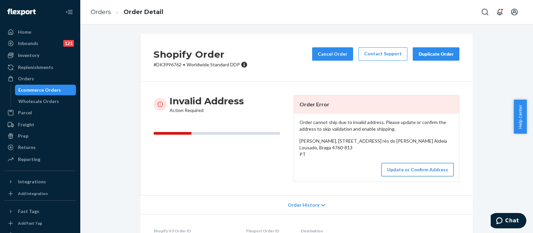
click at [424, 172] on button "Update or Confirm Address" at bounding box center [418, 169] width 72 height 13
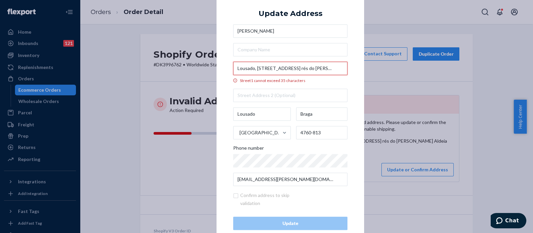
click at [288, 69] on input "Lousado, [STREET_ADDRESS] rés do [PERSON_NAME] Aldeia" at bounding box center [290, 68] width 114 height 13
click at [312, 68] on input "Lousado, [STREET_ADDRESS] res do [PERSON_NAME] Aldeia" at bounding box center [290, 68] width 114 height 13
click at [304, 70] on input "Lousado, [STREET_ADDRESS] res do [PERSON_NAME] [PERSON_NAME]" at bounding box center [290, 68] width 114 height 13
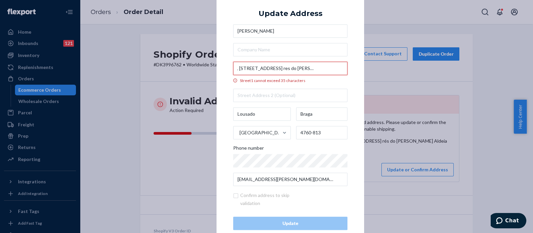
click at [304, 70] on input "Lousado, [STREET_ADDRESS] res do [PERSON_NAME] [PERSON_NAME]" at bounding box center [290, 68] width 114 height 13
paste input "ground floor left"
drag, startPoint x: 284, startPoint y: 69, endPoint x: 341, endPoint y: 68, distance: 57.0
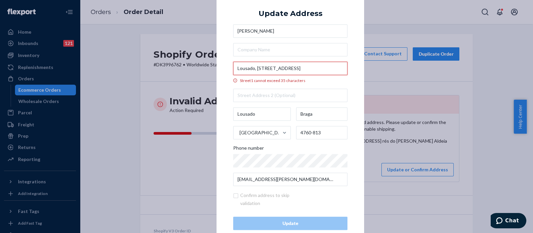
click at [341, 68] on input "Lousado, [STREET_ADDRESS]" at bounding box center [290, 68] width 114 height 13
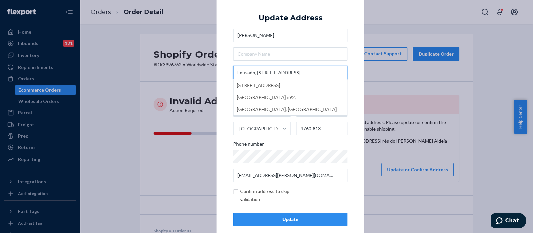
type input "Lousado, [STREET_ADDRESS]"
click at [353, 32] on div "× Update Address [PERSON_NAME], [STREET_ADDRESS][GEOGRAPHIC_DATA][PHONE_NUMBER]…" at bounding box center [291, 116] width 148 height 252
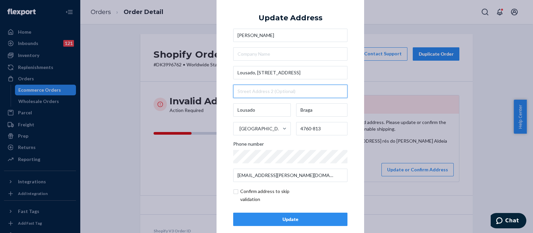
click at [282, 90] on input "text" at bounding box center [290, 91] width 114 height 13
paste input "ground floor left [GEOGRAPHIC_DATA]"
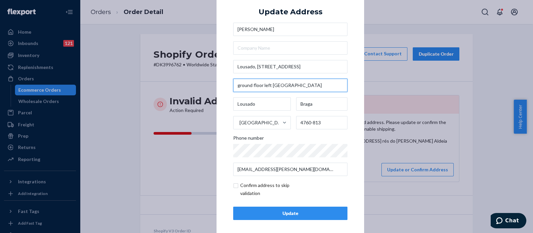
scroll to position [9, 0]
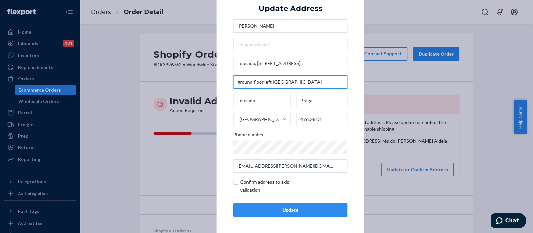
type input "ground floor left [GEOGRAPHIC_DATA]"
click at [233, 183] on input "checkbox" at bounding box center [271, 186] width 77 height 16
checkbox input "true"
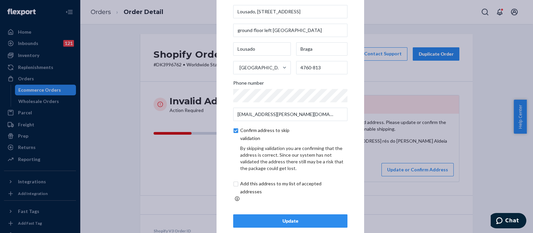
scroll to position [37, 0]
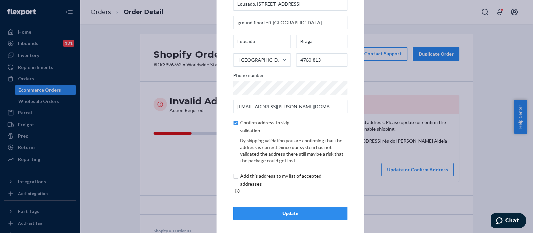
click at [289, 207] on button "Update" at bounding box center [290, 213] width 114 height 13
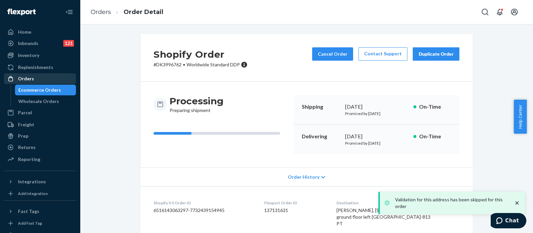
click at [53, 82] on div "Orders" at bounding box center [40, 78] width 71 height 9
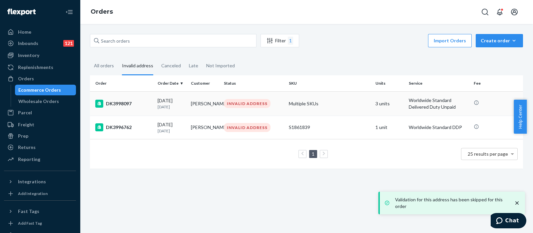
click at [336, 103] on td "Multiple SKUs" at bounding box center [329, 103] width 87 height 24
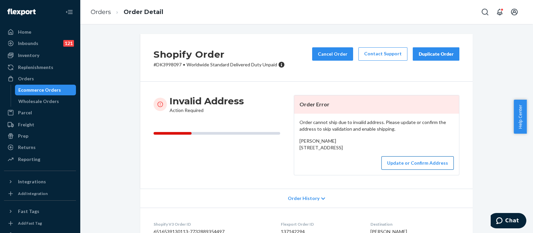
click at [402, 170] on button "Update or Confirm Address" at bounding box center [418, 162] width 72 height 13
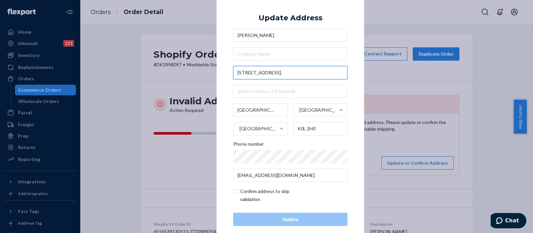
click at [317, 71] on input "[STREET_ADDRESS]," at bounding box center [290, 72] width 114 height 13
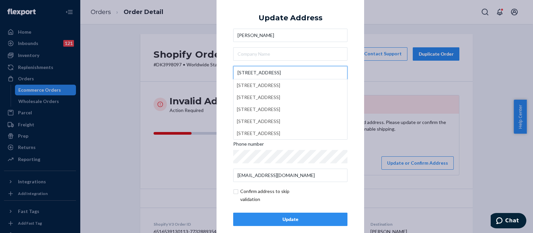
type input "[STREET_ADDRESS]"
click at [356, 38] on div "× Update Address [PERSON_NAME] [STREET_ADDRESS] [STREET_ADDRESS] [STREET_ADDRES…" at bounding box center [291, 116] width 148 height 252
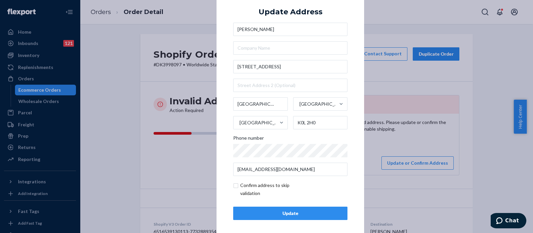
scroll to position [9, 0]
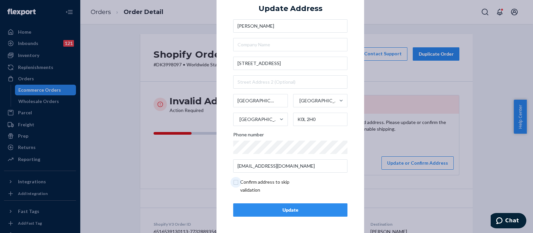
click at [233, 179] on input "checkbox" at bounding box center [271, 186] width 77 height 16
checkbox input "true"
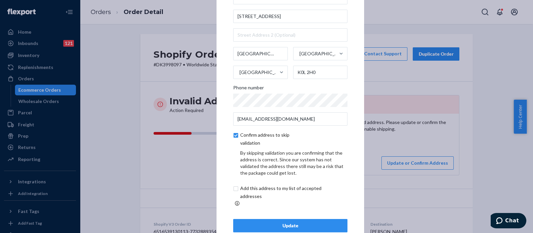
scroll to position [37, 0]
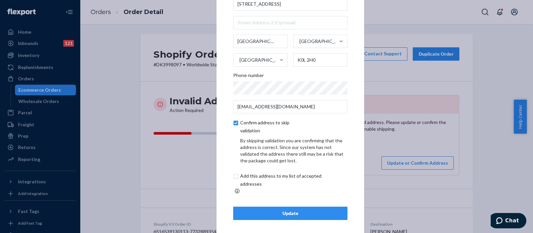
click at [292, 210] on div "Update" at bounding box center [290, 213] width 103 height 7
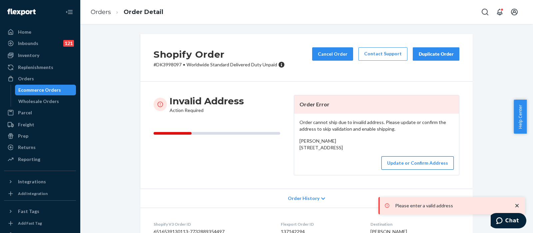
click at [402, 170] on button "Update or Confirm Address" at bounding box center [418, 162] width 72 height 13
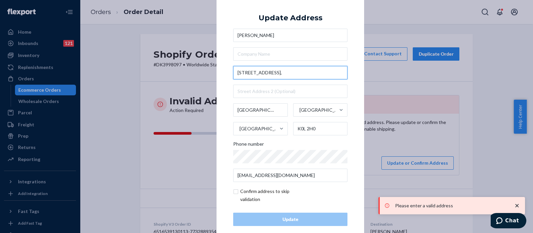
click at [287, 70] on input "[STREET_ADDRESS]," at bounding box center [290, 72] width 114 height 13
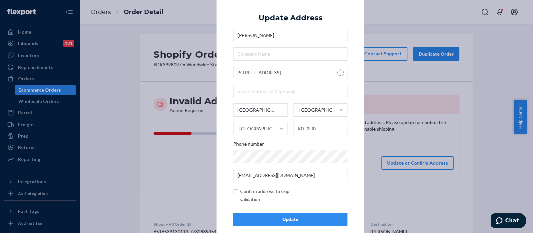
type input "[STREET_ADDRESS]"
type input "Lakefield"
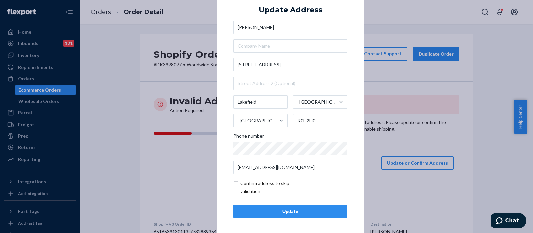
scroll to position [9, 0]
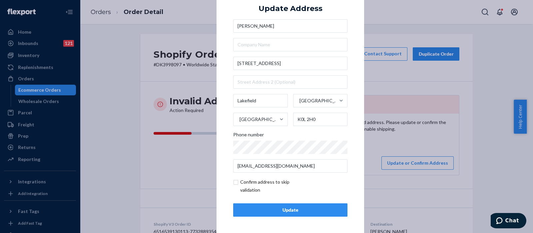
click at [233, 183] on input "checkbox" at bounding box center [271, 186] width 77 height 16
checkbox input "true"
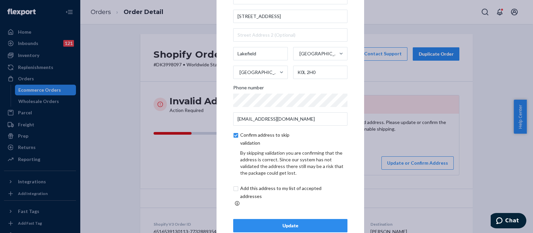
scroll to position [37, 0]
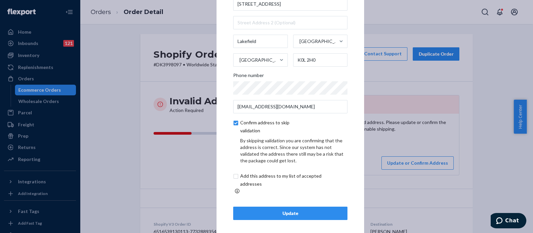
click at [292, 210] on div "Update" at bounding box center [290, 213] width 103 height 7
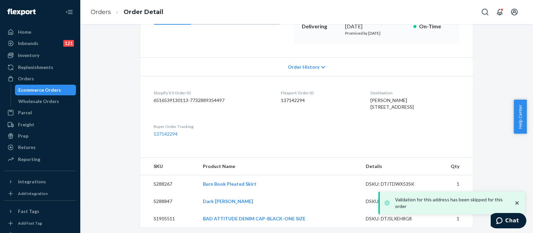
scroll to position [125, 0]
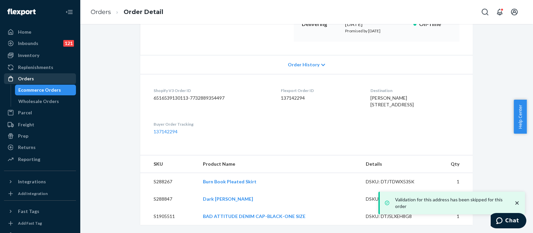
click at [27, 76] on div "Orders" at bounding box center [26, 78] width 16 height 7
